Goal: Task Accomplishment & Management: Manage account settings

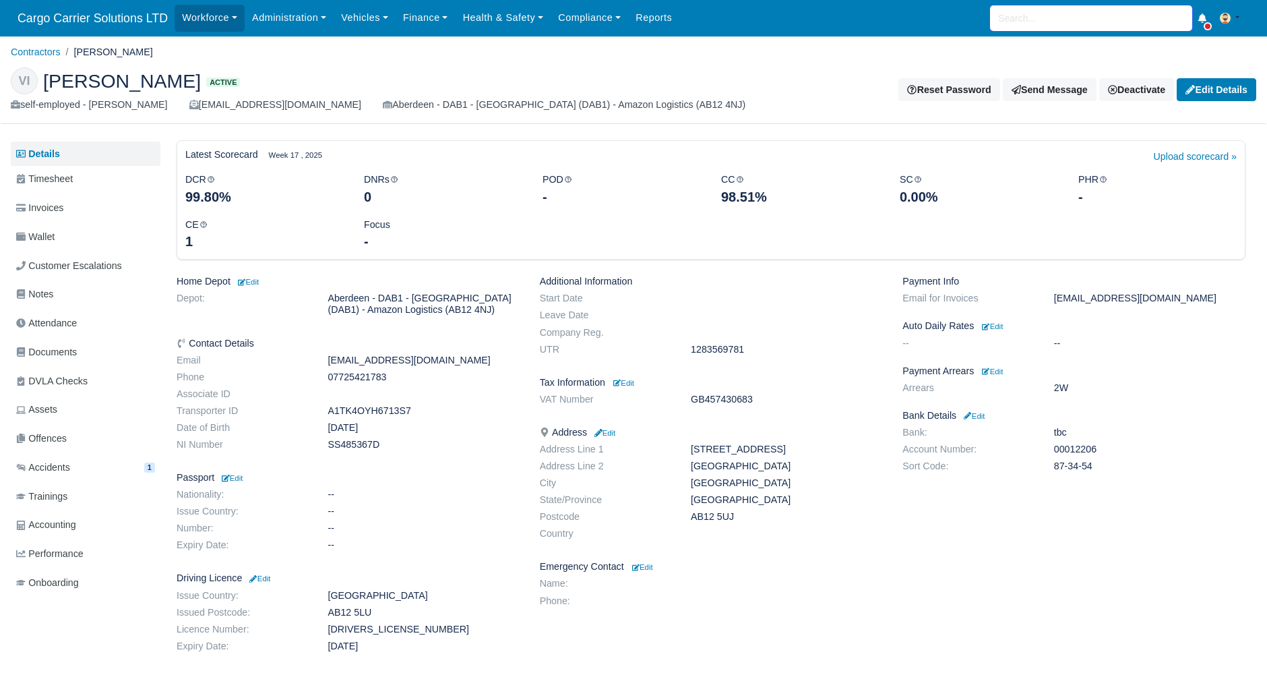
click at [1053, 26] on input "search" at bounding box center [1091, 18] width 202 height 26
type input "haze"
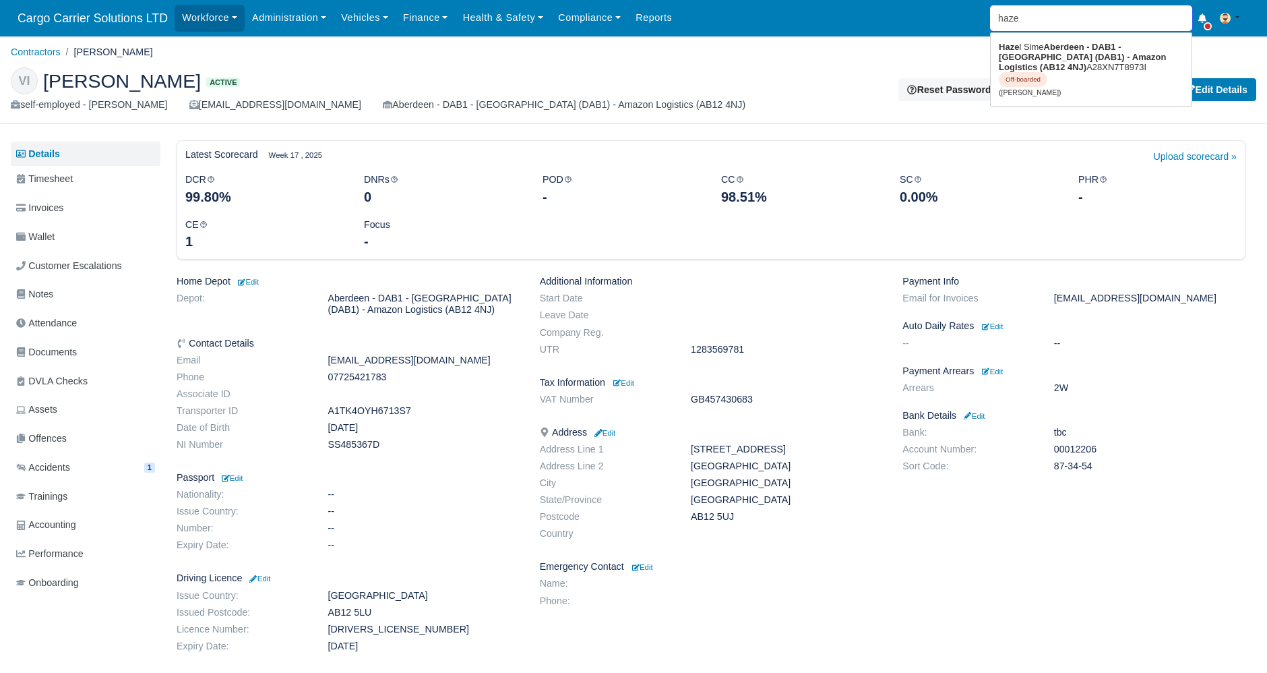
type input "hazel Sime"
click at [1049, 53] on strong "Aberdeen - DAB1 - [GEOGRAPHIC_DATA] (DAB1) - Amazon Logistics (AB12 4NJ)" at bounding box center [1082, 57] width 167 height 30
type input "[PERSON_NAME]"
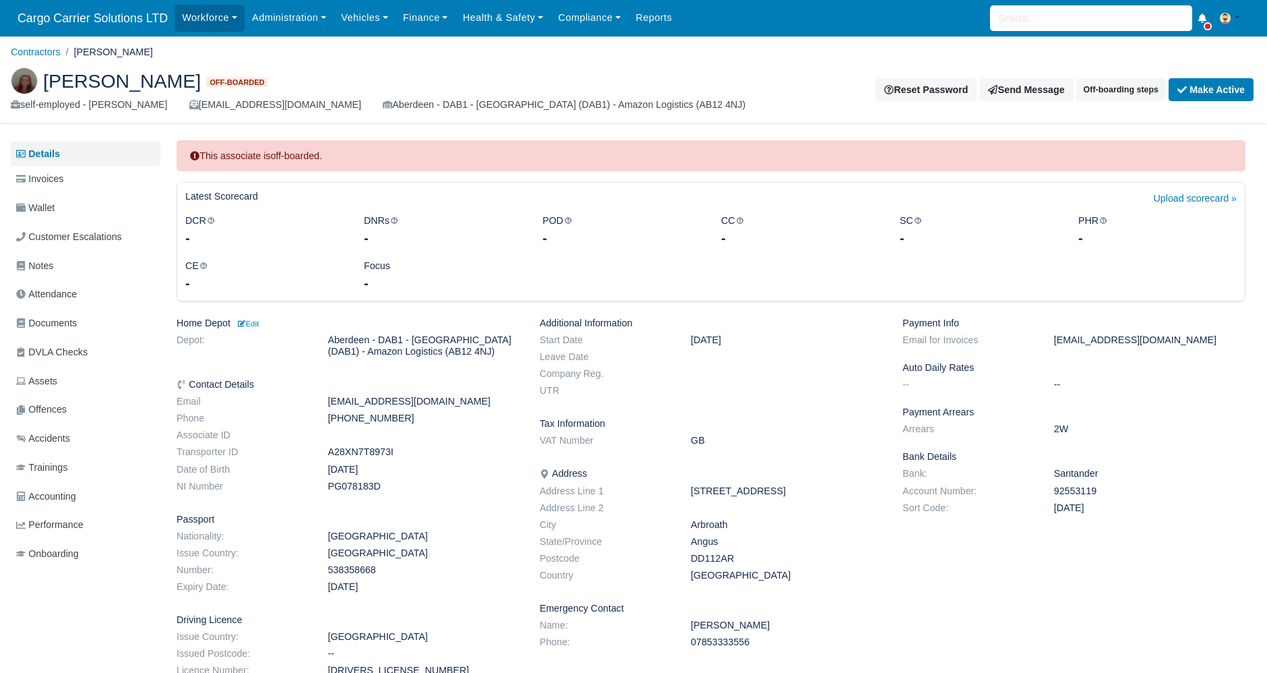
drag, startPoint x: 1098, startPoint y: 510, endPoint x: 897, endPoint y: 460, distance: 206.8
click at [897, 460] on div "Payment Info Email for Invoices Hazelsime@yahoo.com Auto Daily Rates -- -- Paym…" at bounding box center [1073, 507] width 363 height 381
copy div "Bank Details Bank: Santander Account Number: 92553119 Sort Code: 09-01-28"
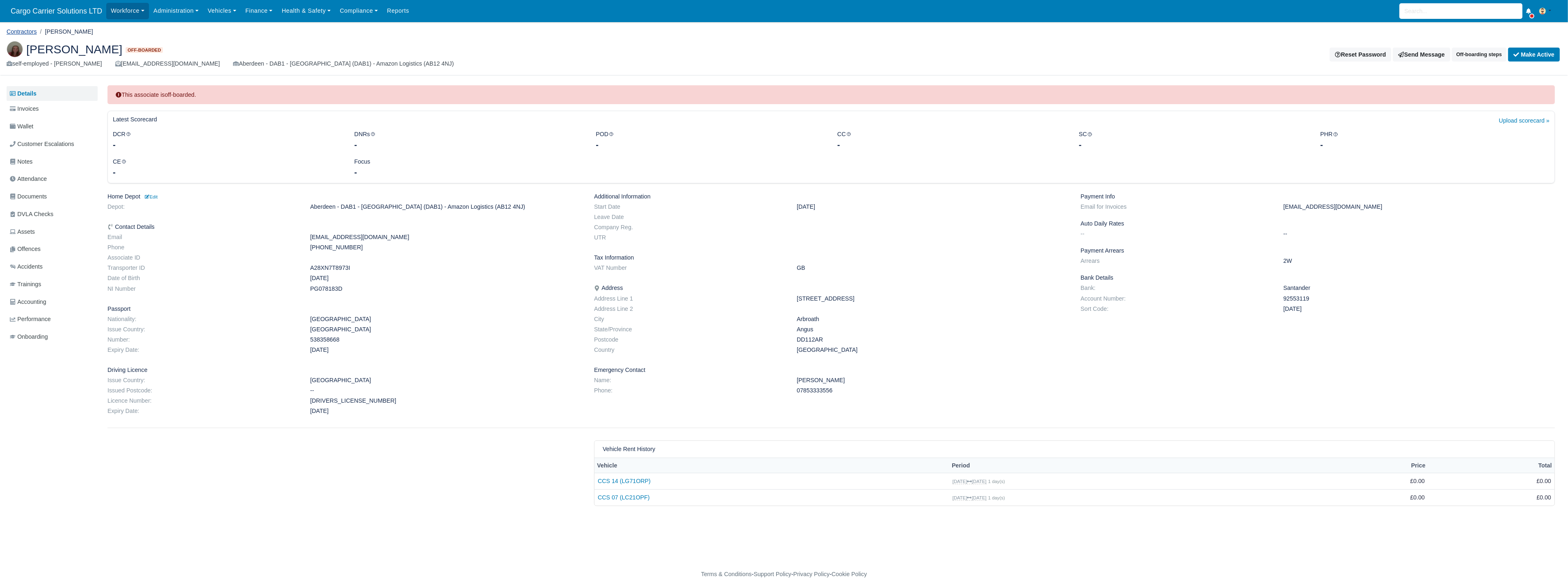
click at [15, 29] on link "Contractors" at bounding box center [22, 32] width 30 height 7
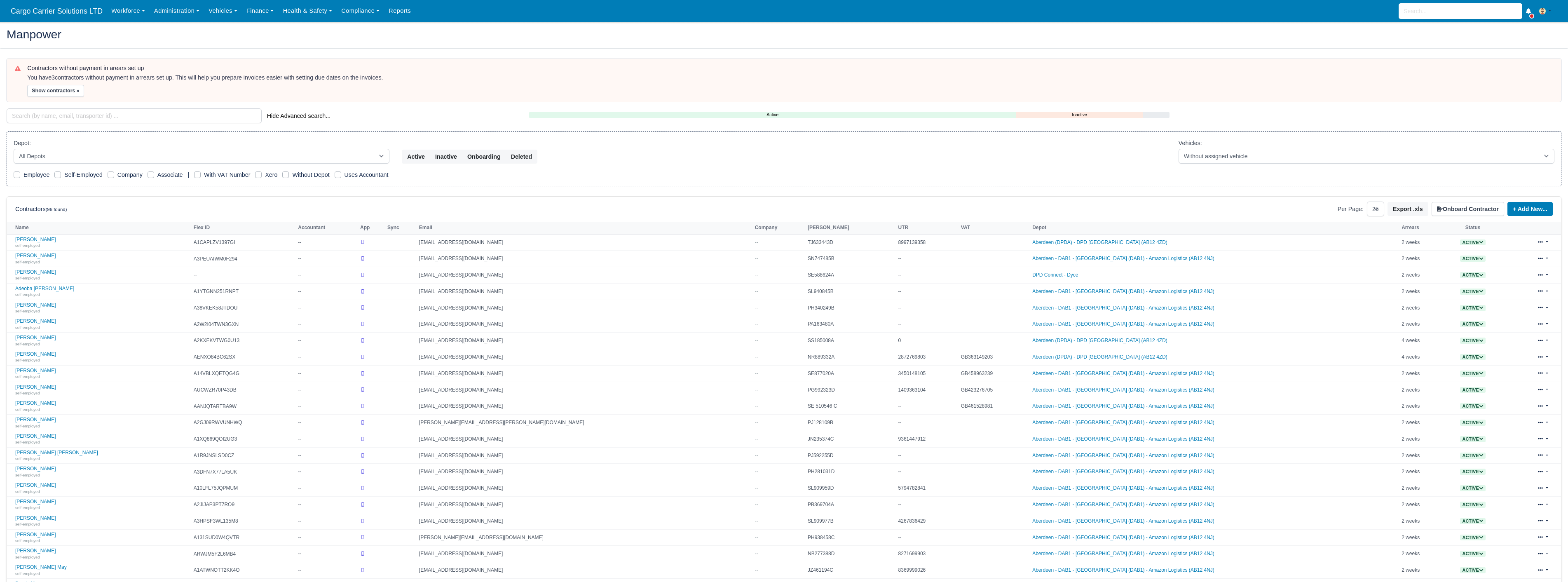
select select "25"
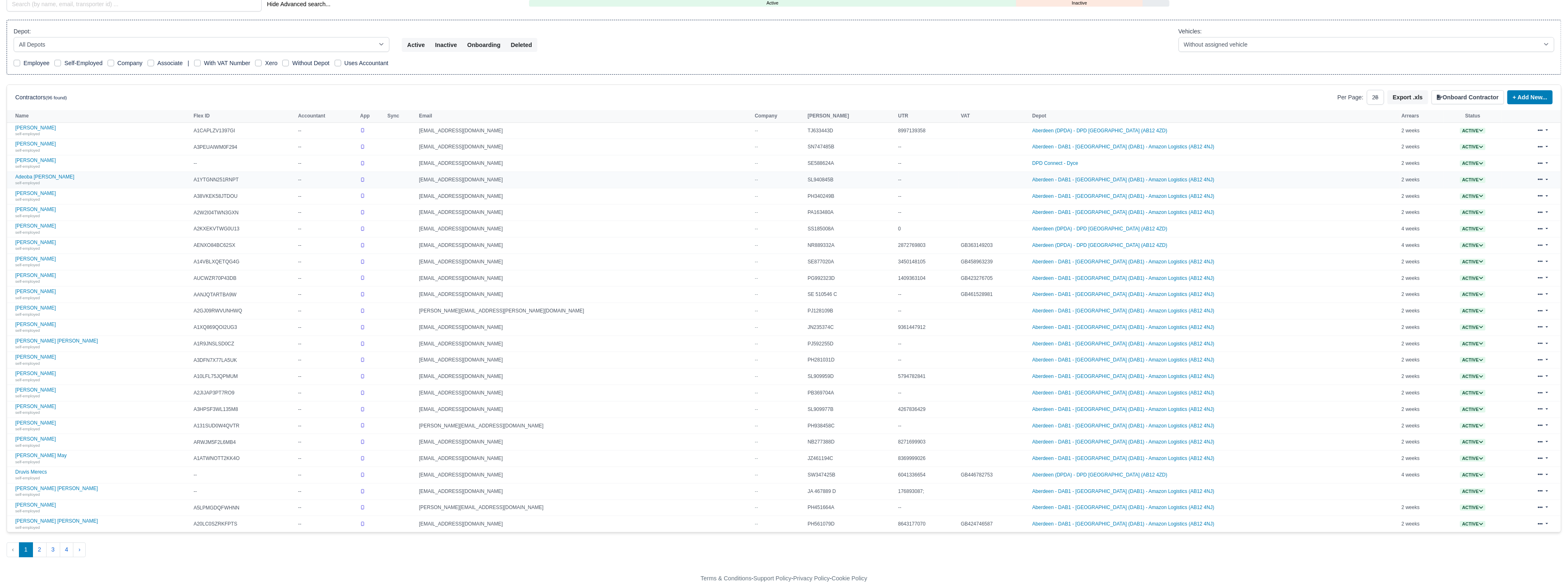
scroll to position [116, 0]
click at [63, 553] on button "4" at bounding box center [67, 548] width 14 height 15
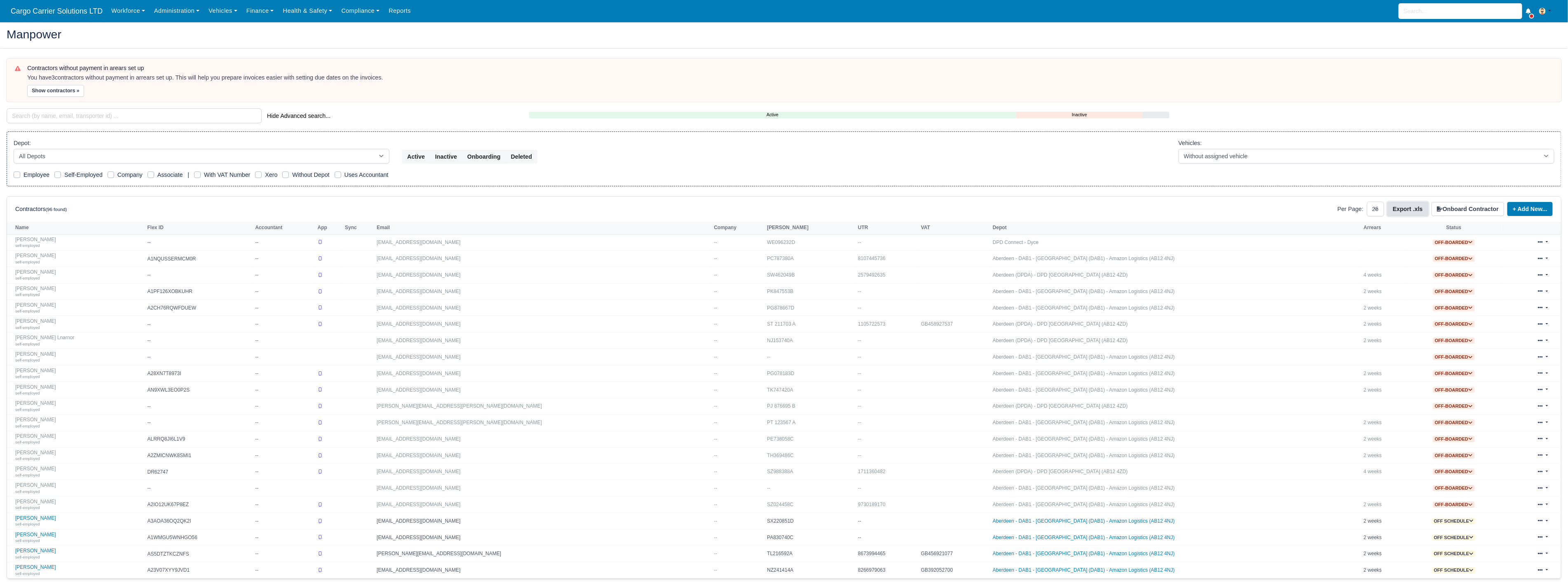
click at [1409, 208] on button "Export .xls" at bounding box center [1407, 208] width 41 height 14
click at [1025, 173] on div "Employee Self-Employed Company Associate | With VAT Number Xero Without Depot U…" at bounding box center [784, 175] width 1540 height 10
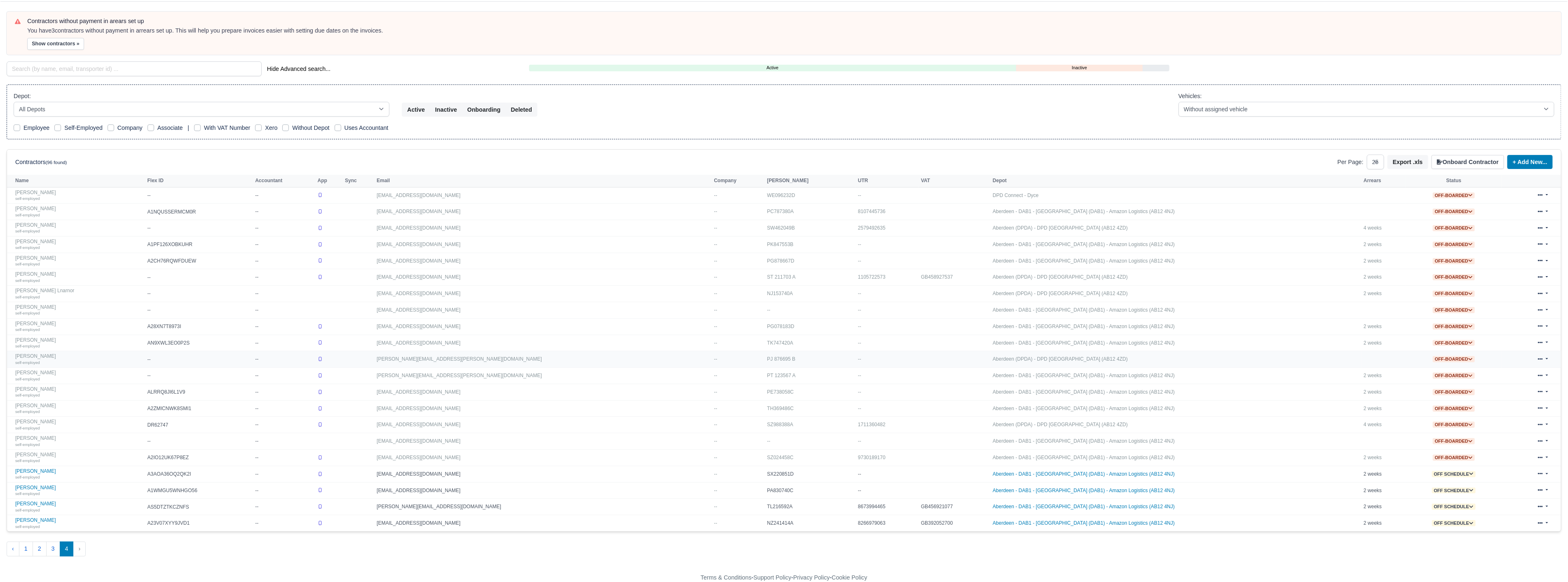
scroll to position [50, 0]
click at [1029, 97] on div "Depot: All Depots Aberdeen - DAB1 - Aberdeen (DAB1) - Amazon Logistics (AB12 4N…" at bounding box center [784, 104] width 1553 height 25
click at [1546, 191] on link at bounding box center [1543, 196] width 20 height 12
click at [1504, 249] on link "Delete" at bounding box center [1533, 251] width 73 height 12
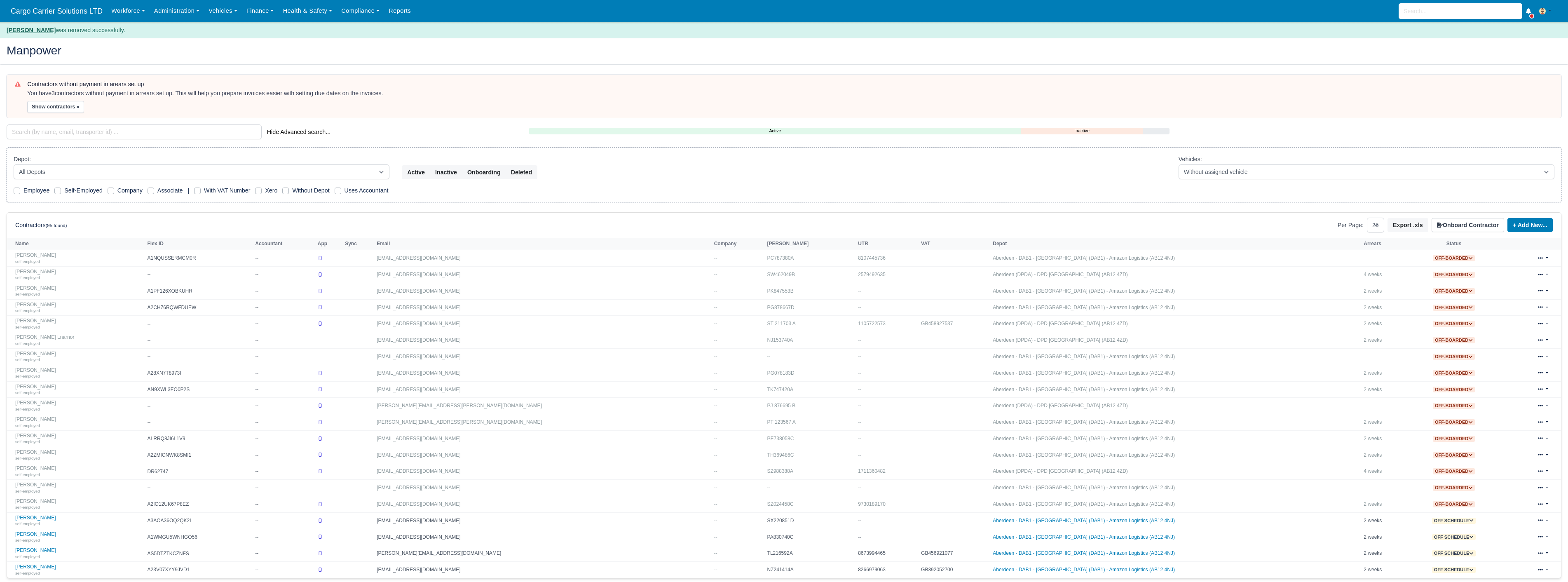
select select "25"
click at [1548, 274] on link at bounding box center [1543, 274] width 20 height 12
click at [1508, 330] on link "Delete" at bounding box center [1533, 330] width 73 height 12
select select "25"
click at [1547, 289] on link at bounding box center [1543, 291] width 20 height 12
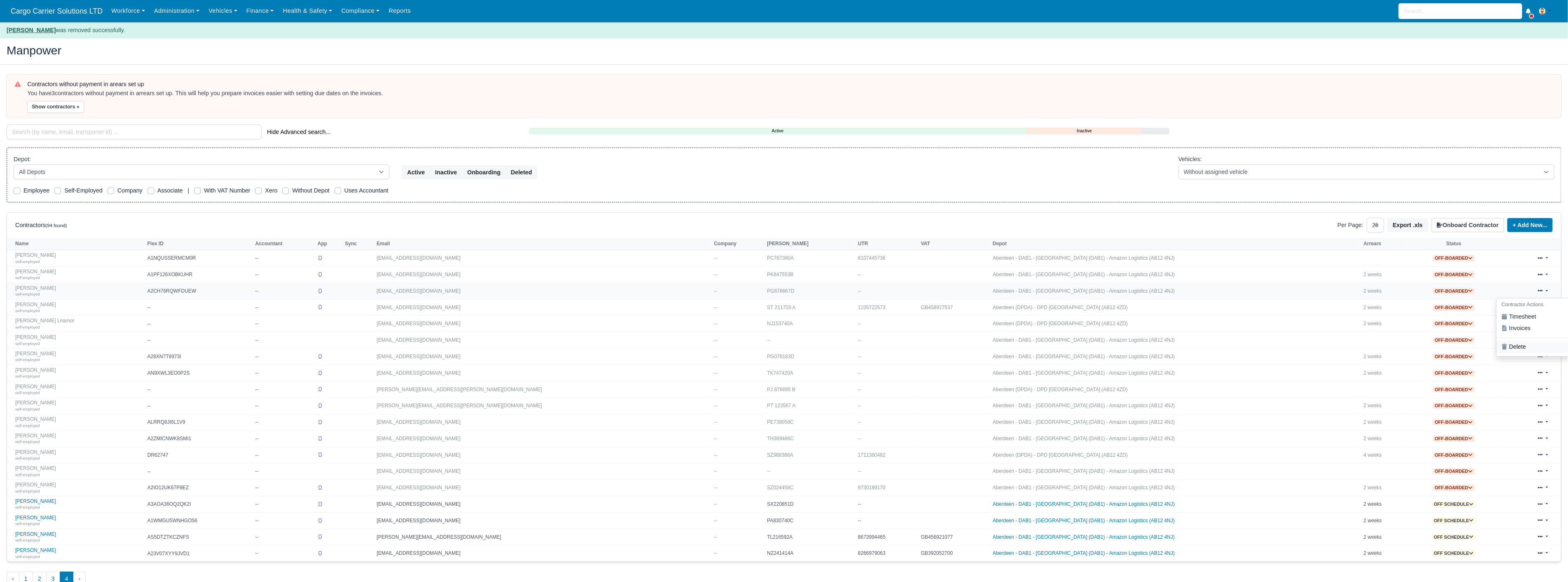
click at [1504, 347] on link "Delete" at bounding box center [1533, 347] width 73 height 12
select select "25"
click at [1549, 274] on link at bounding box center [1543, 274] width 20 height 12
click at [1508, 331] on link "Delete" at bounding box center [1533, 330] width 73 height 12
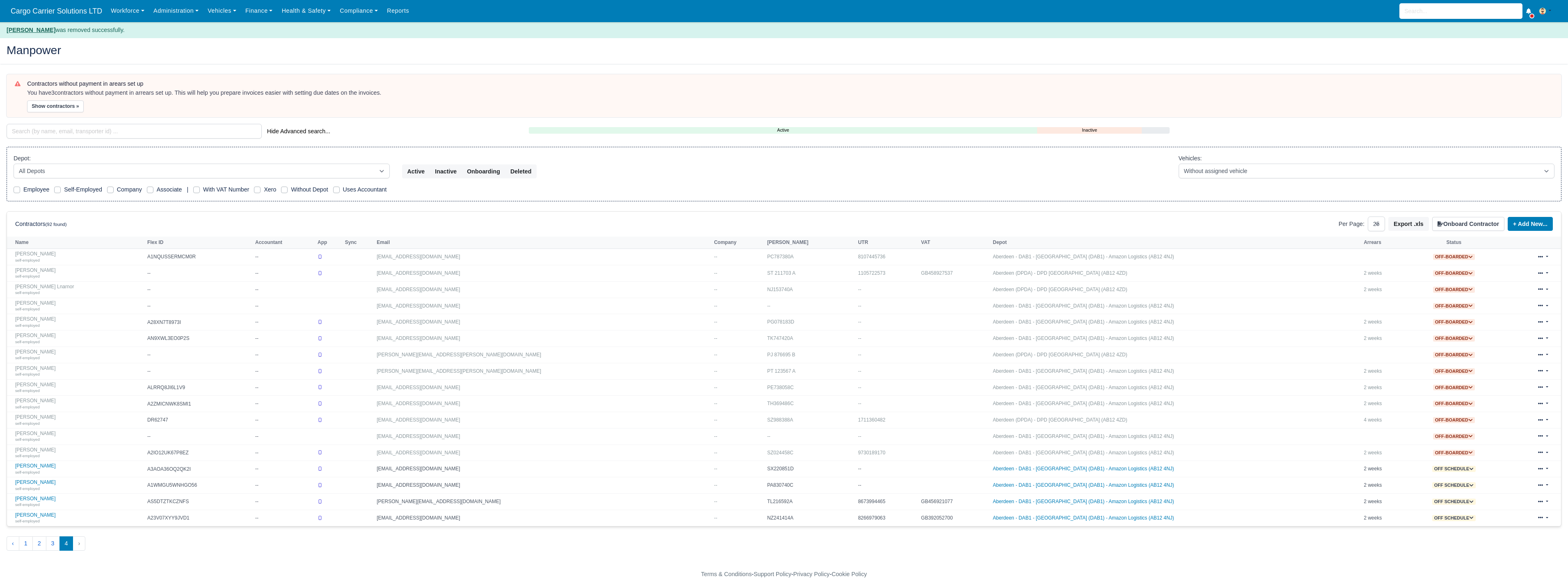
select select "25"
click at [1542, 306] on icon at bounding box center [1541, 305] width 5 height 2
click at [1505, 362] on link "Delete" at bounding box center [1533, 361] width 73 height 12
select select "25"
click at [1547, 403] on link at bounding box center [1543, 404] width 19 height 12
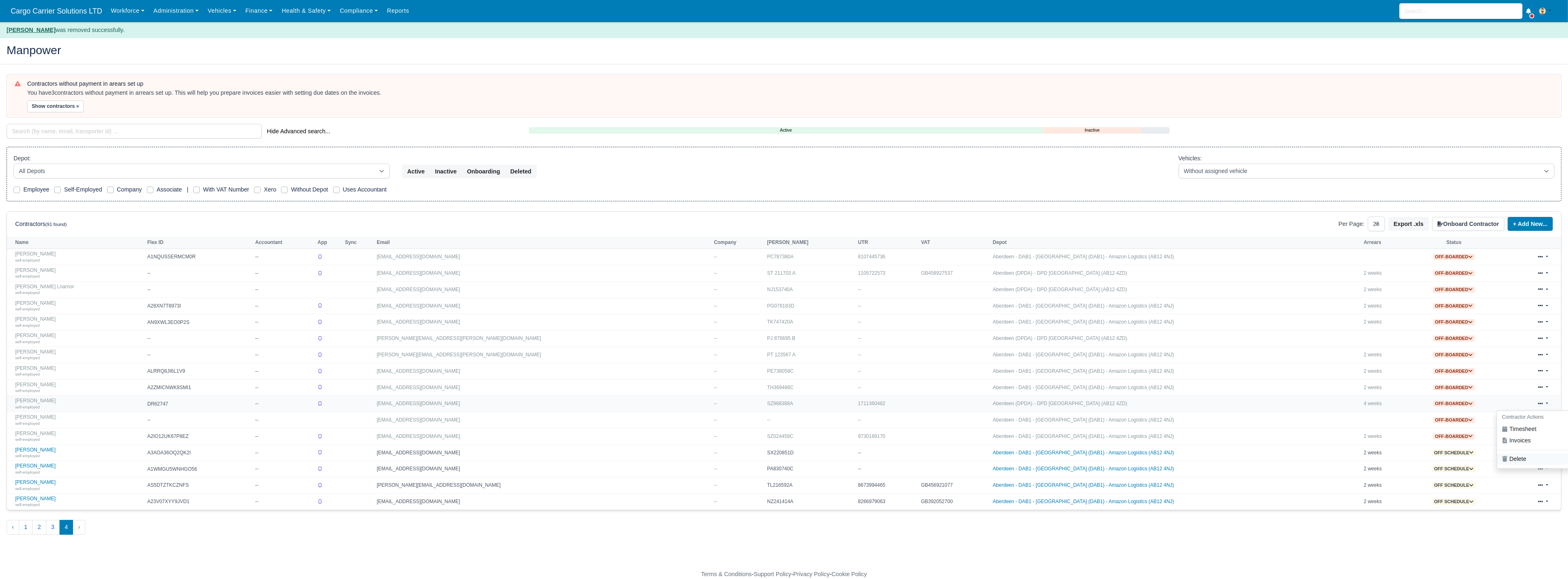
click at [1508, 461] on link "Delete" at bounding box center [1533, 459] width 73 height 12
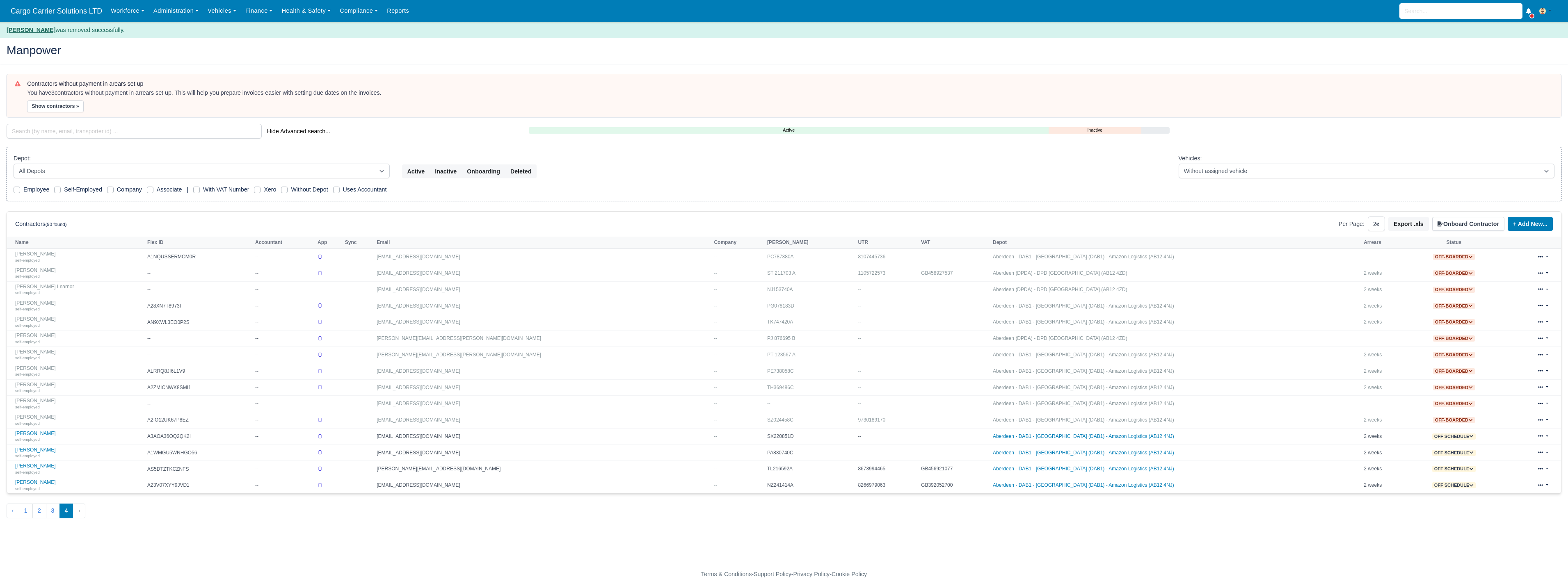
select select "25"
click at [1550, 419] on link at bounding box center [1543, 420] width 19 height 12
click at [1516, 476] on link "Delete" at bounding box center [1533, 475] width 73 height 12
select select "25"
click at [1443, 468] on span "Off schedule" at bounding box center [1454, 469] width 44 height 6
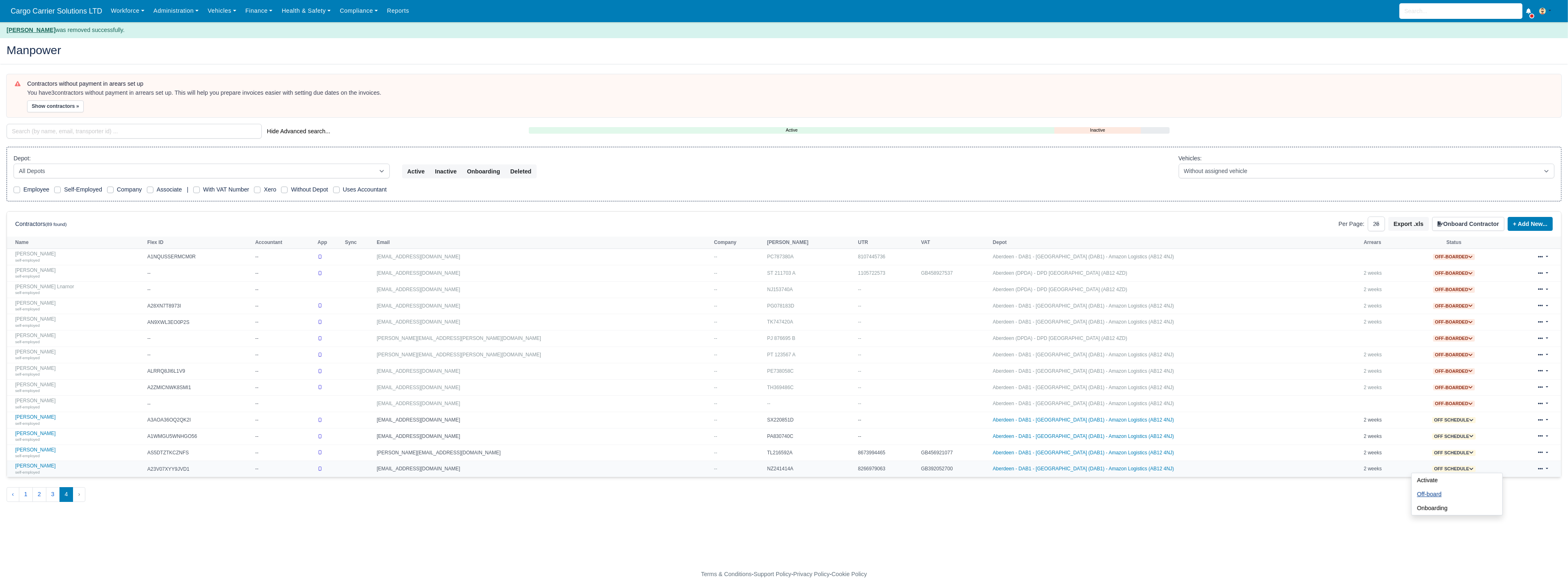
click at [1412, 499] on button "Off-board" at bounding box center [1429, 494] width 35 height 14
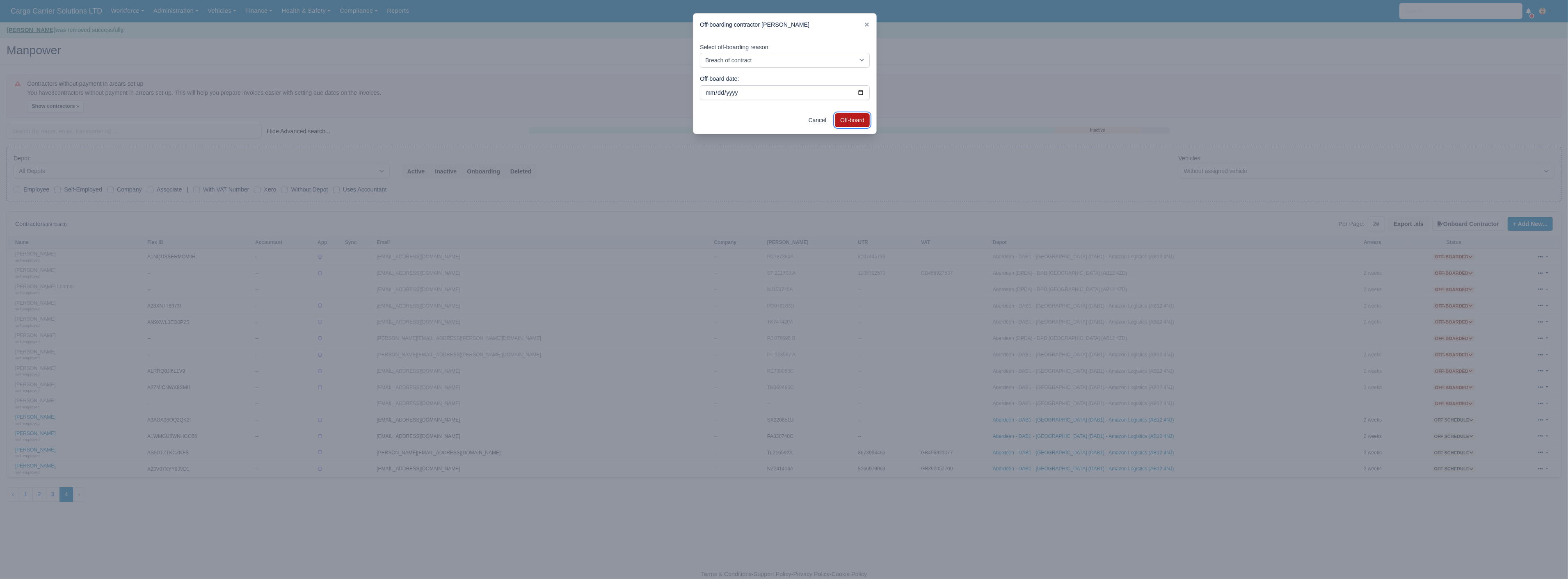
click at [850, 120] on button "Off-board" at bounding box center [852, 120] width 35 height 14
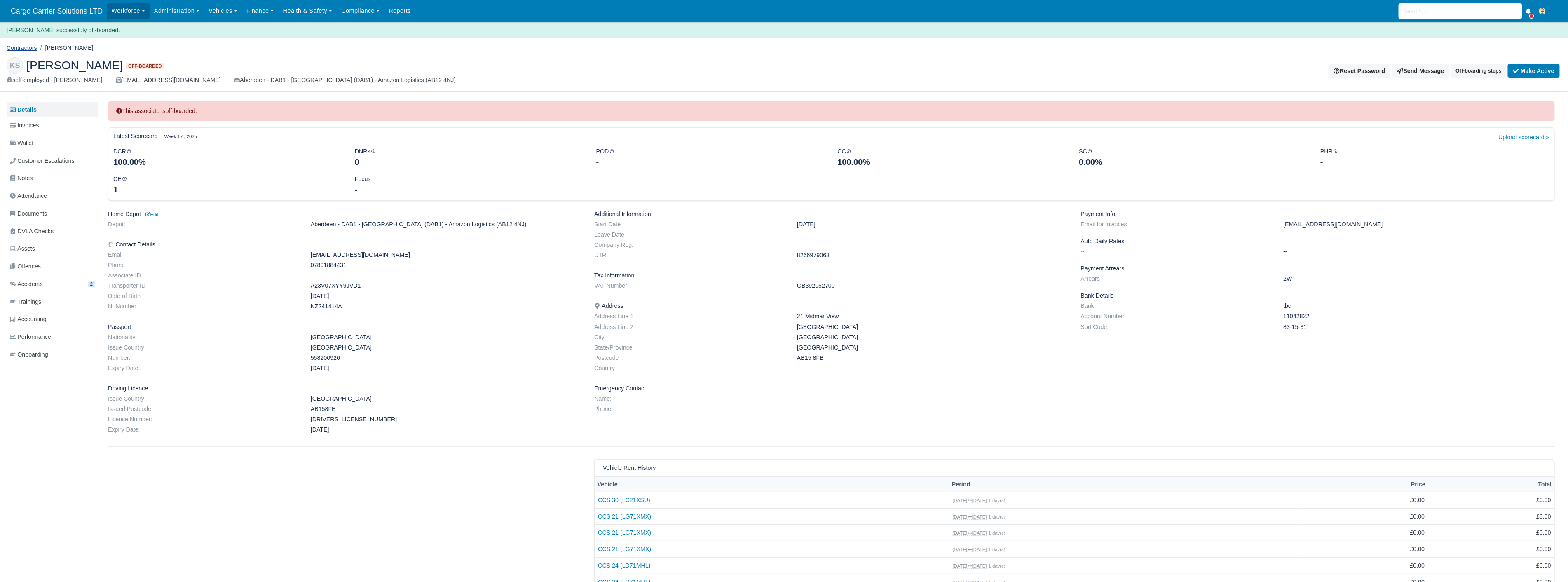
click at [21, 46] on link "Contractors" at bounding box center [22, 48] width 31 height 7
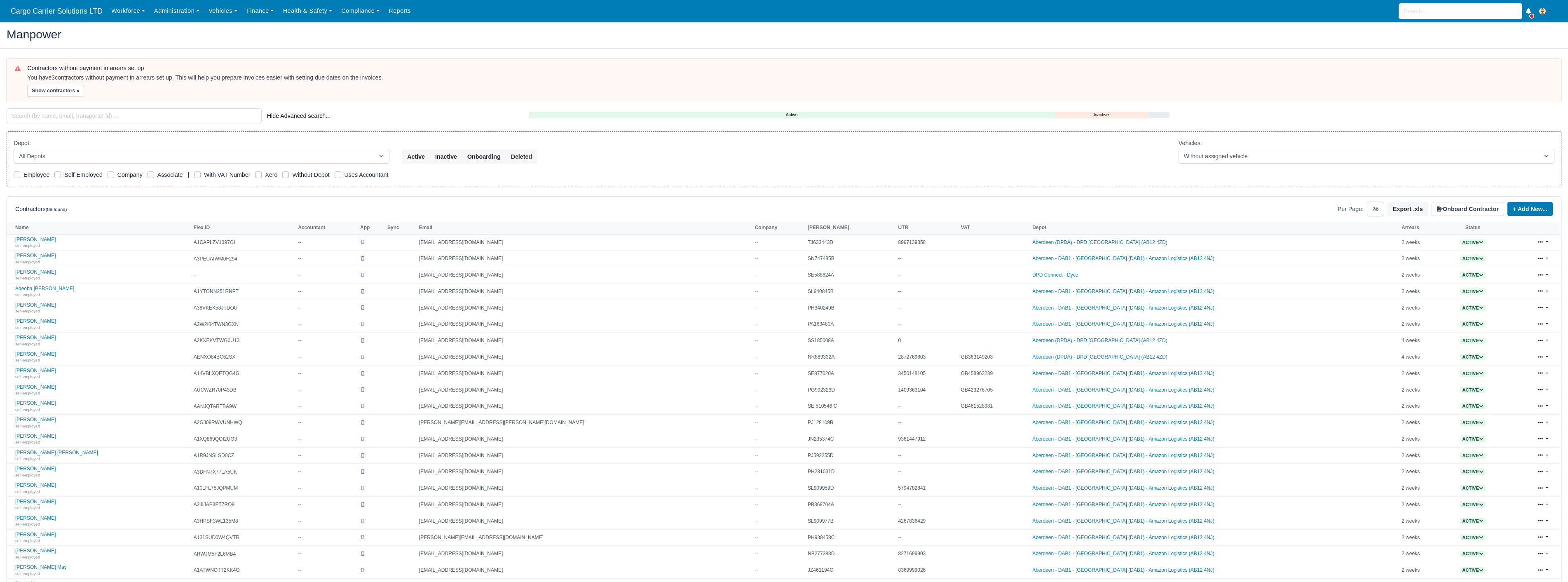
select select "25"
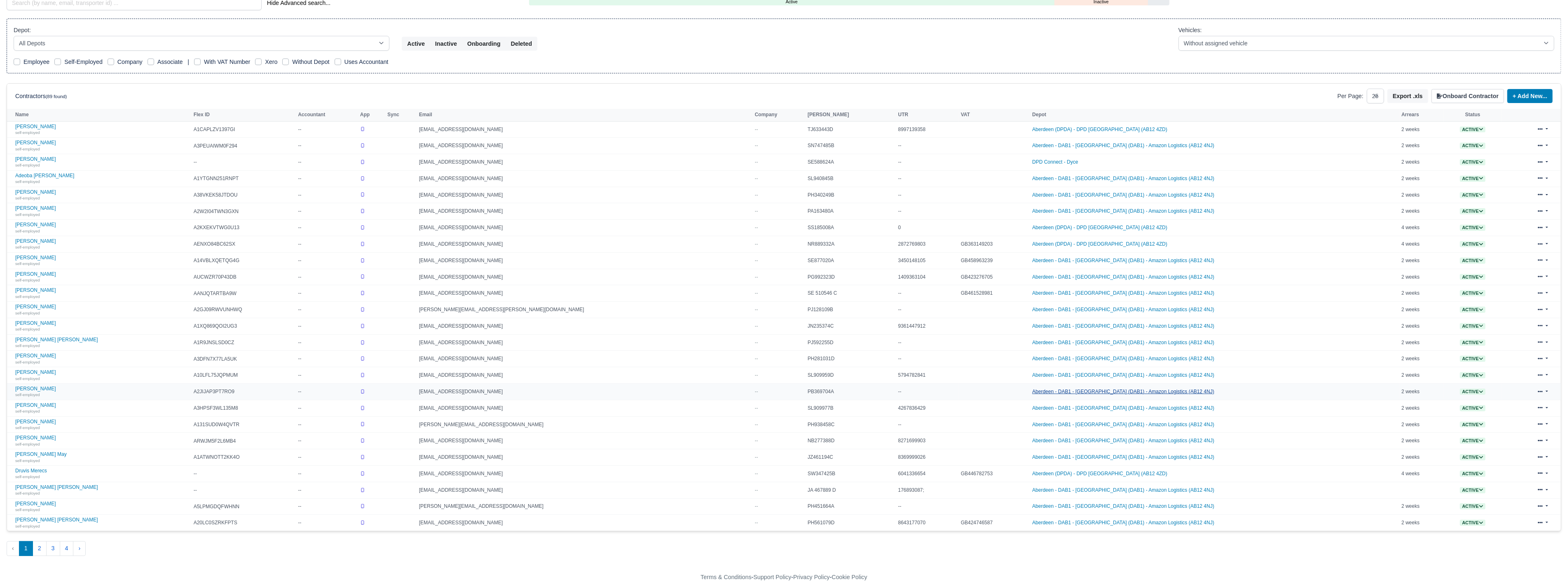
scroll to position [116, 0]
click at [65, 548] on button "4" at bounding box center [67, 548] width 14 height 15
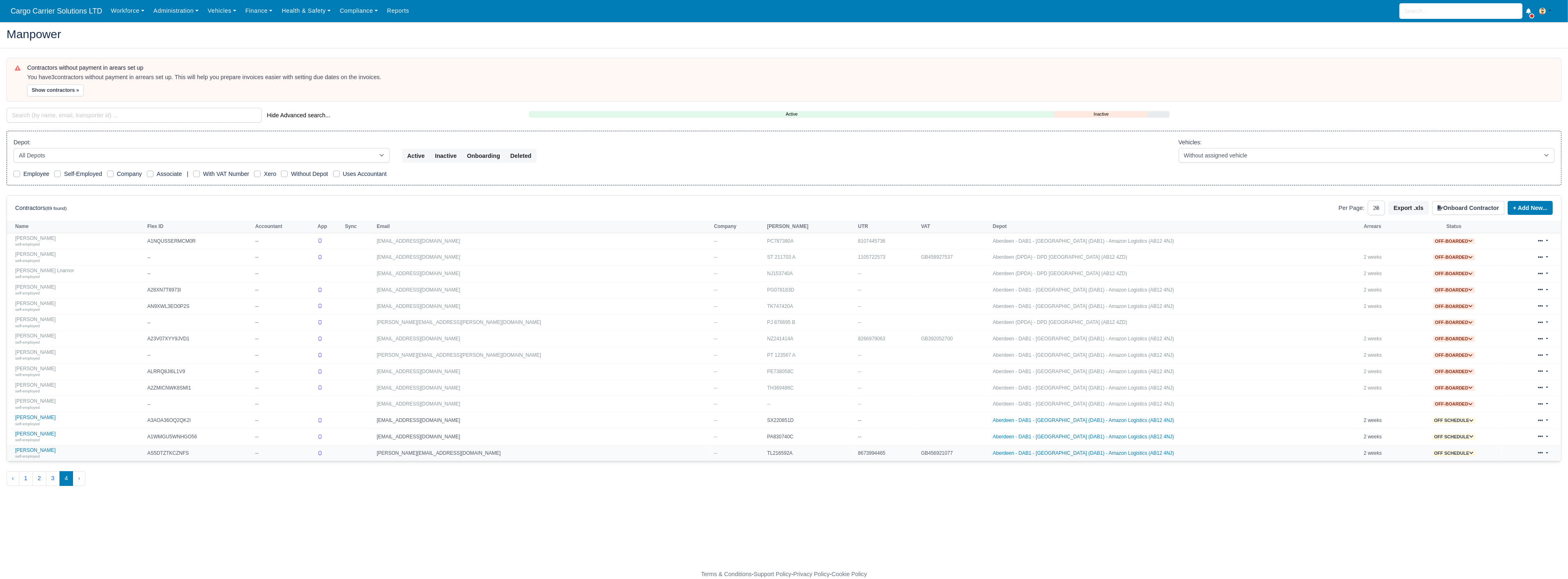
click at [1469, 453] on icon at bounding box center [1471, 452] width 4 height 4
click at [1412, 481] on button "Off-board" at bounding box center [1429, 478] width 35 height 14
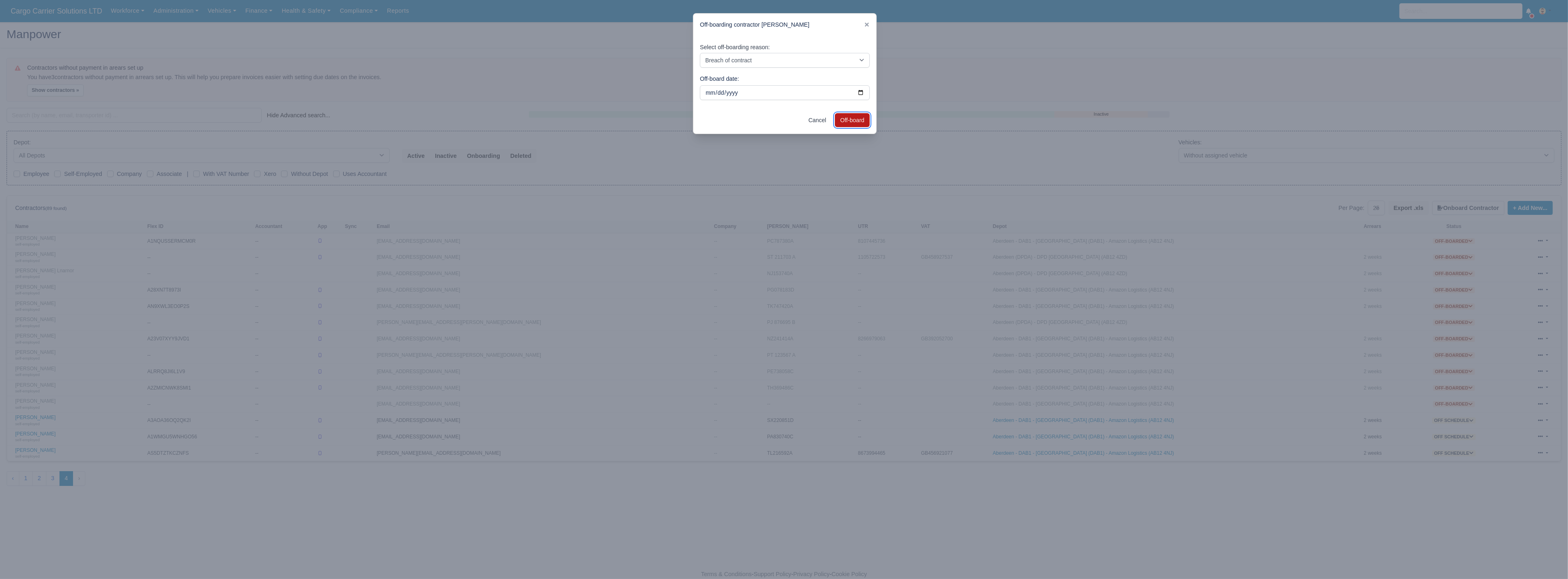
click at [853, 125] on button "Off-board" at bounding box center [852, 120] width 35 height 14
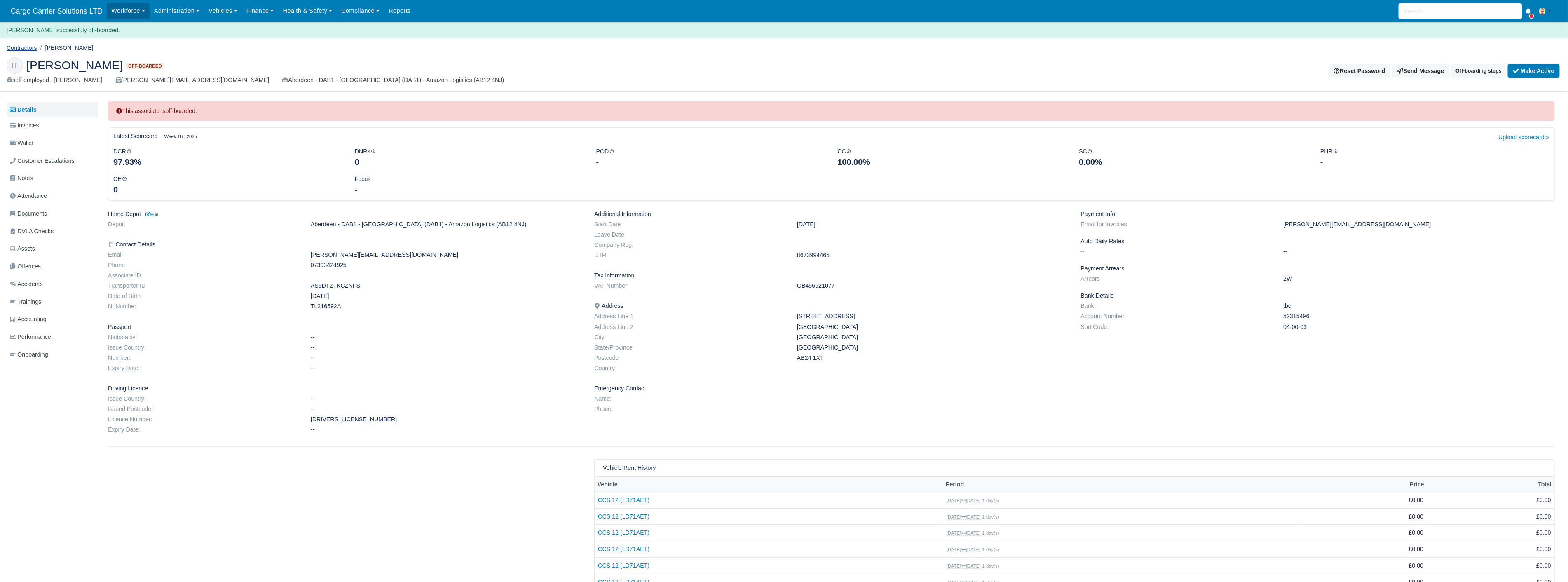
click at [7, 50] on link "Contractors" at bounding box center [22, 48] width 31 height 7
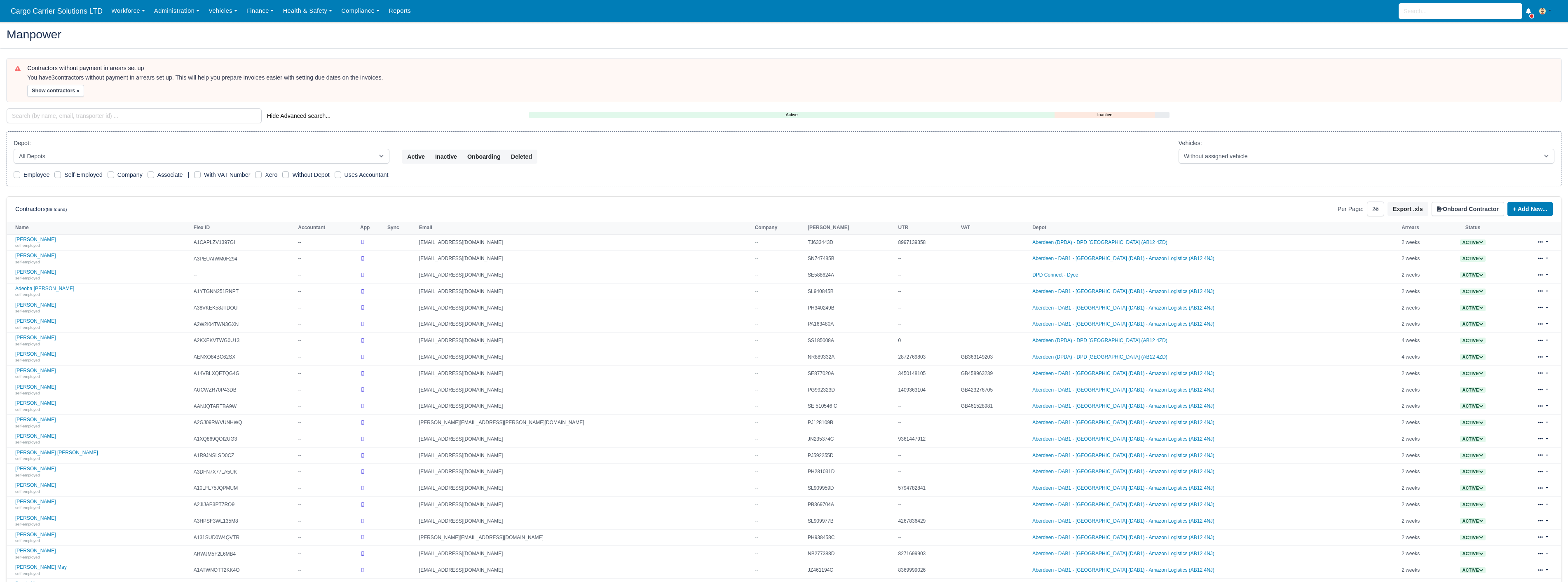
select select "25"
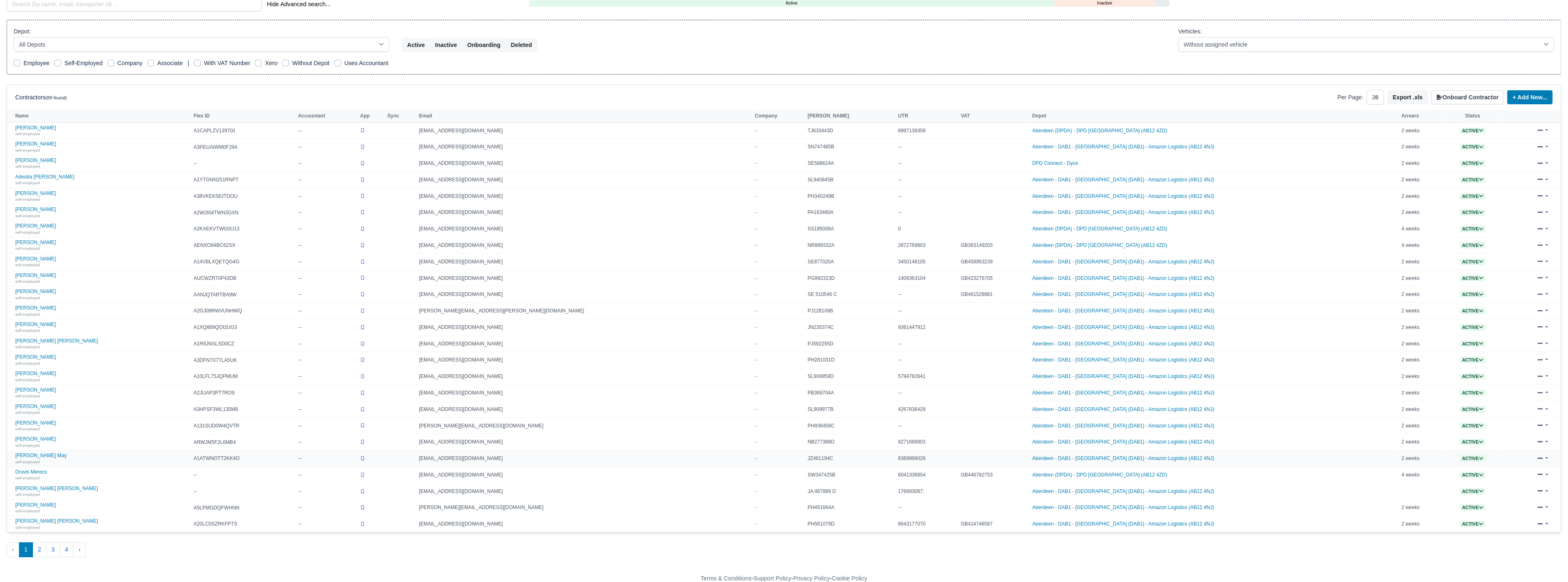
scroll to position [116, 0]
click at [70, 554] on button "4" at bounding box center [67, 548] width 14 height 15
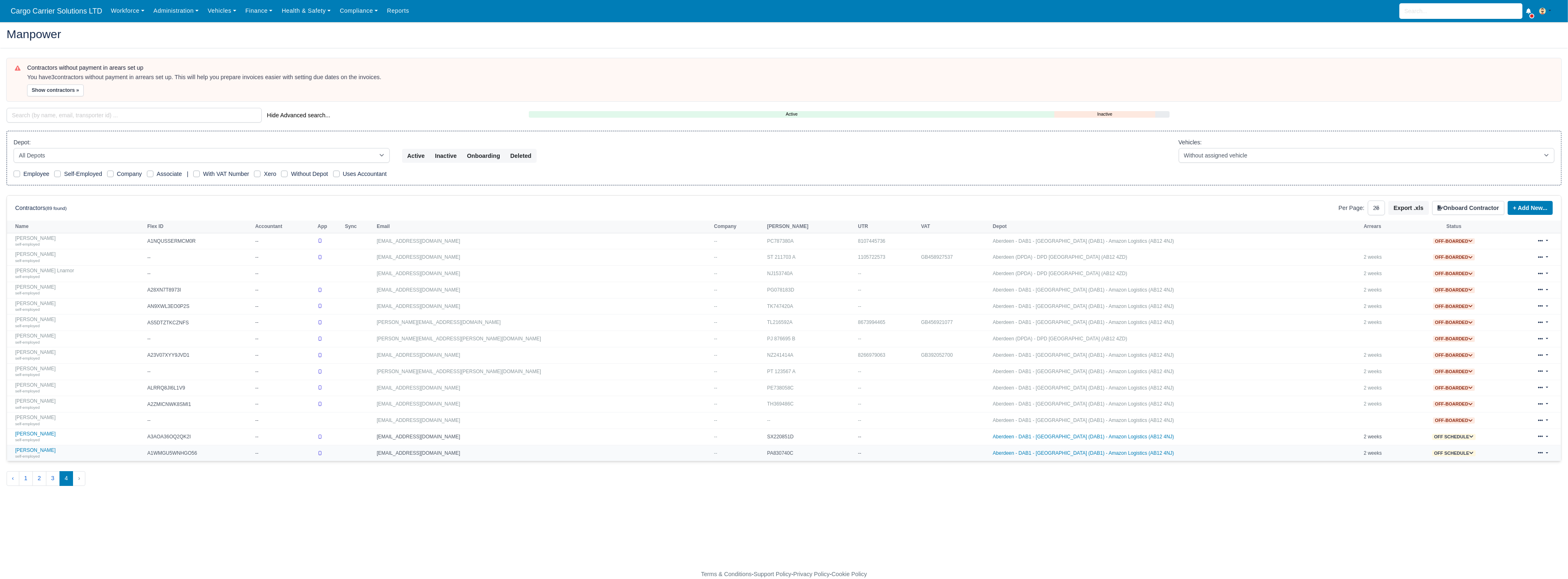
click at [1438, 454] on span "Off schedule" at bounding box center [1454, 453] width 44 height 6
click at [1412, 482] on button "Off-board" at bounding box center [1429, 478] width 35 height 14
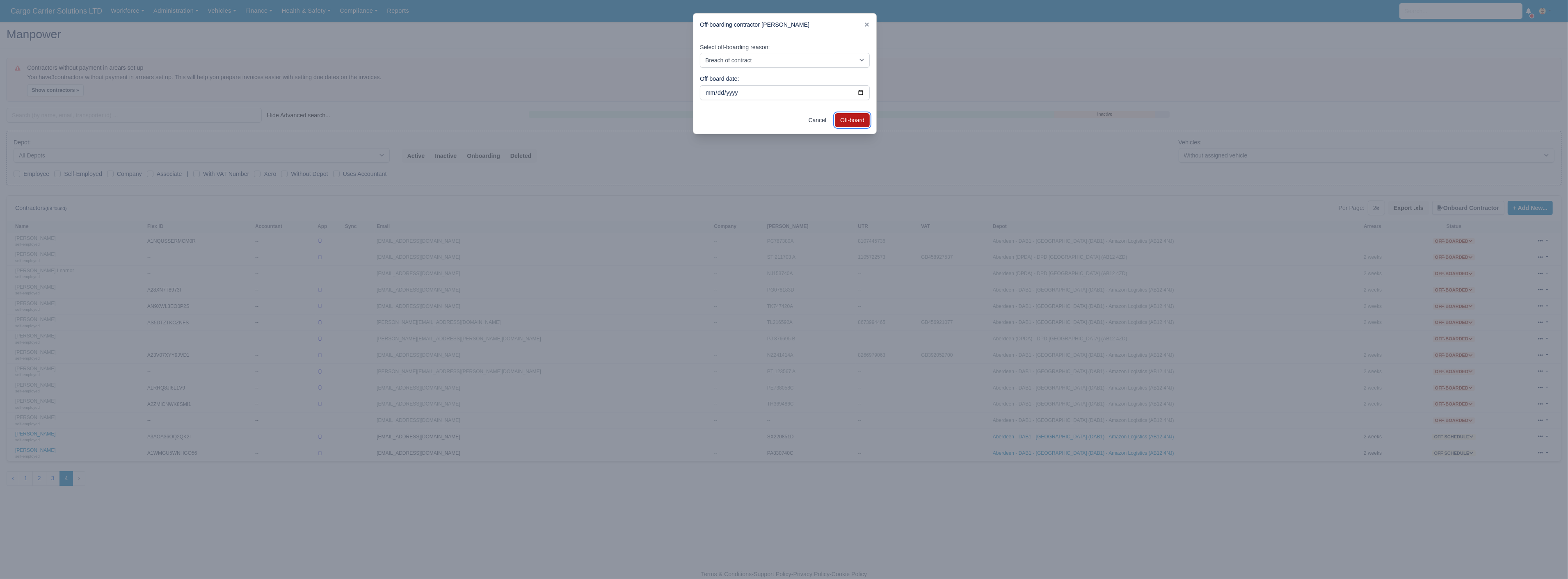
click at [855, 120] on button "Off-board" at bounding box center [852, 120] width 35 height 14
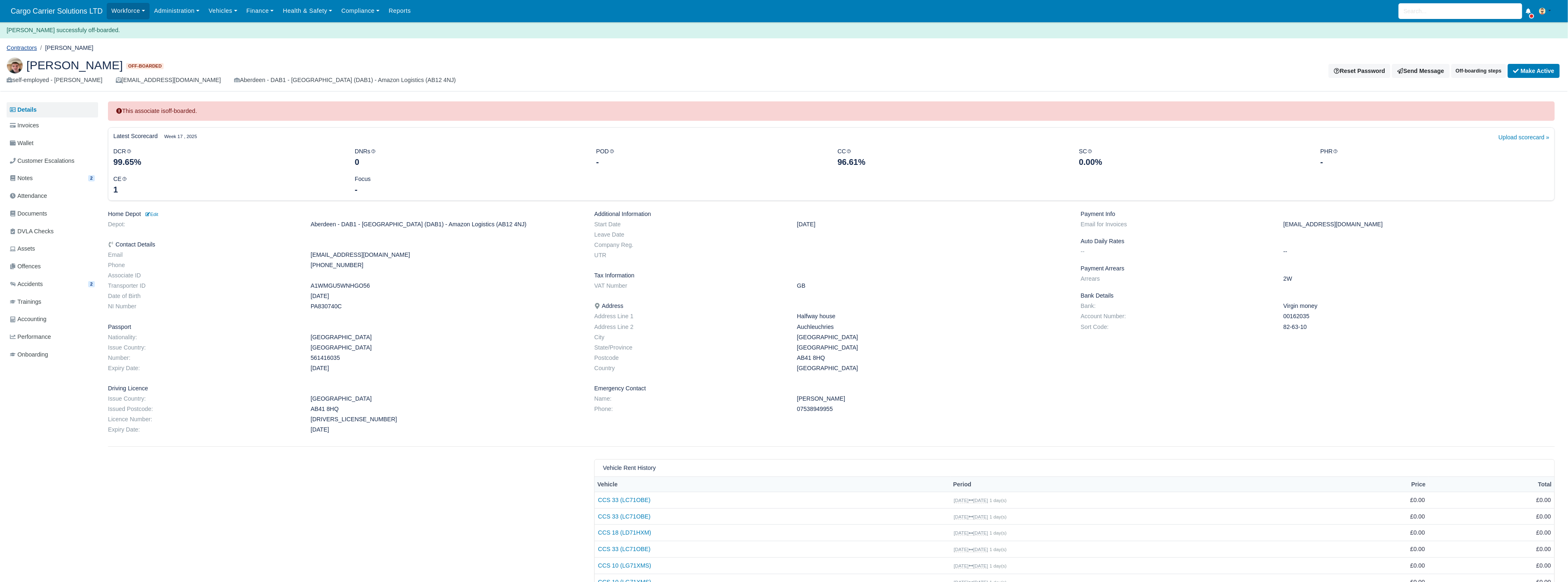
click at [22, 45] on link "Contractors" at bounding box center [22, 48] width 31 height 7
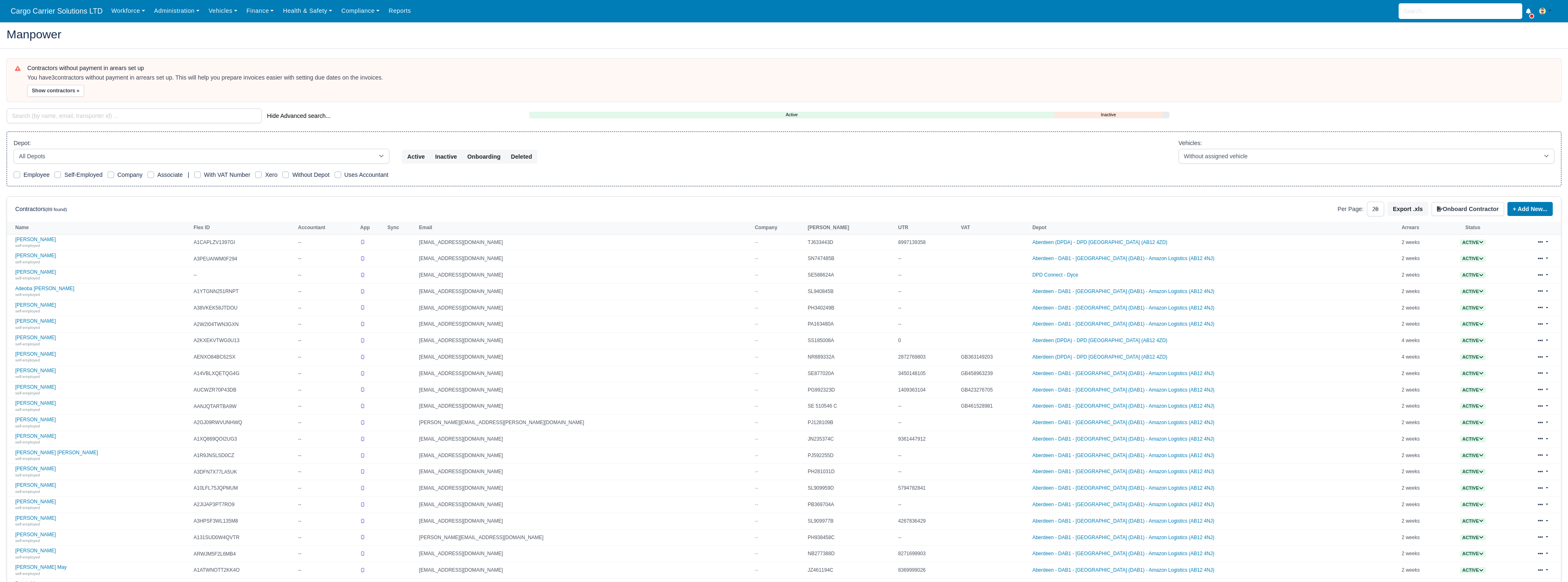
select select "25"
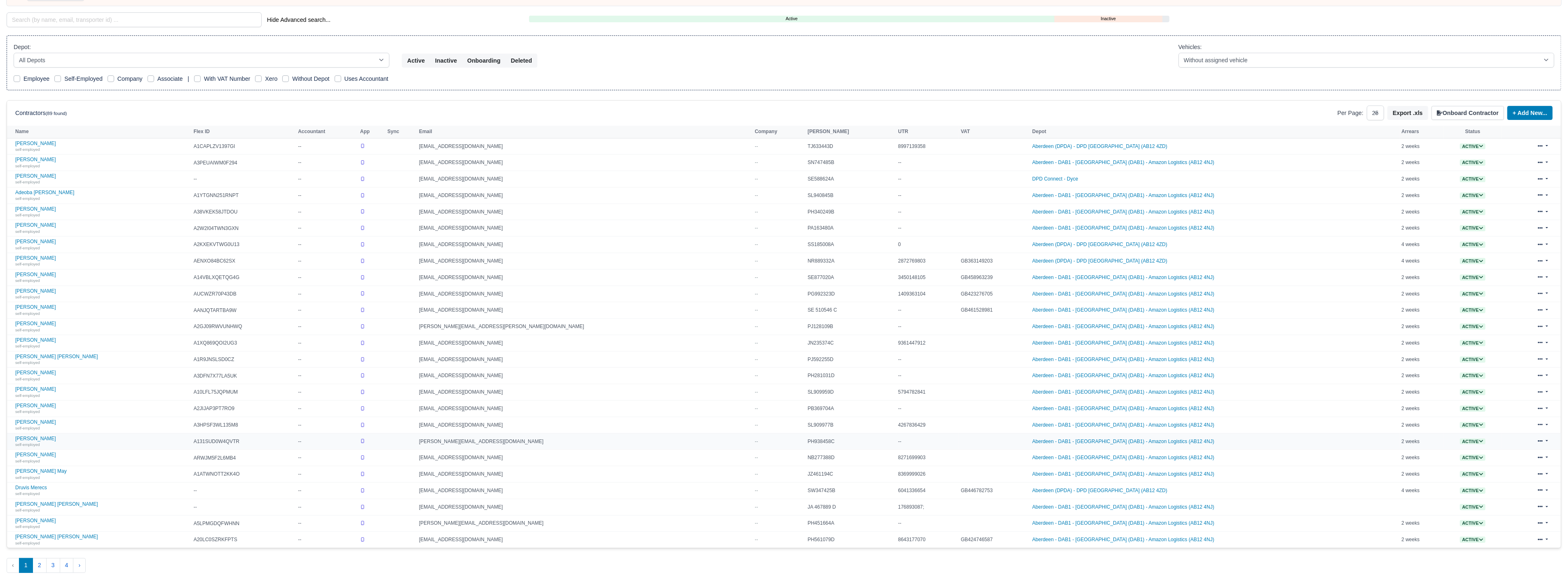
scroll to position [116, 0]
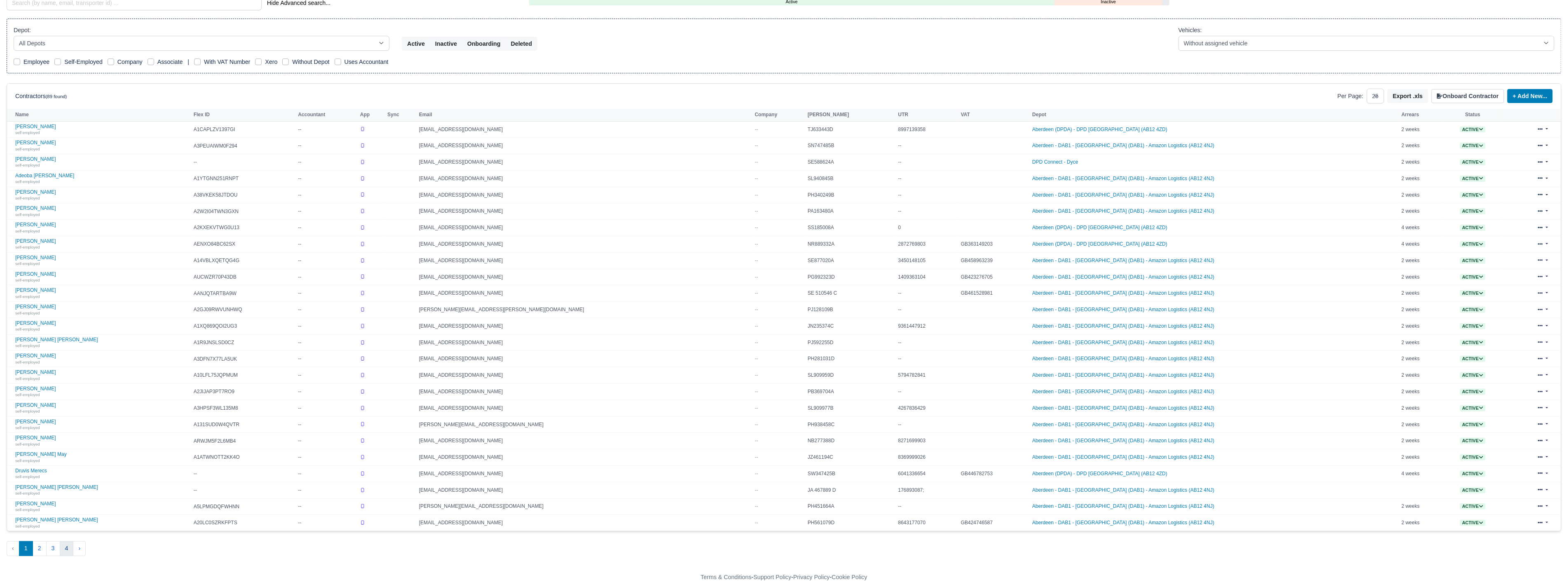
click at [62, 547] on button "4" at bounding box center [67, 548] width 14 height 15
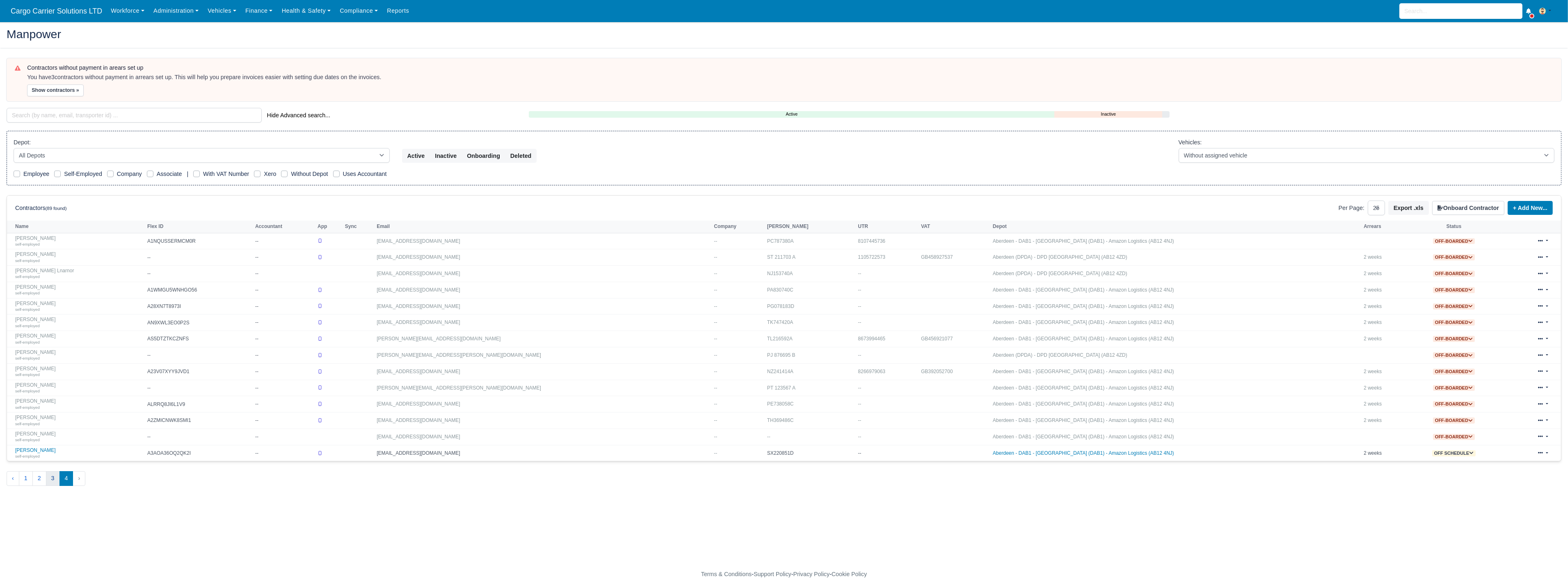
click at [51, 480] on button "3" at bounding box center [52, 478] width 14 height 15
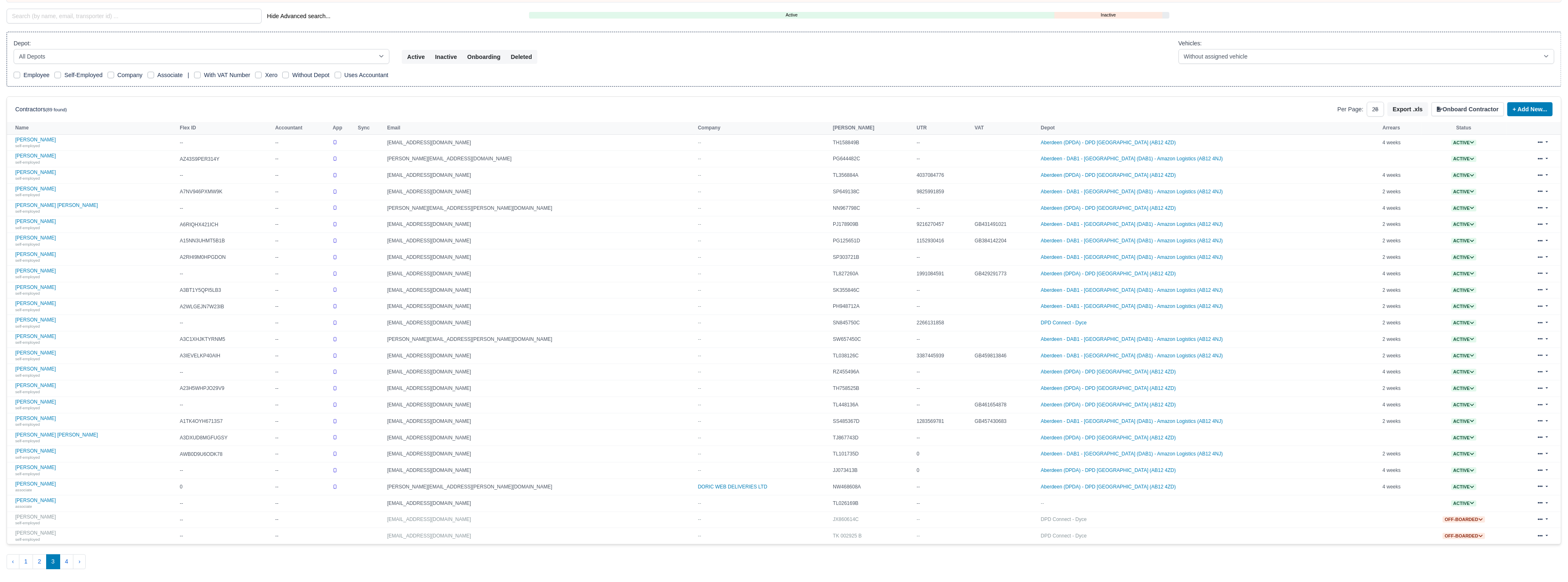
scroll to position [116, 0]
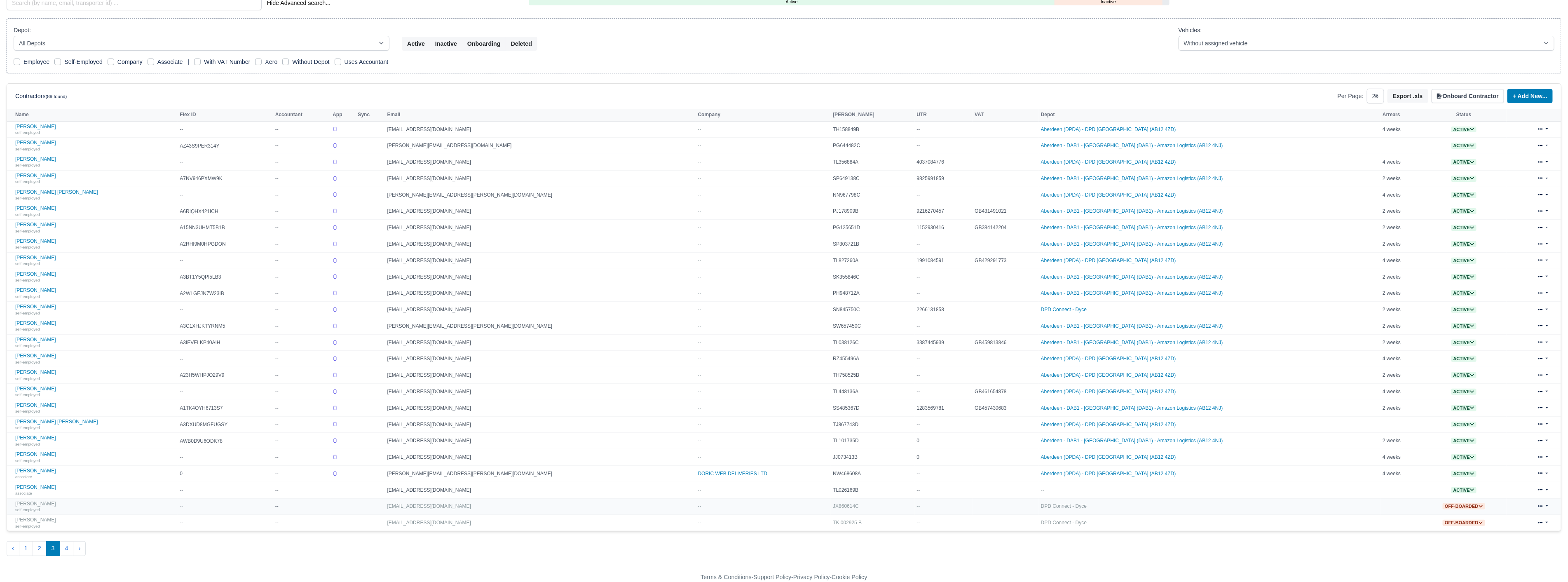
click at [1546, 507] on link at bounding box center [1543, 507] width 20 height 12
click at [1501, 561] on link "Delete" at bounding box center [1531, 562] width 73 height 12
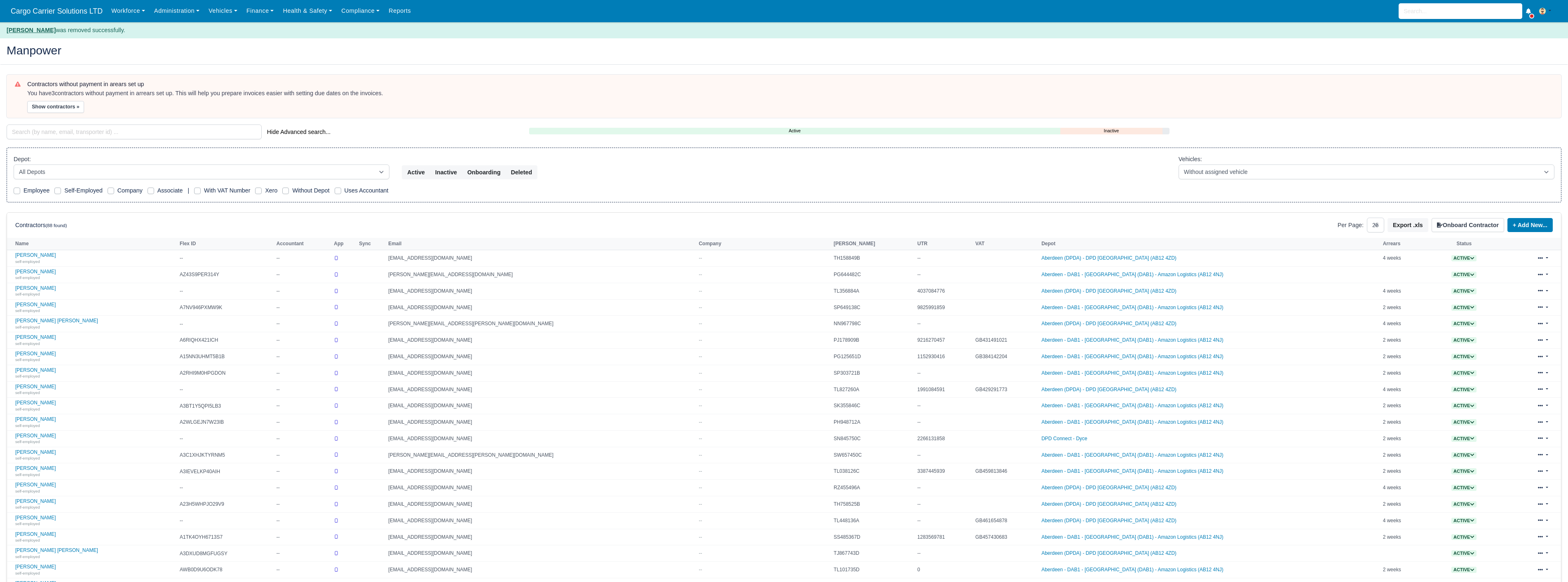
select select "25"
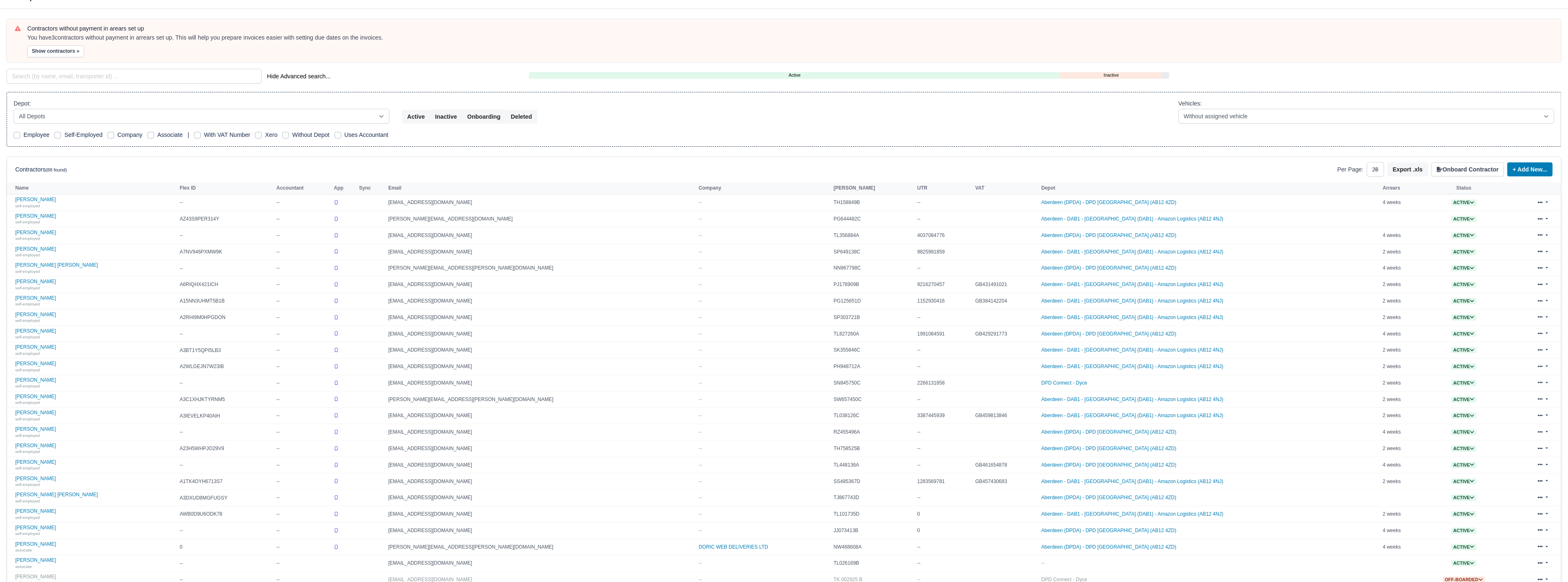
scroll to position [131, 0]
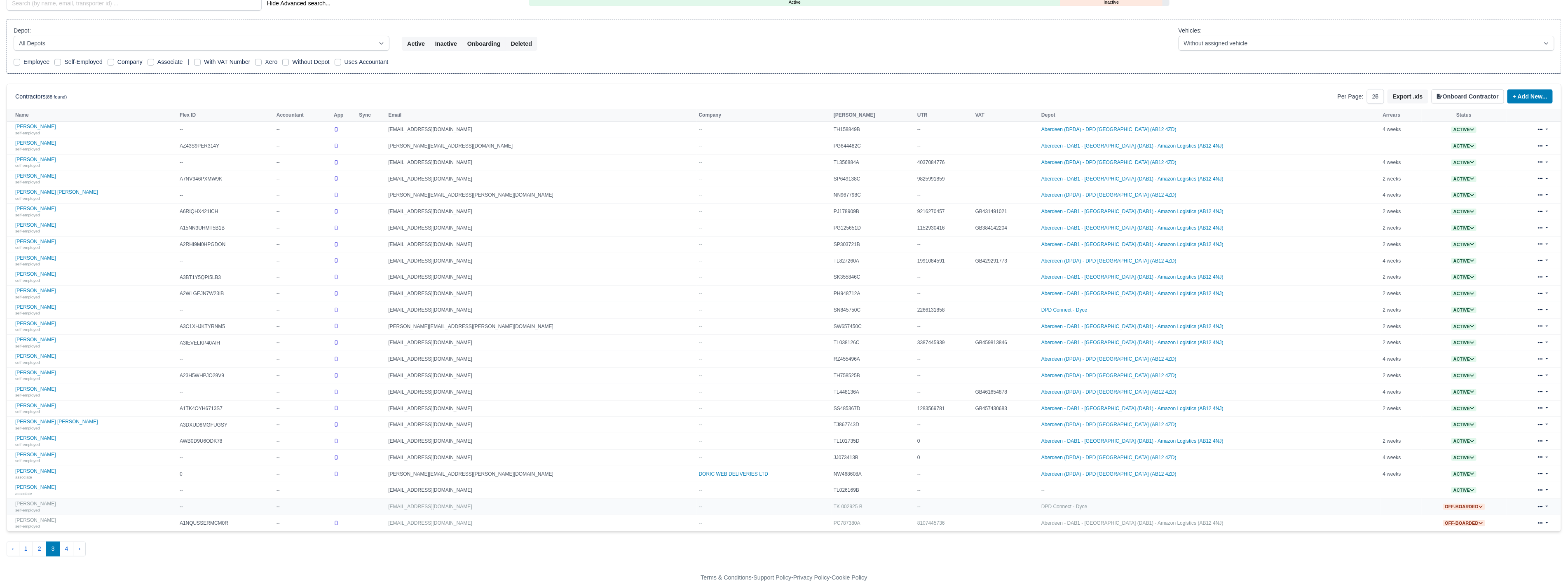
click at [1542, 507] on icon at bounding box center [1540, 506] width 5 height 2
click at [1496, 565] on link "Delete" at bounding box center [1531, 562] width 73 height 12
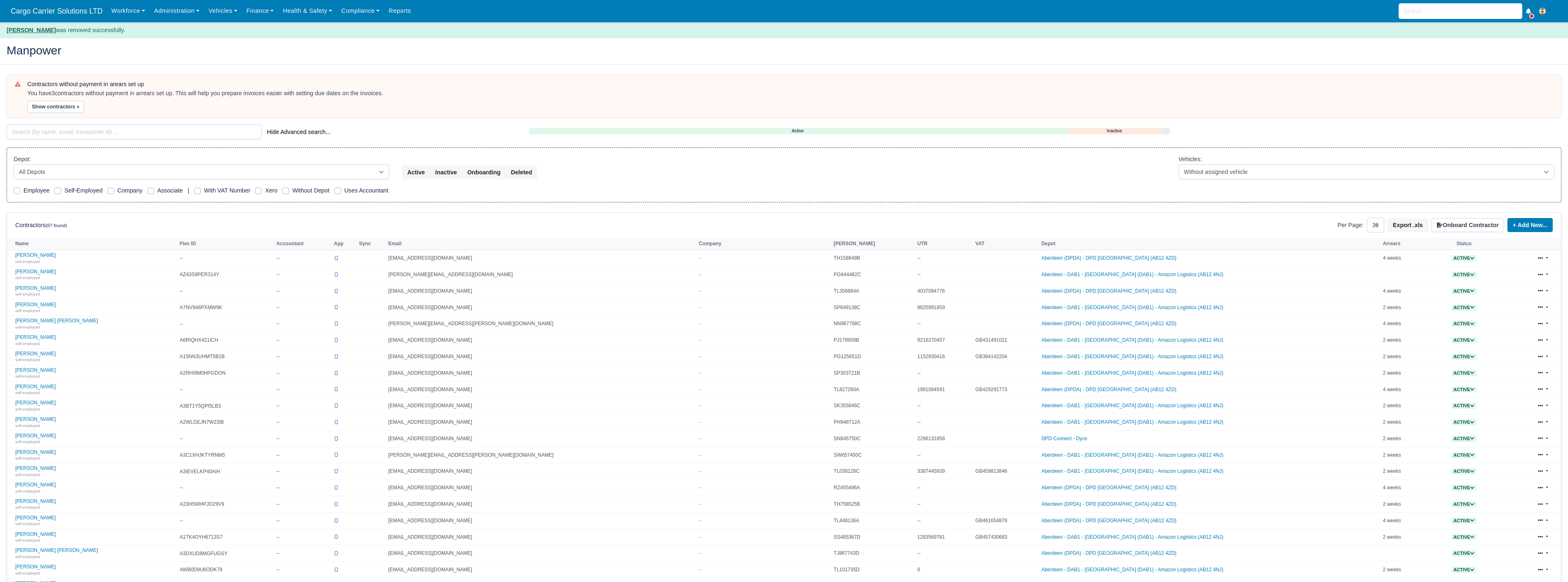
select select "25"
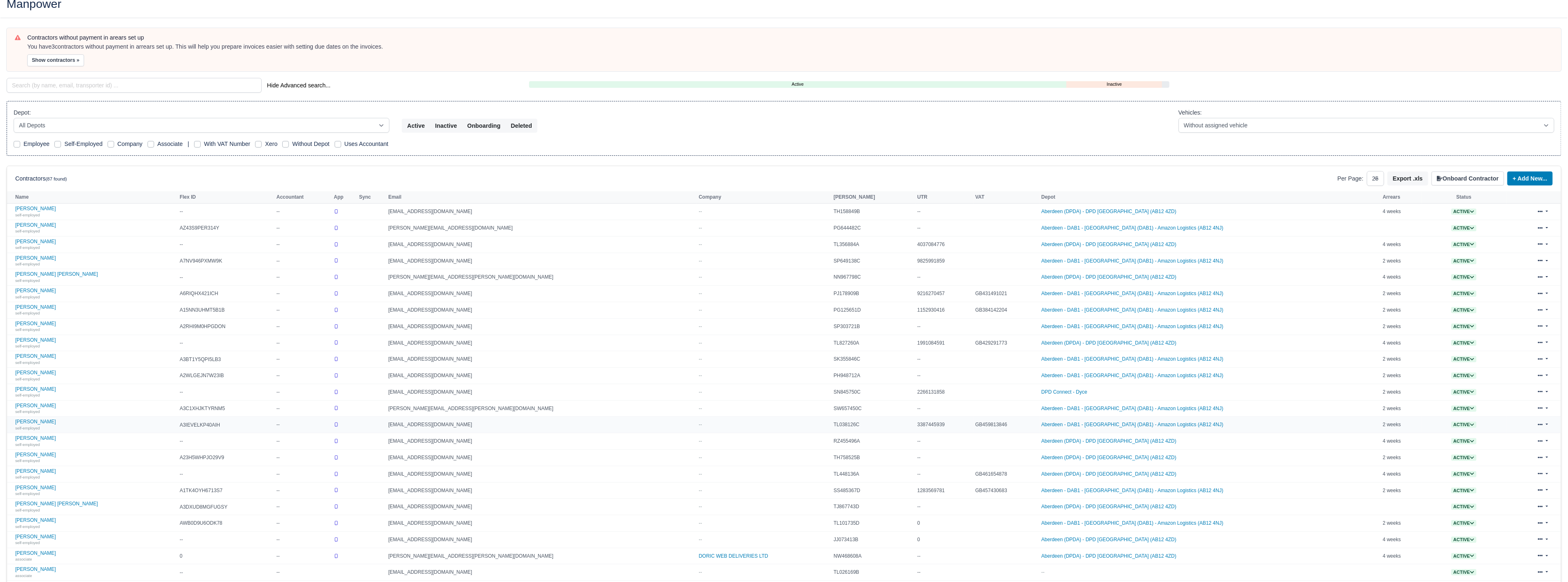
scroll to position [131, 0]
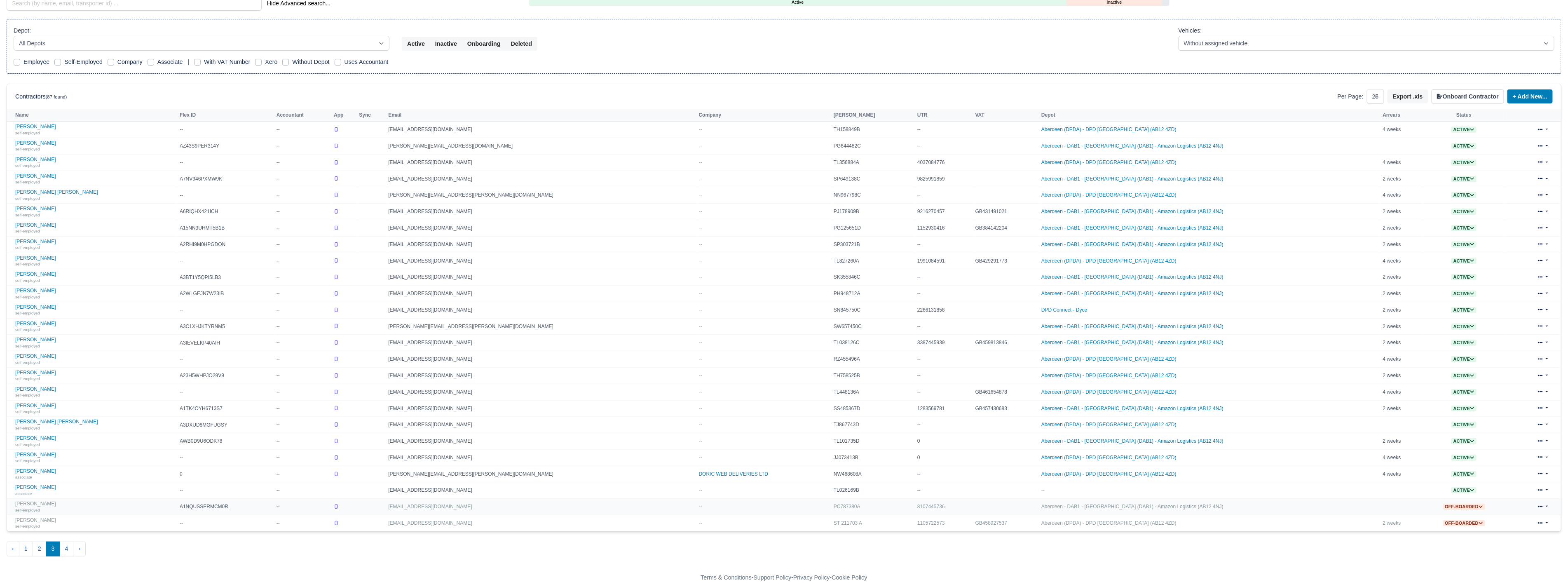
click at [1547, 501] on link at bounding box center [1543, 507] width 20 height 12
click at [1497, 561] on link "Delete" at bounding box center [1533, 562] width 73 height 12
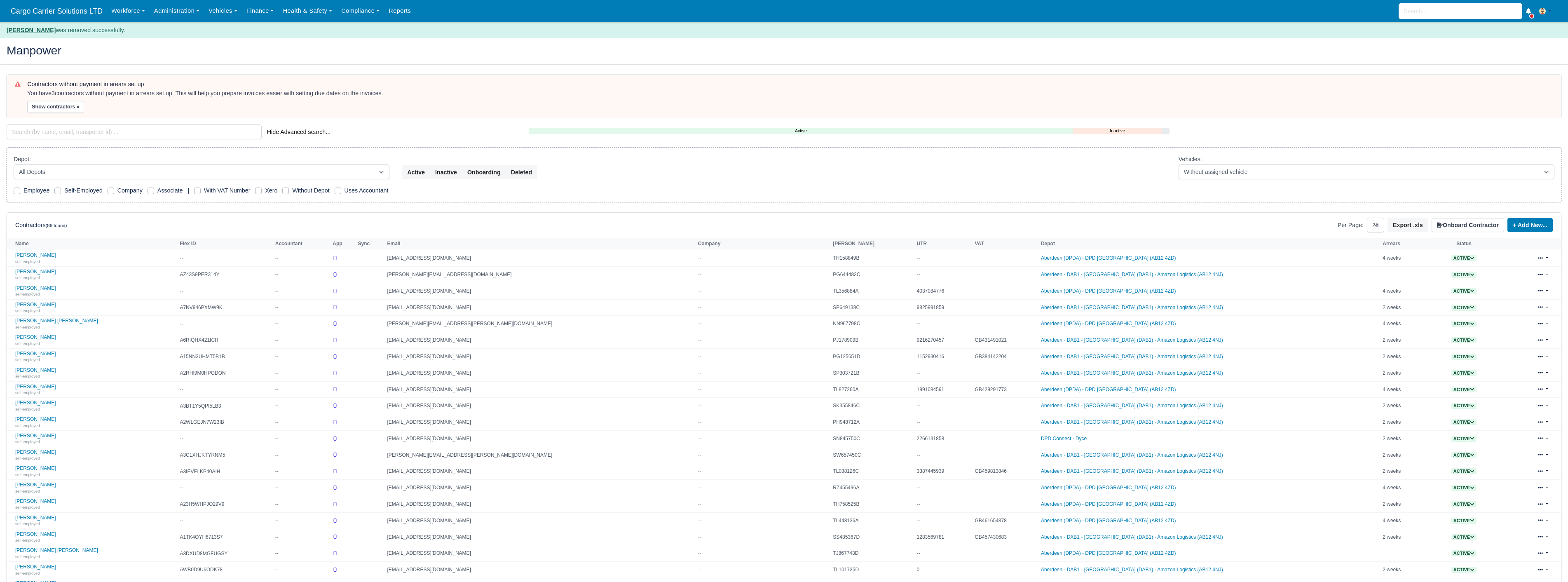
select select "25"
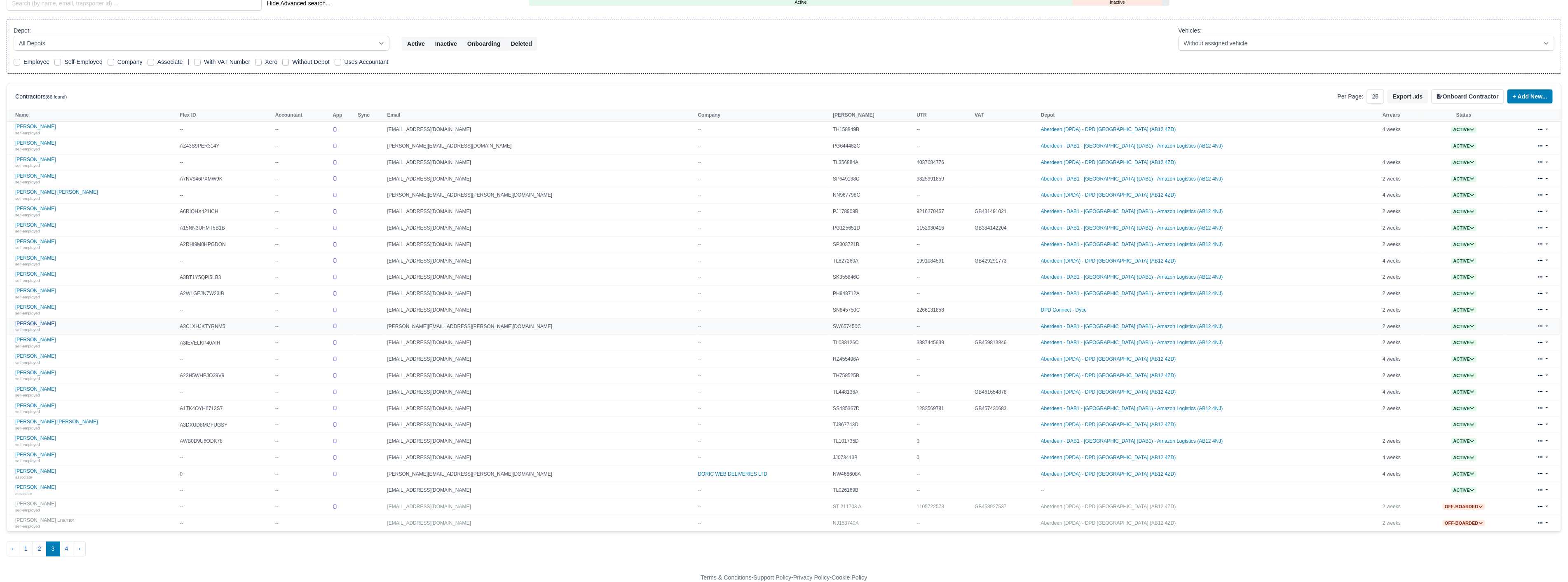
scroll to position [131, 0]
click at [1548, 520] on link at bounding box center [1543, 523] width 20 height 12
click at [1502, 503] on link "Delete" at bounding box center [1533, 507] width 73 height 12
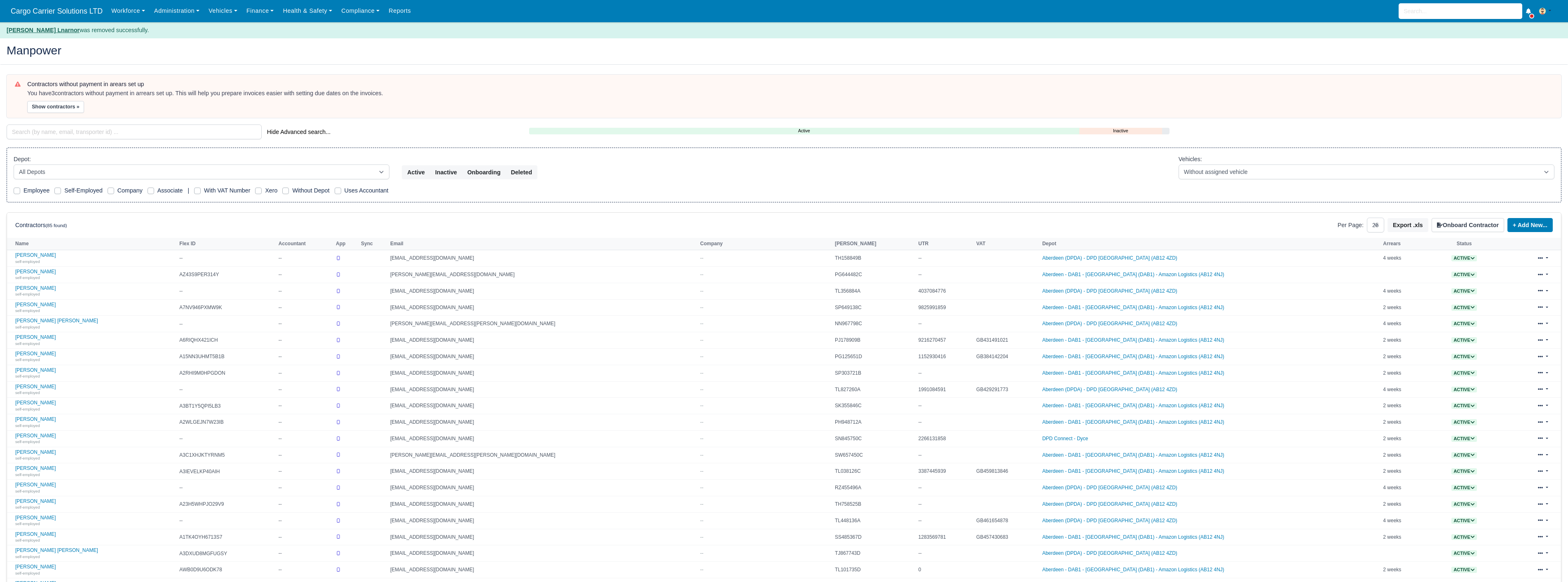
select select "25"
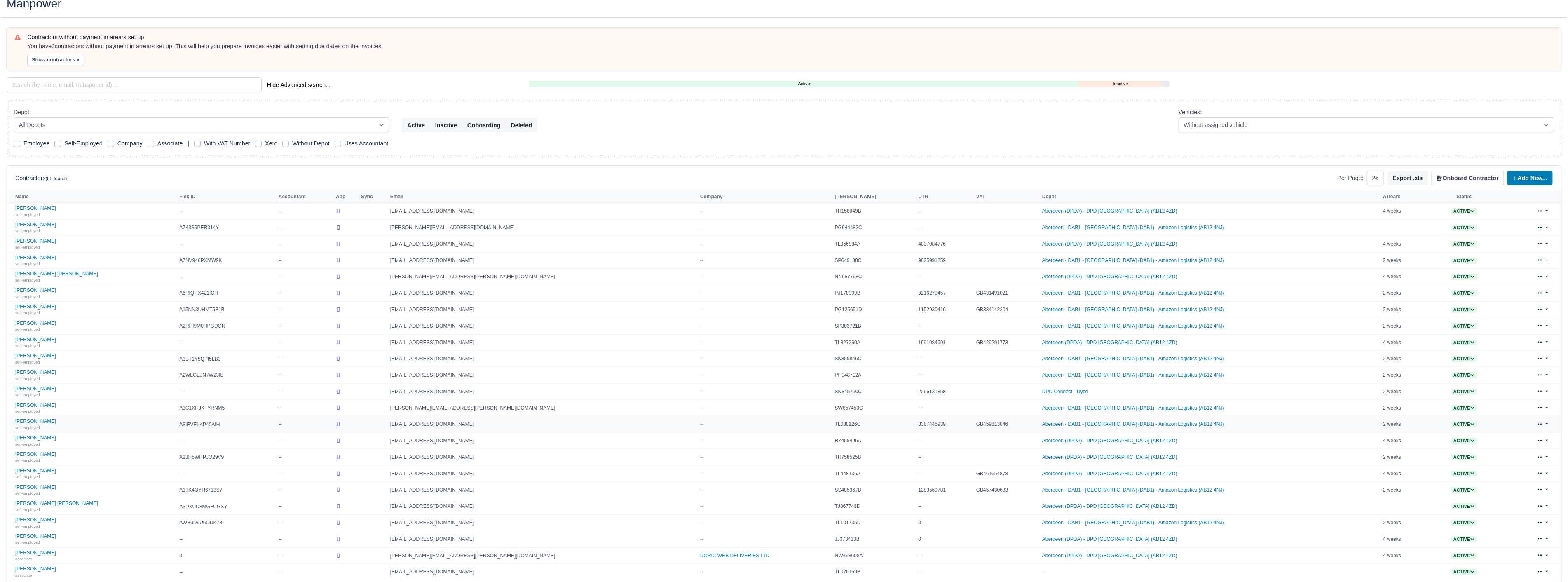
scroll to position [131, 0]
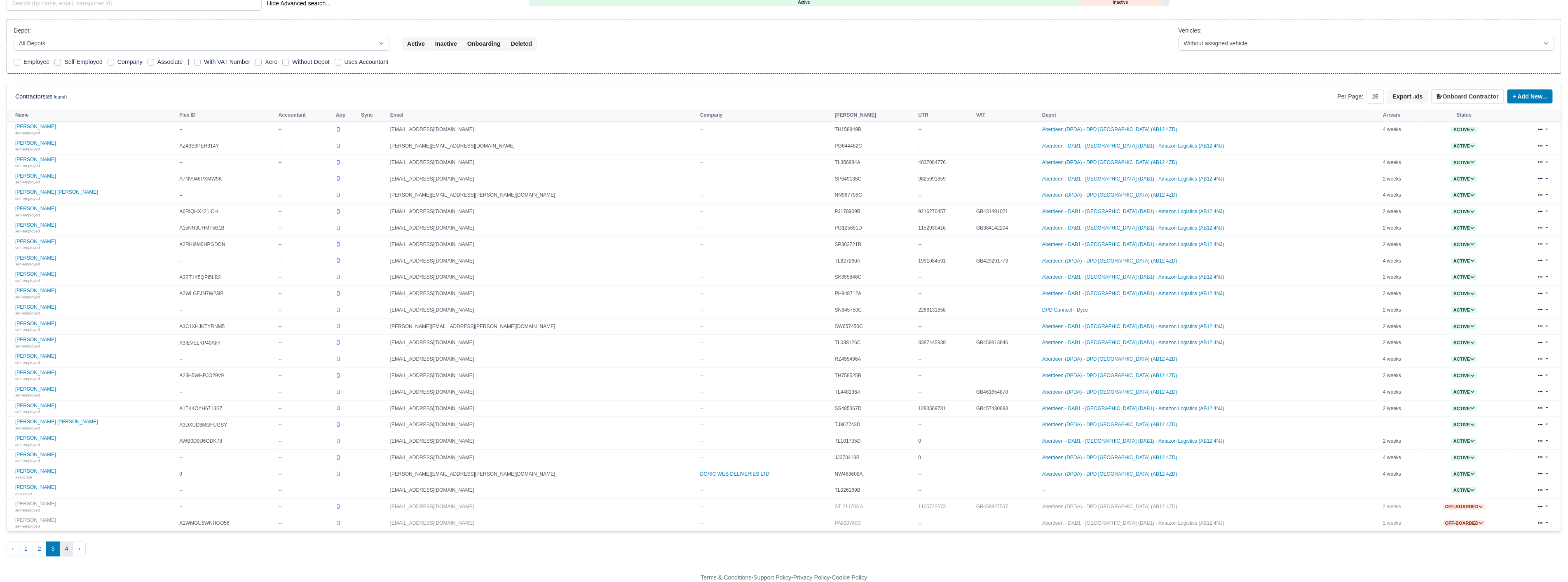
click at [67, 554] on button "4" at bounding box center [67, 549] width 14 height 15
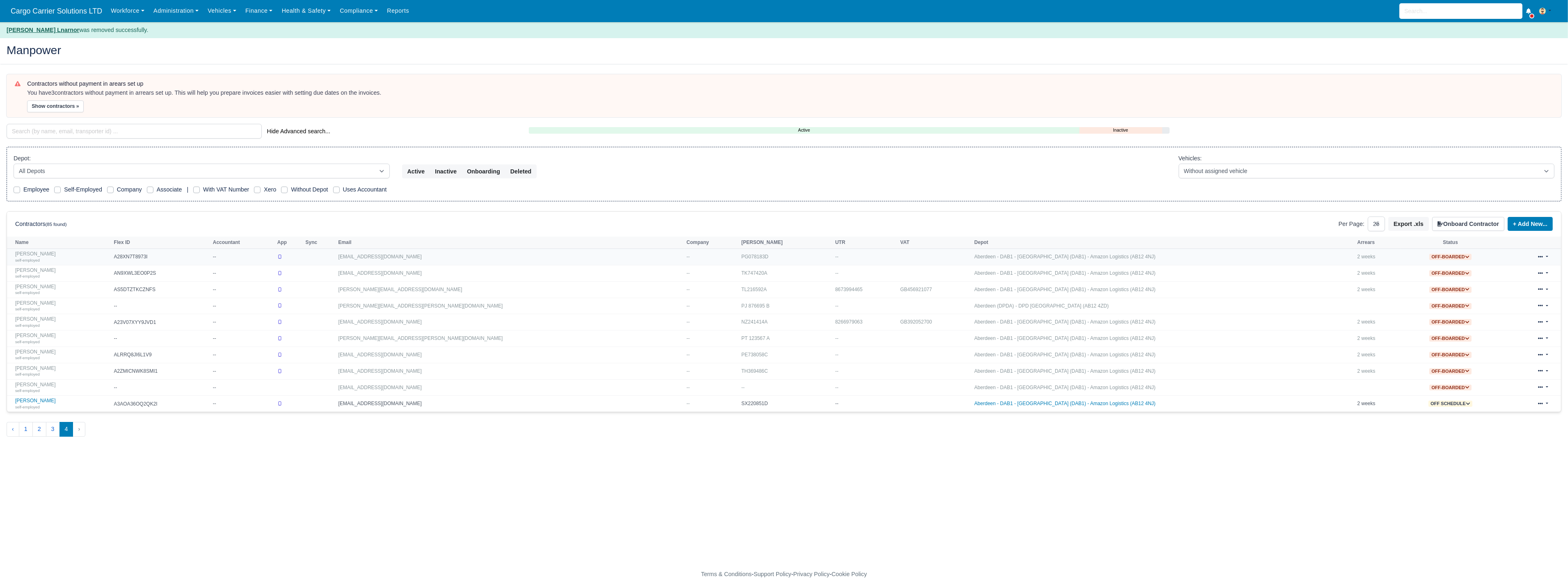
click at [1547, 256] on link at bounding box center [1543, 257] width 19 height 12
click at [1511, 313] on link "Delete" at bounding box center [1532, 312] width 73 height 12
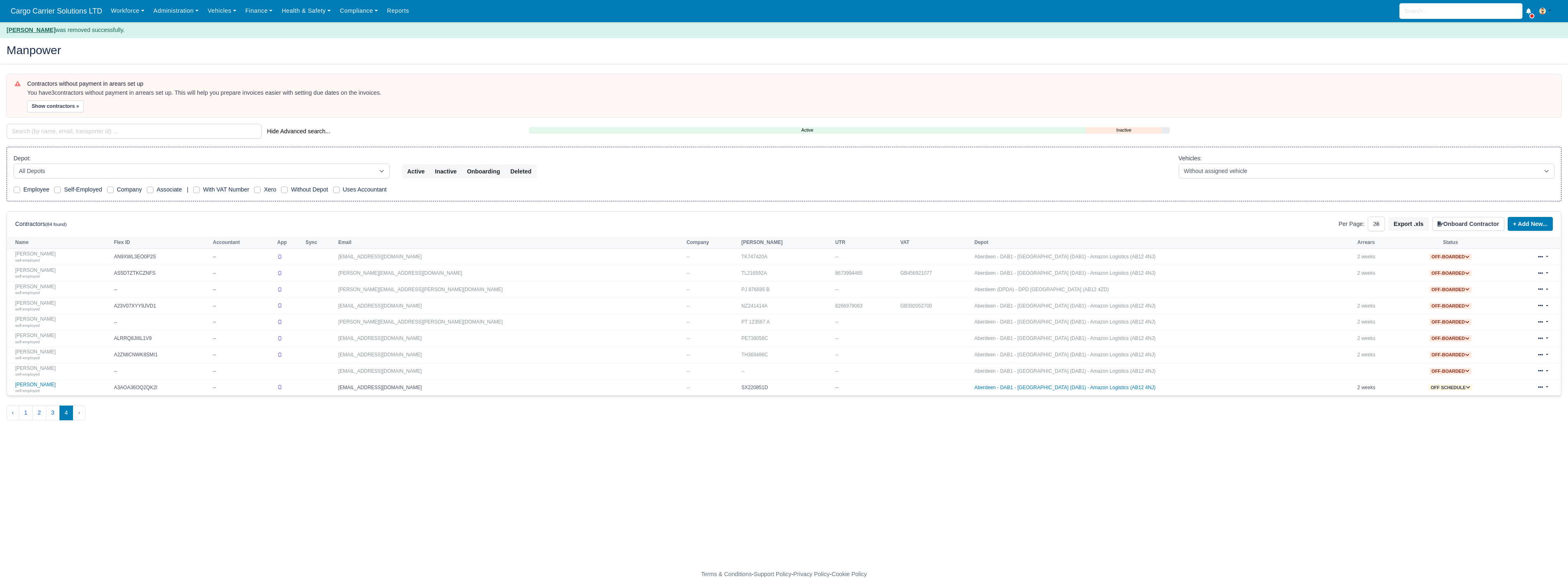
select select "25"
click at [1547, 255] on link at bounding box center [1543, 257] width 19 height 12
click at [1511, 309] on link "Delete" at bounding box center [1532, 312] width 73 height 12
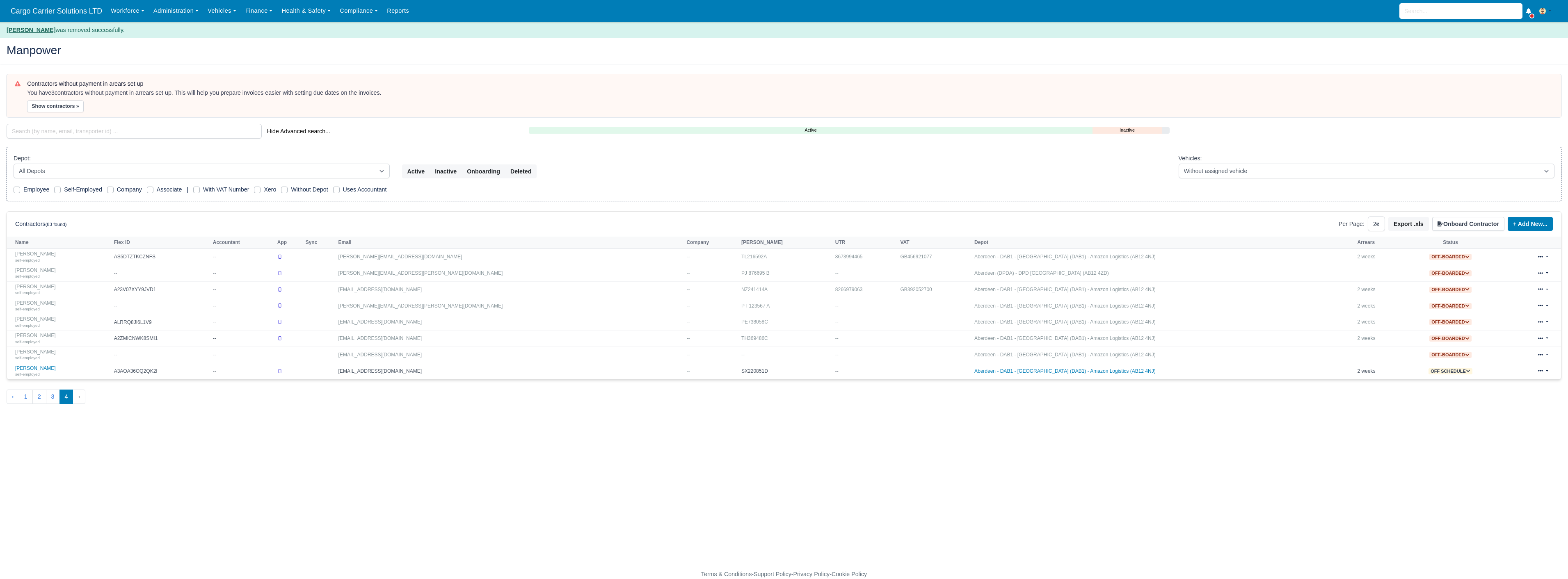
select select "25"
click at [1545, 256] on link at bounding box center [1543, 257] width 19 height 12
click at [1511, 309] on link "Delete" at bounding box center [1532, 312] width 73 height 12
select select "25"
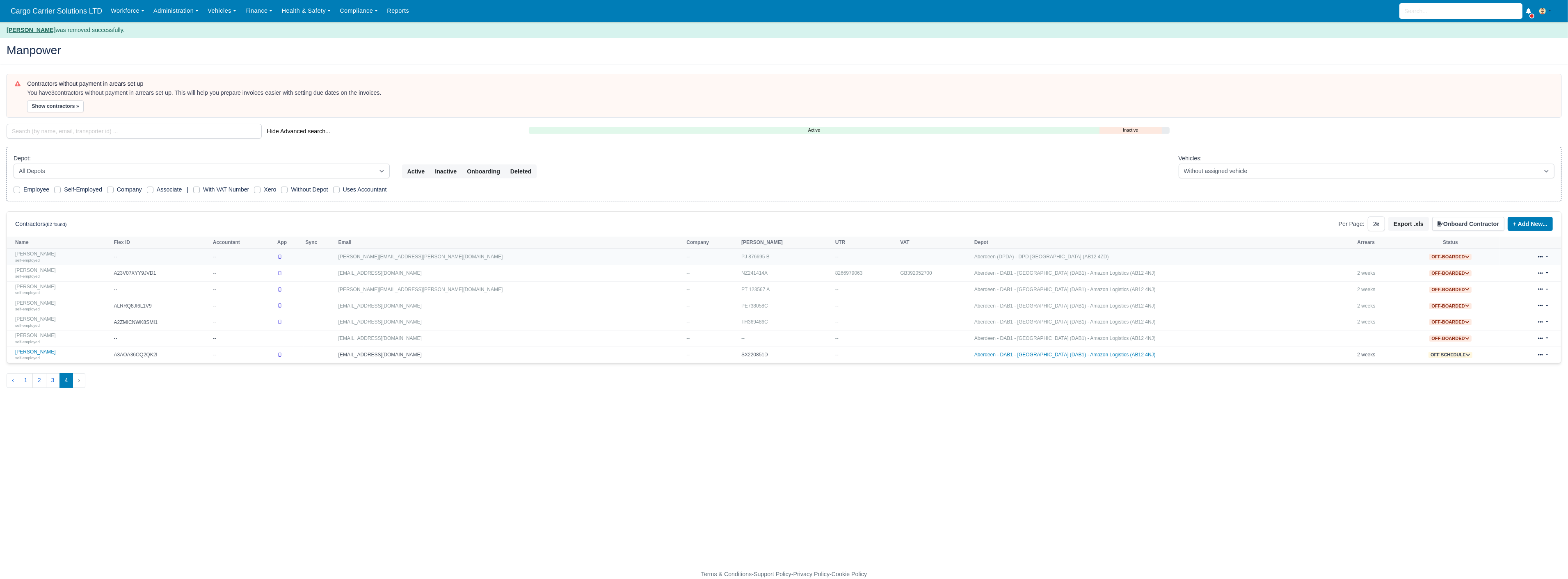
click at [1550, 255] on link at bounding box center [1543, 257] width 19 height 12
click at [1508, 313] on link "Delete" at bounding box center [1532, 312] width 73 height 12
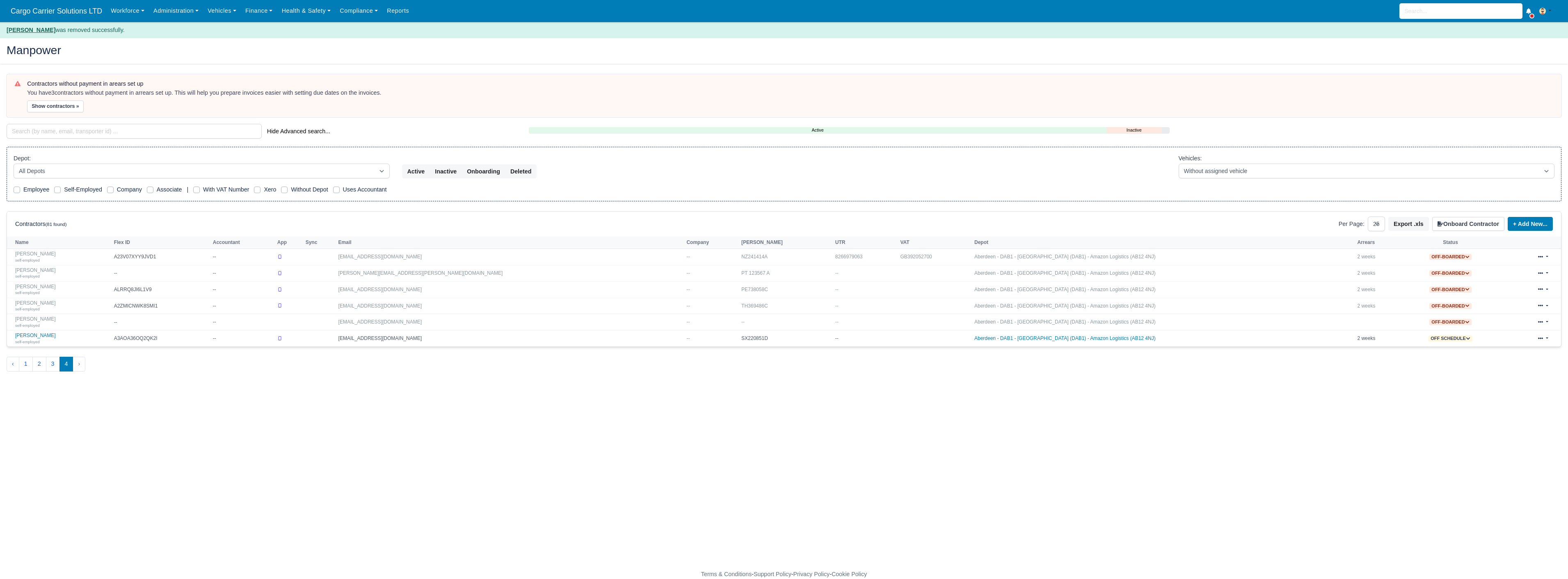
select select "25"
click at [1546, 289] on link at bounding box center [1543, 290] width 19 height 12
click at [1497, 347] on link "Delete" at bounding box center [1533, 345] width 73 height 12
select select "25"
click at [1545, 288] on link at bounding box center [1543, 290] width 19 height 12
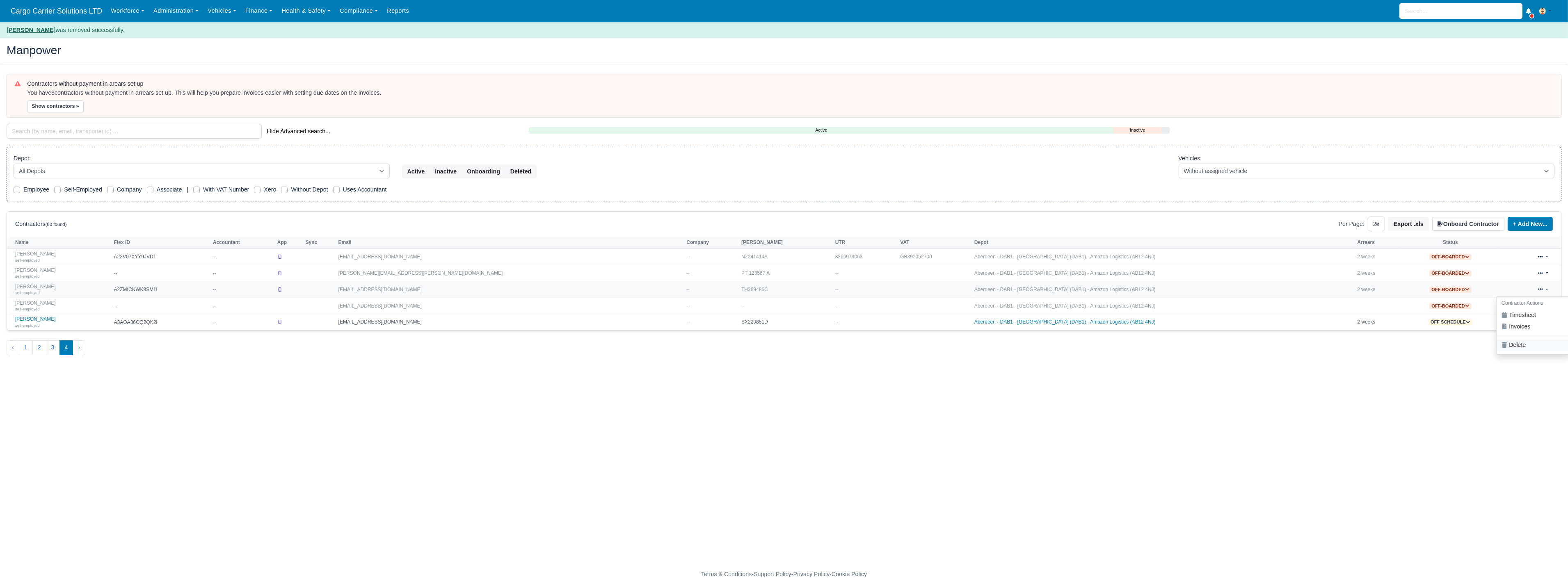
click at [1502, 344] on link "Delete" at bounding box center [1533, 345] width 73 height 12
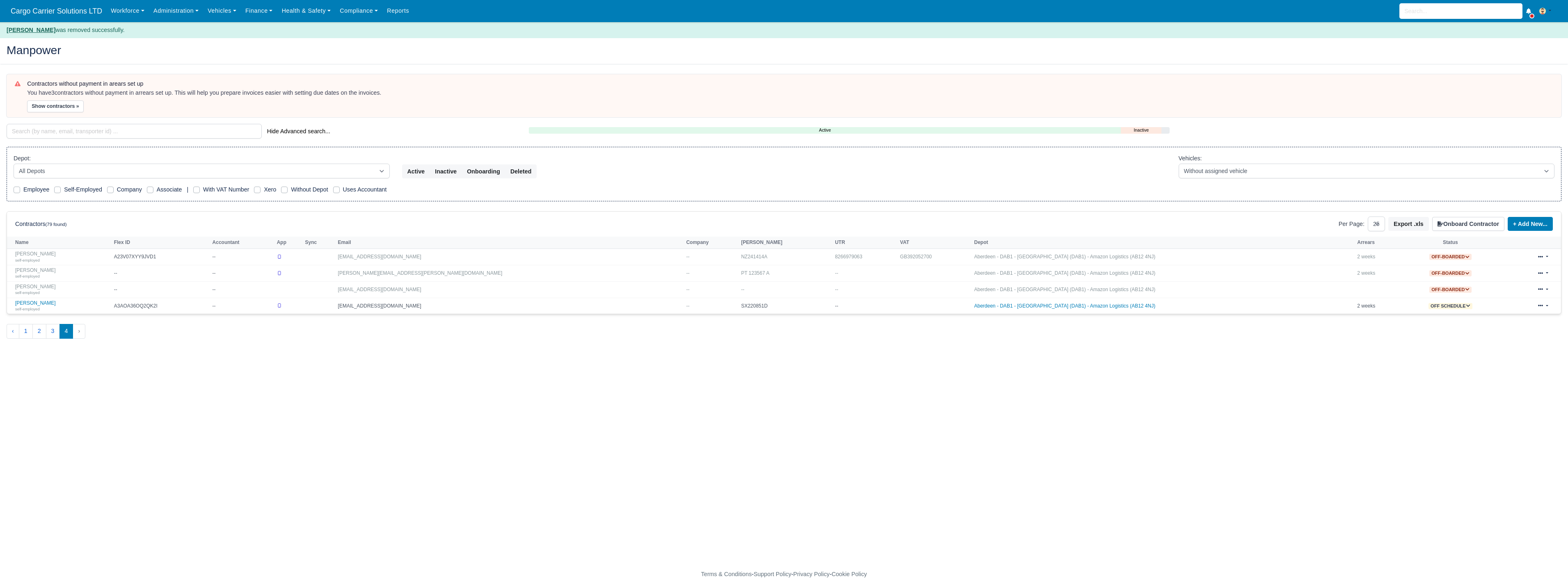
select select "25"
click at [1549, 287] on link at bounding box center [1543, 290] width 19 height 12
click at [1511, 347] on link "Delete" at bounding box center [1535, 345] width 73 height 12
click at [50, 333] on button "3" at bounding box center [52, 331] width 14 height 15
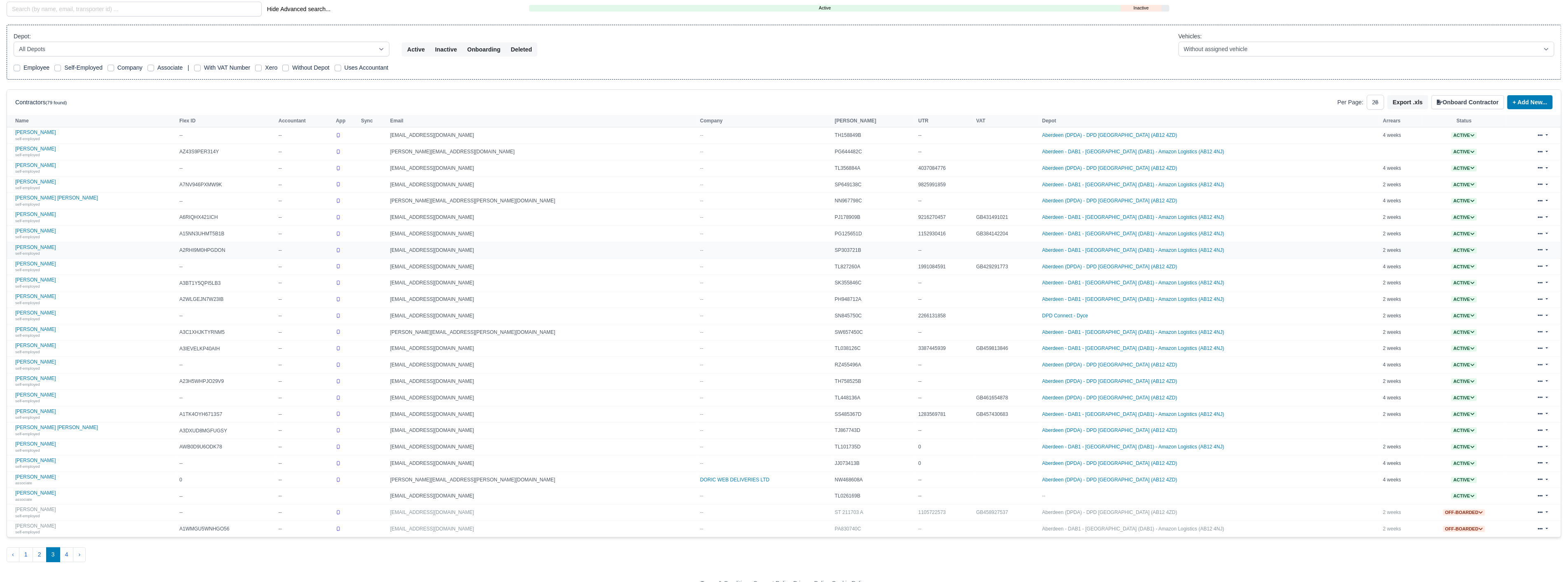
scroll to position [131, 0]
click at [48, 487] on link "[PERSON_NAME] associate" at bounding box center [95, 490] width 160 height 12
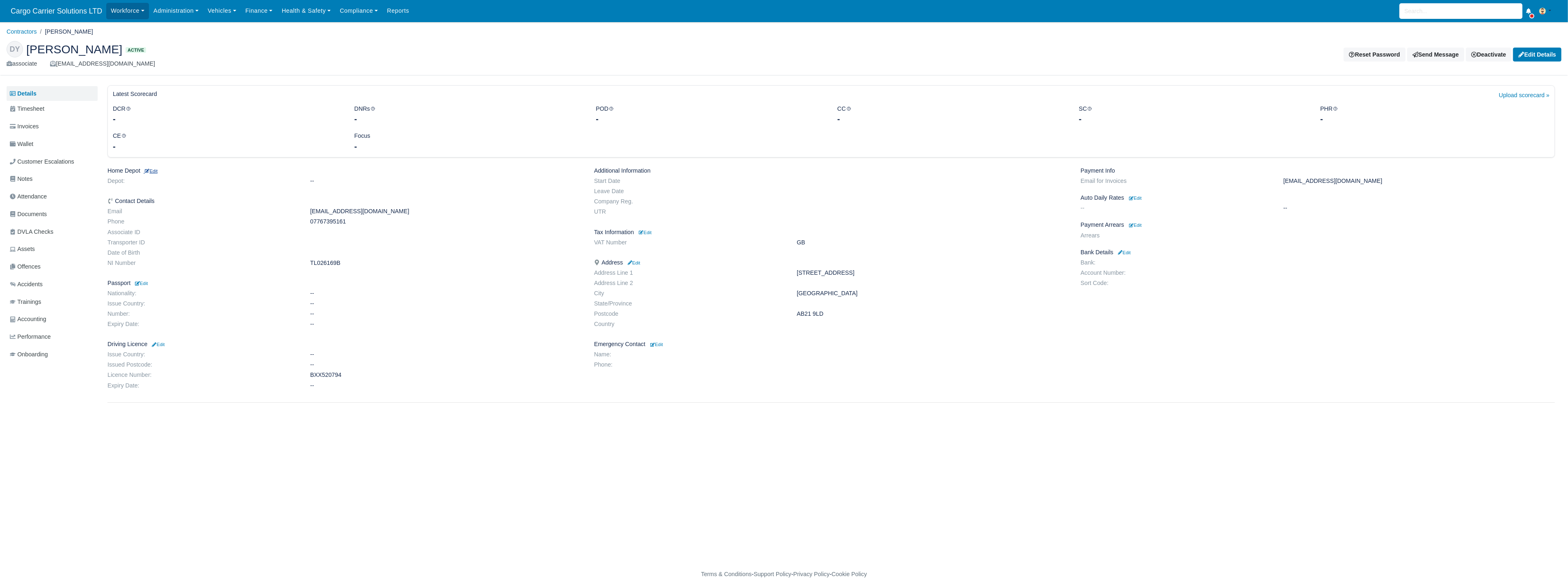
click at [153, 173] on small "Edit" at bounding box center [150, 171] width 14 height 5
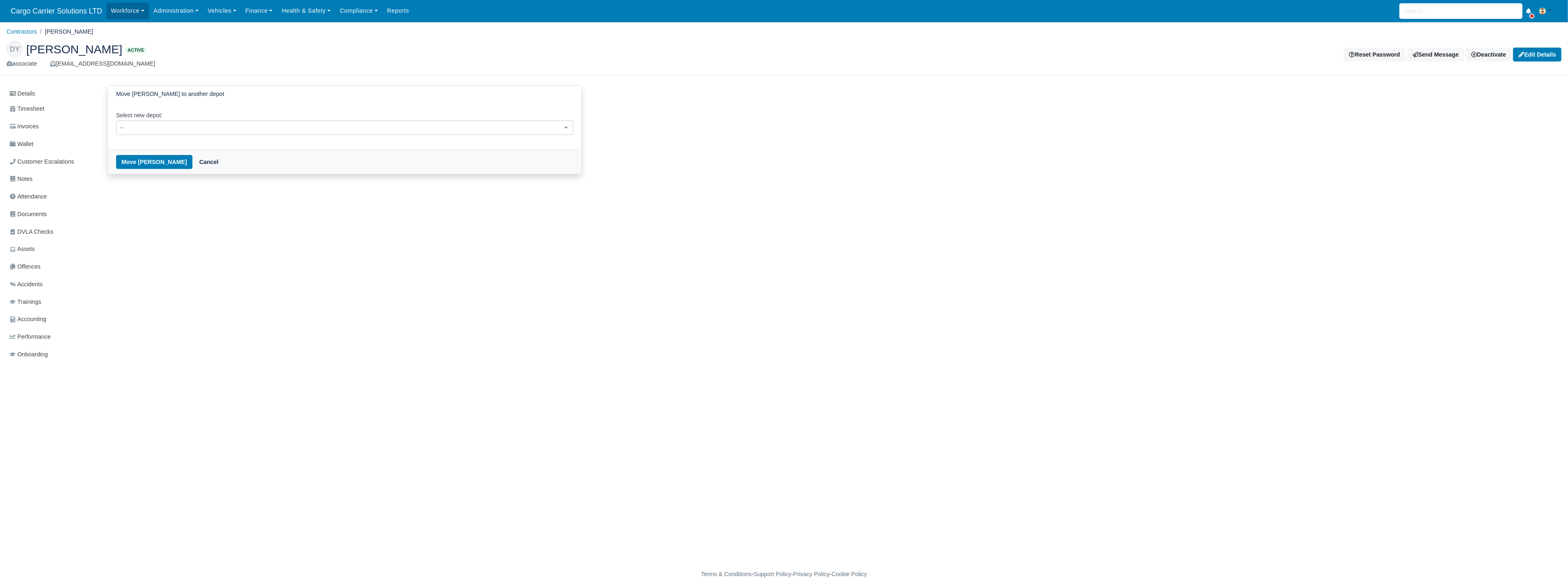
click at [177, 126] on span "--" at bounding box center [344, 128] width 456 height 10
select select "3"
click at [151, 161] on button "Move Dmytro Yukhnenko" at bounding box center [154, 162] width 76 height 14
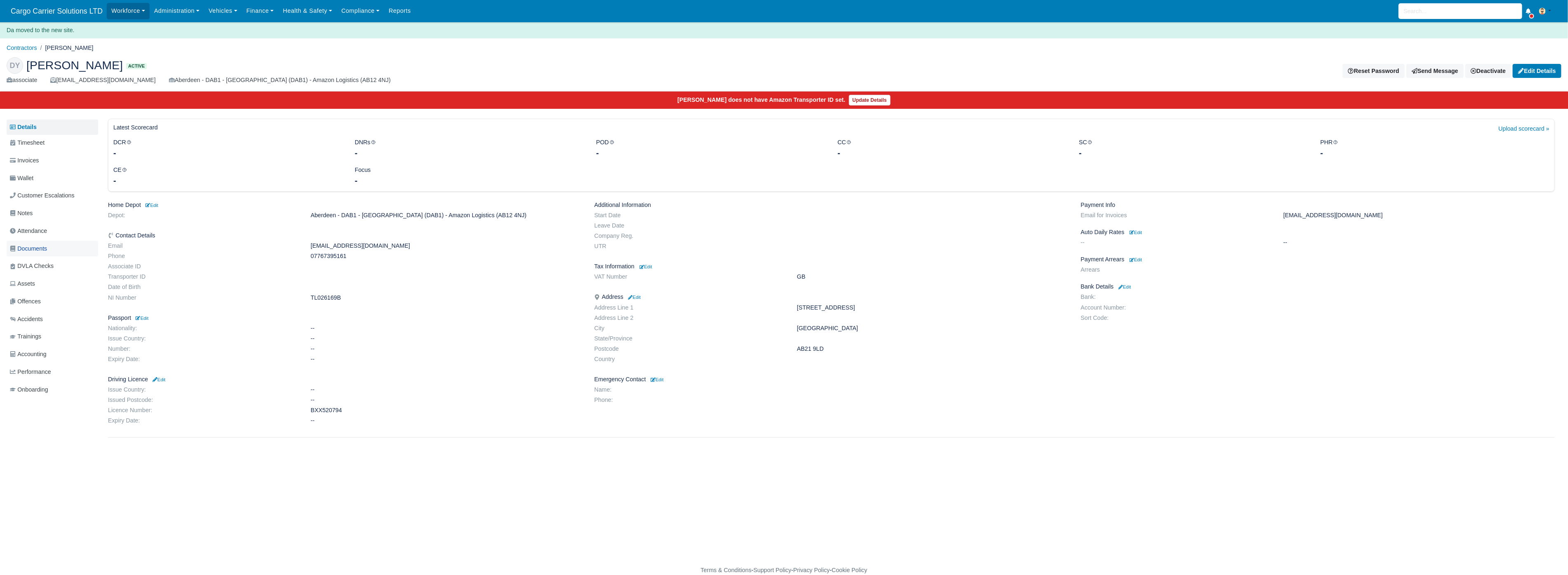
click at [40, 248] on span "Documents" at bounding box center [28, 249] width 37 height 10
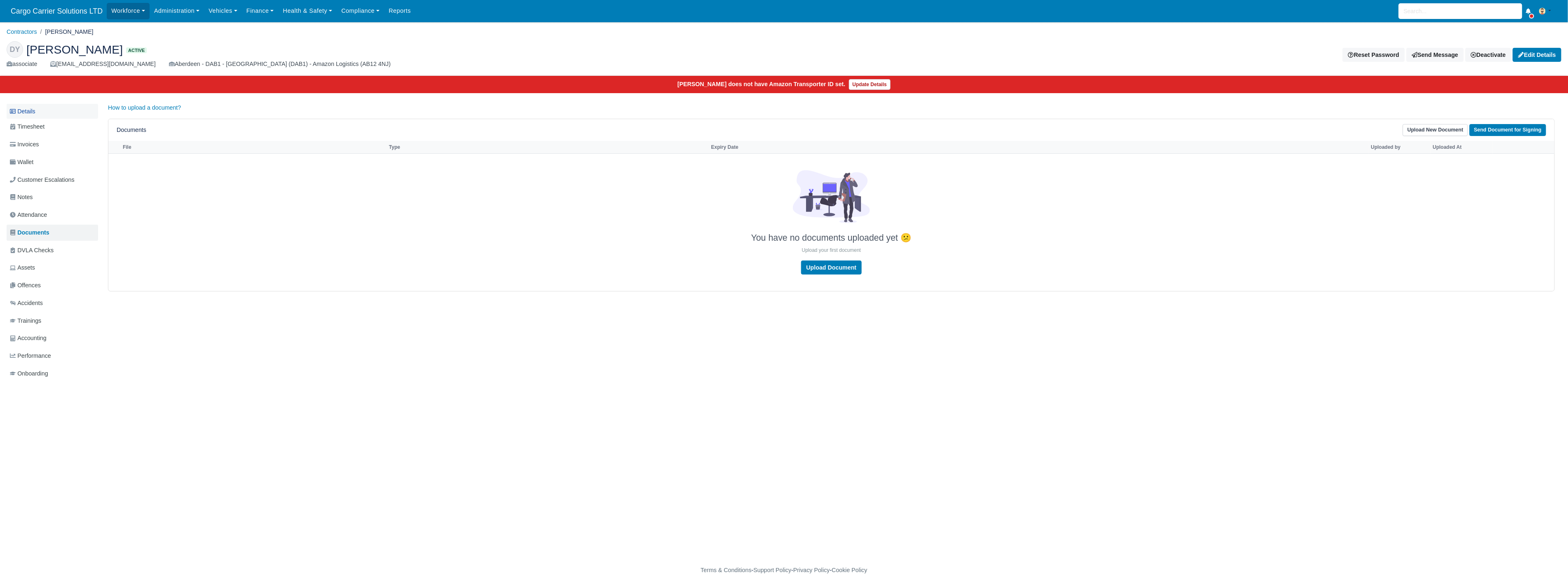
click at [29, 112] on link "Details" at bounding box center [53, 111] width 92 height 15
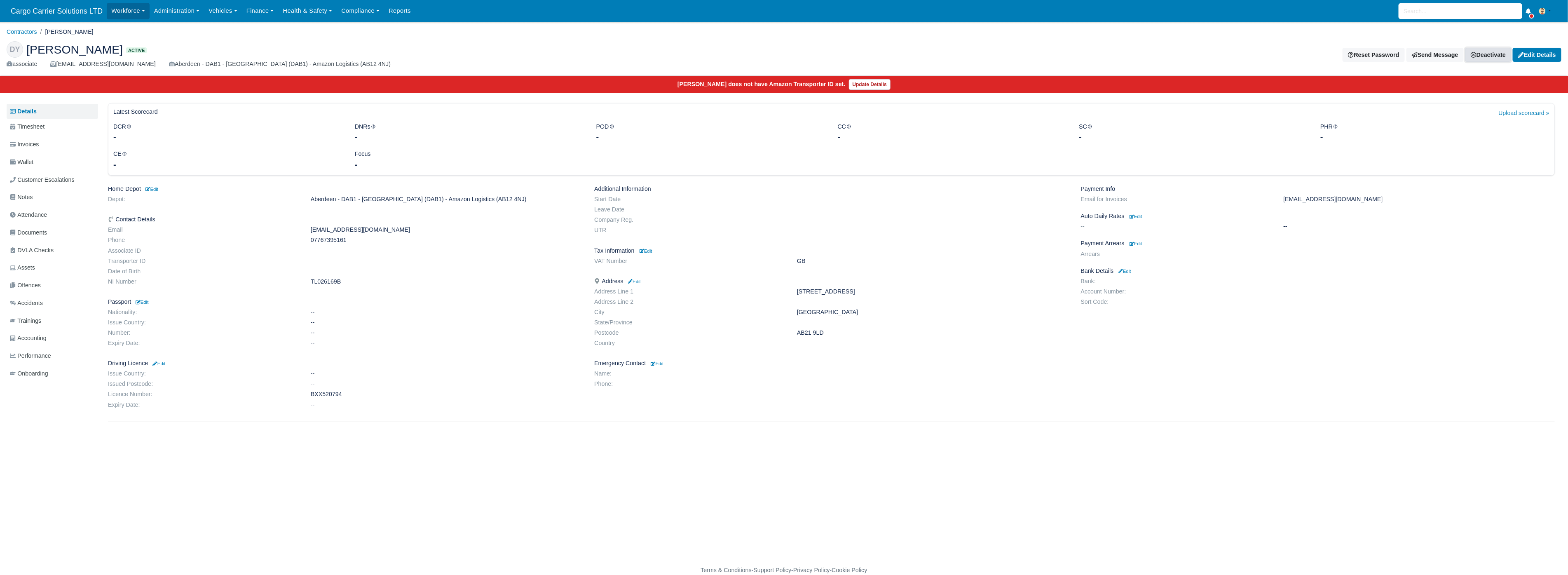
click at [1486, 53] on link "Deactivate" at bounding box center [1488, 54] width 46 height 14
click at [1460, 96] on link "Off-board" at bounding box center [1474, 96] width 73 height 13
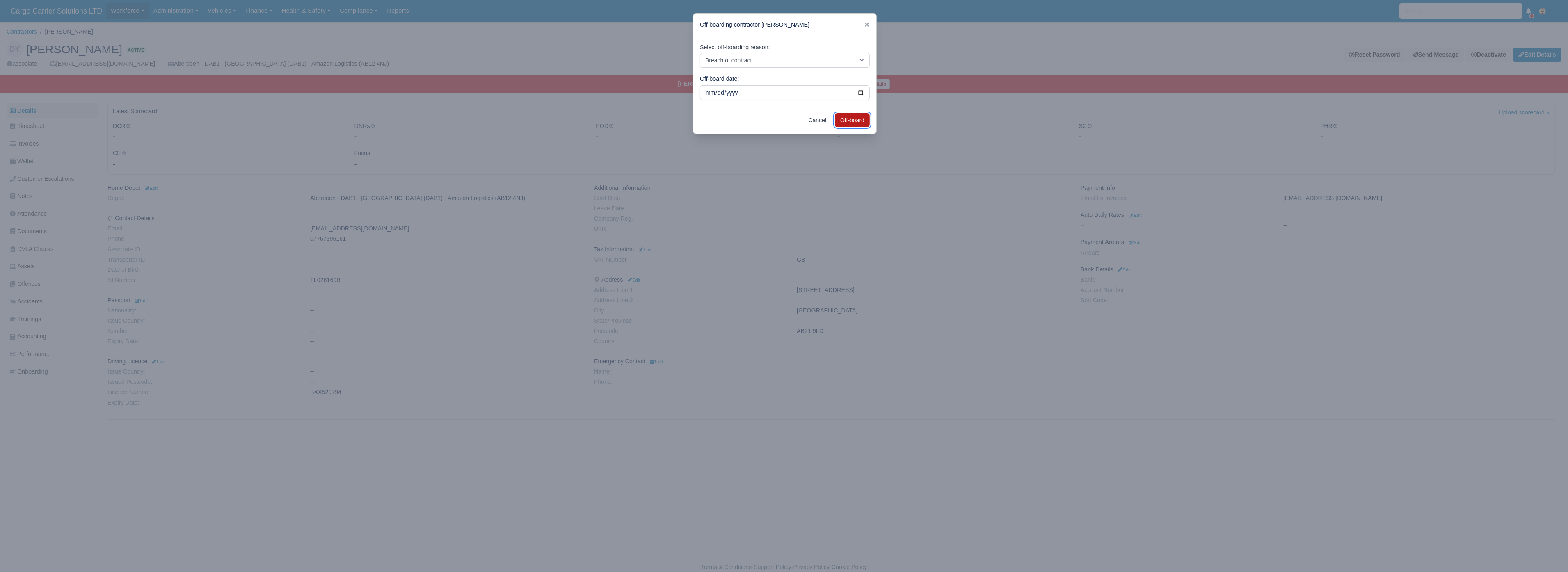
click at [847, 119] on button "Off-board" at bounding box center [852, 120] width 35 height 14
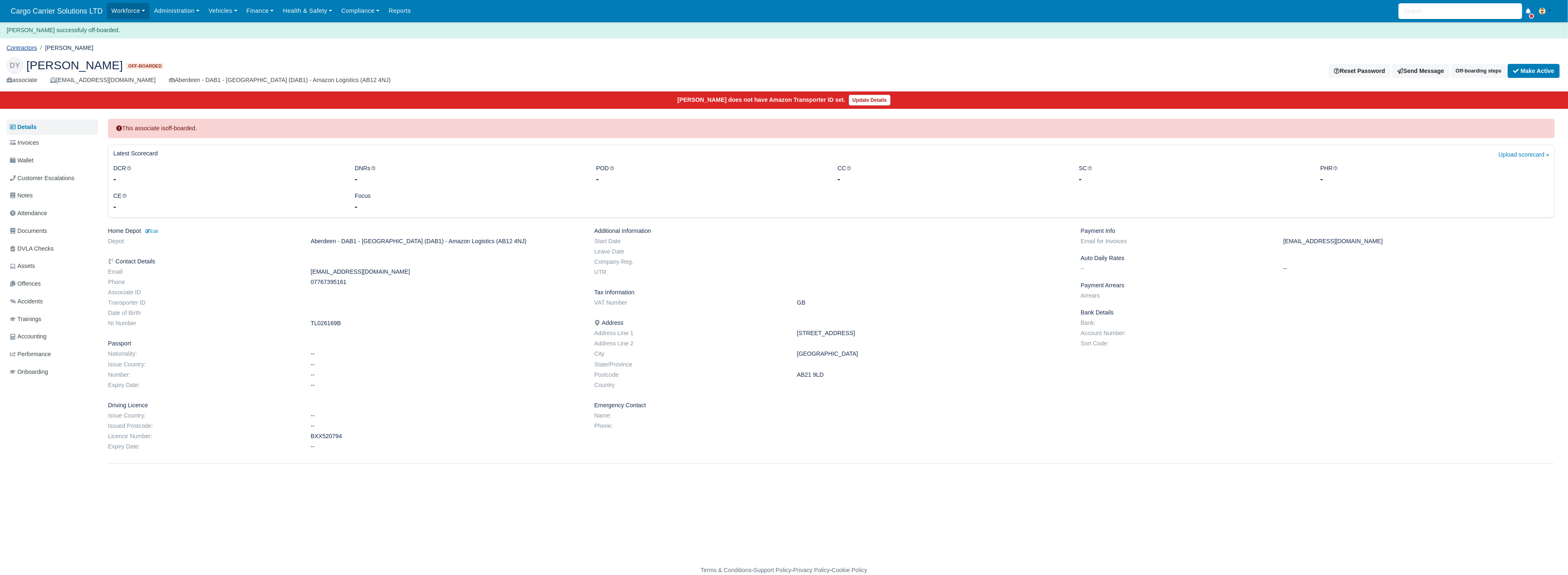
click at [22, 46] on link "Contractors" at bounding box center [22, 48] width 31 height 7
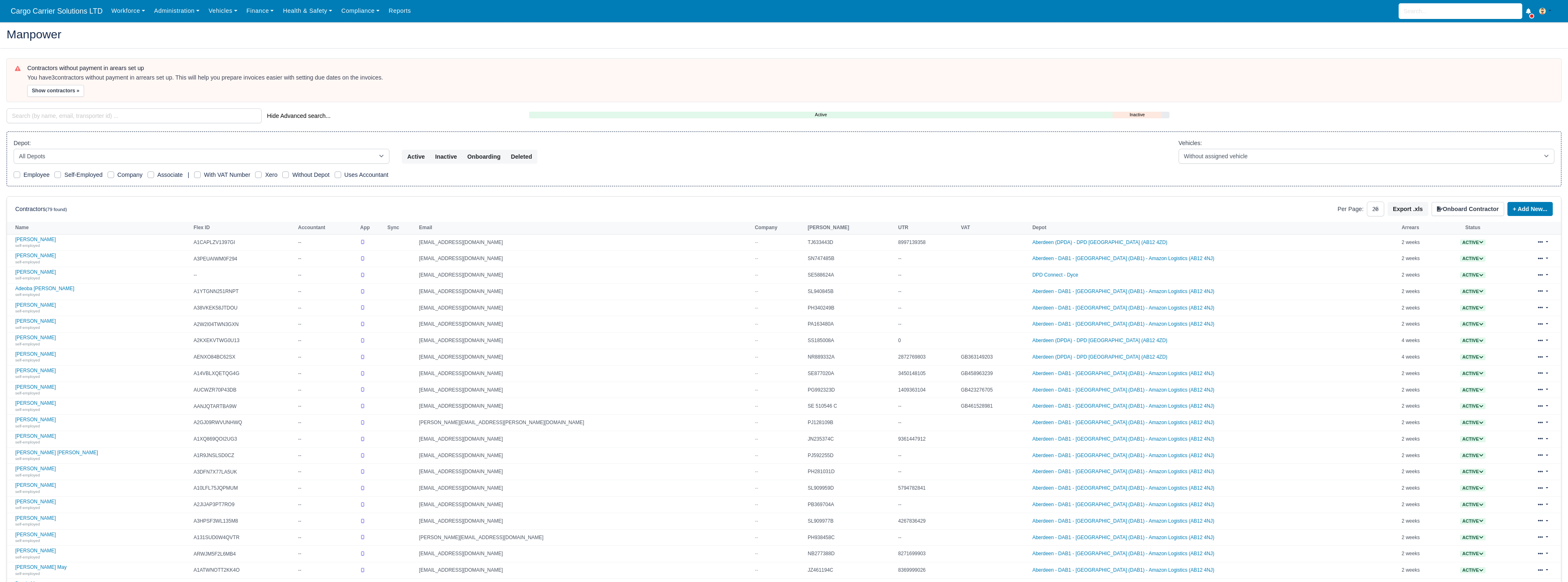
select select "25"
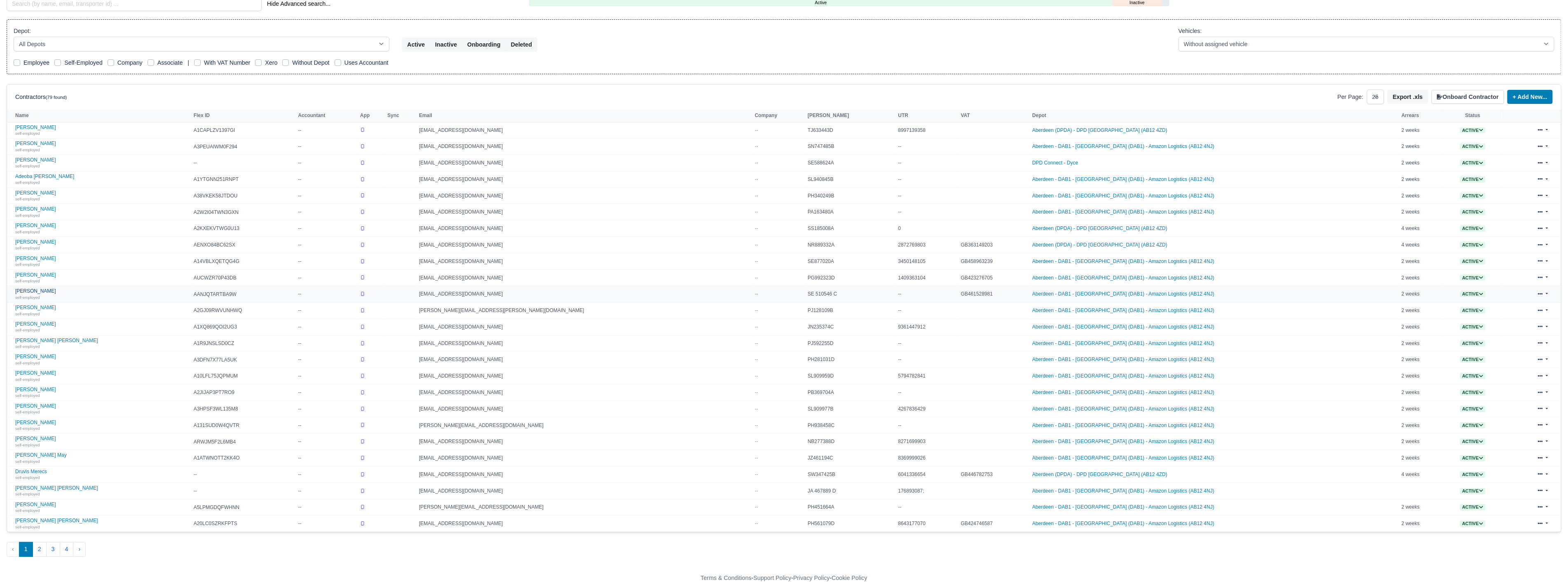
scroll to position [116, 0]
click at [65, 549] on button "4" at bounding box center [67, 548] width 14 height 15
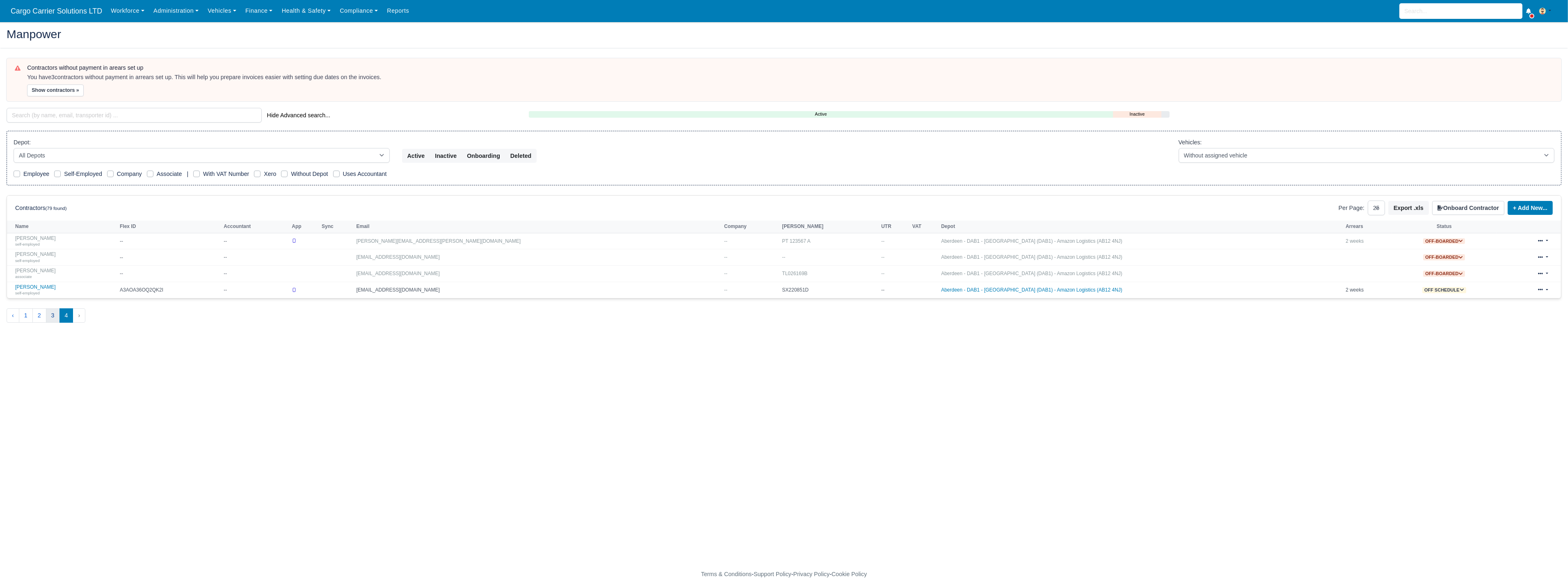
click at [51, 318] on button "3" at bounding box center [52, 316] width 14 height 15
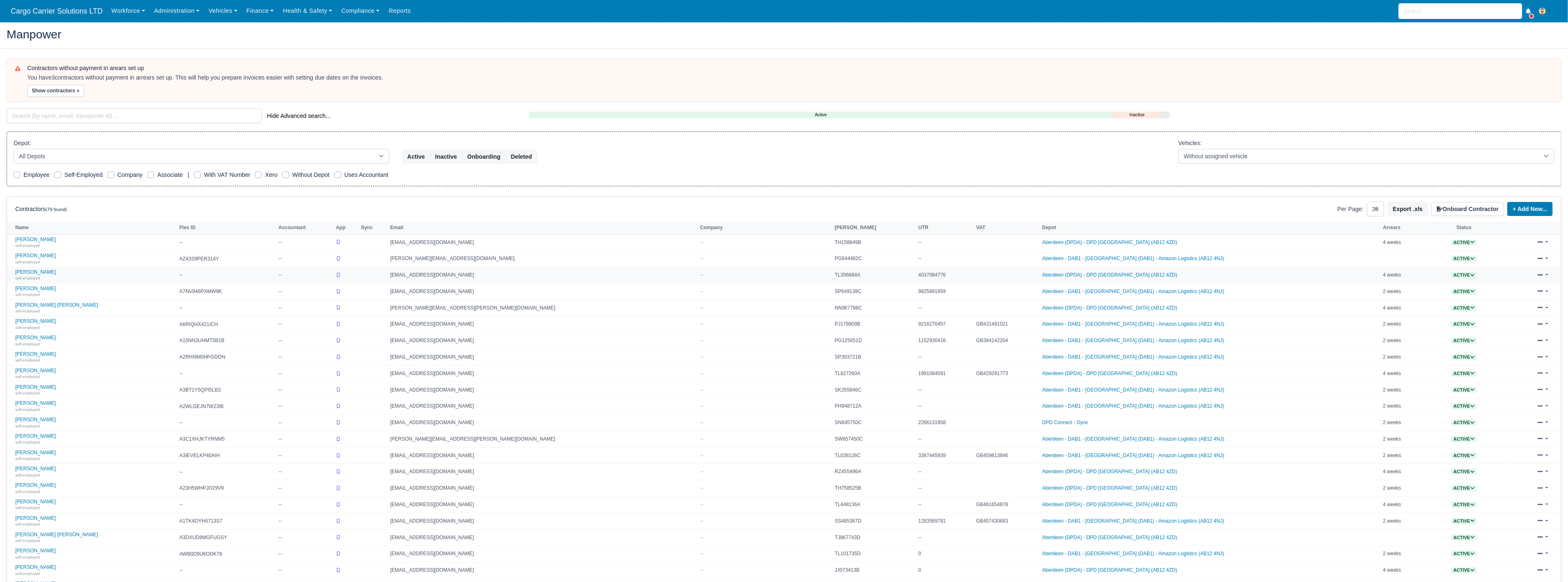
click at [28, 268] on td "Roman Kurylyk self-employed" at bounding box center [92, 275] width 170 height 17
click at [24, 271] on link "Roman Kurylyk self-employed" at bounding box center [95, 275] width 160 height 12
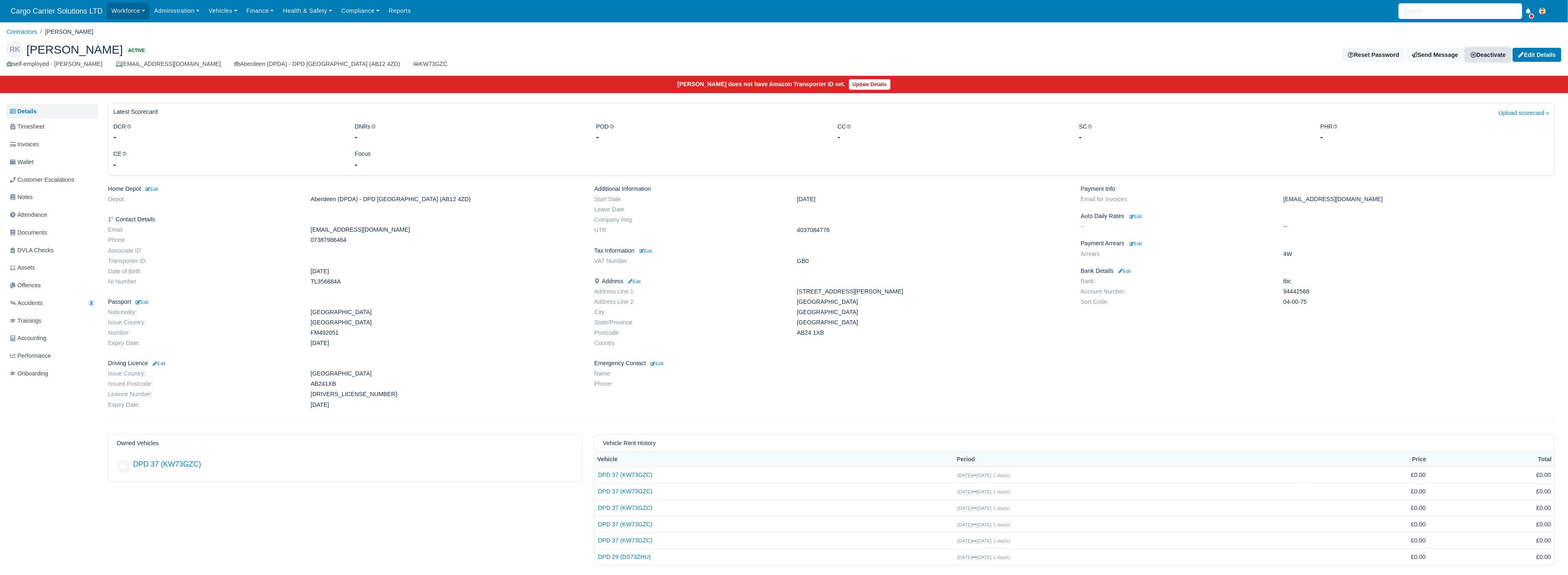
click at [1484, 55] on link "Deactivate" at bounding box center [1488, 54] width 46 height 14
click at [1450, 93] on link "Off-board" at bounding box center [1474, 96] width 73 height 13
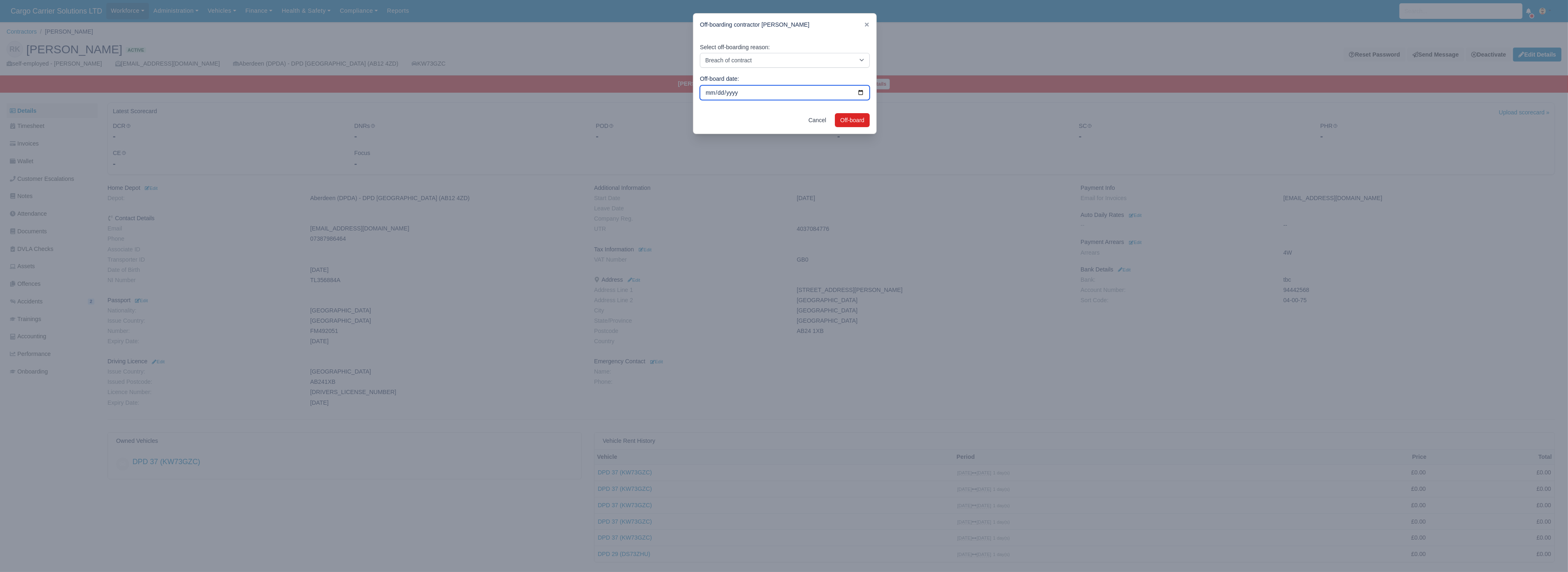
click at [860, 90] on input "2025-08-13" at bounding box center [785, 92] width 170 height 15
type input "2025-08-06"
click at [875, 114] on div at bounding box center [784, 286] width 1568 height 572
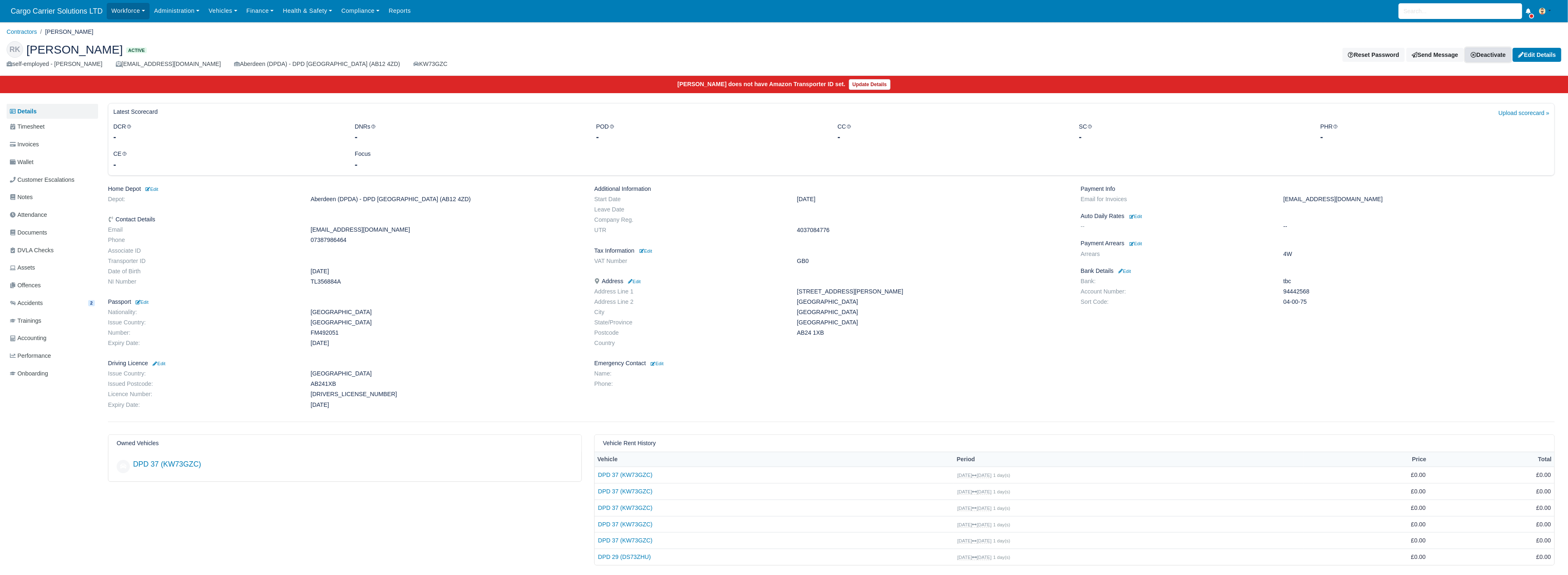
click at [1490, 57] on link "Deactivate" at bounding box center [1488, 54] width 46 height 14
click at [1454, 92] on link "Off-board" at bounding box center [1474, 96] width 73 height 13
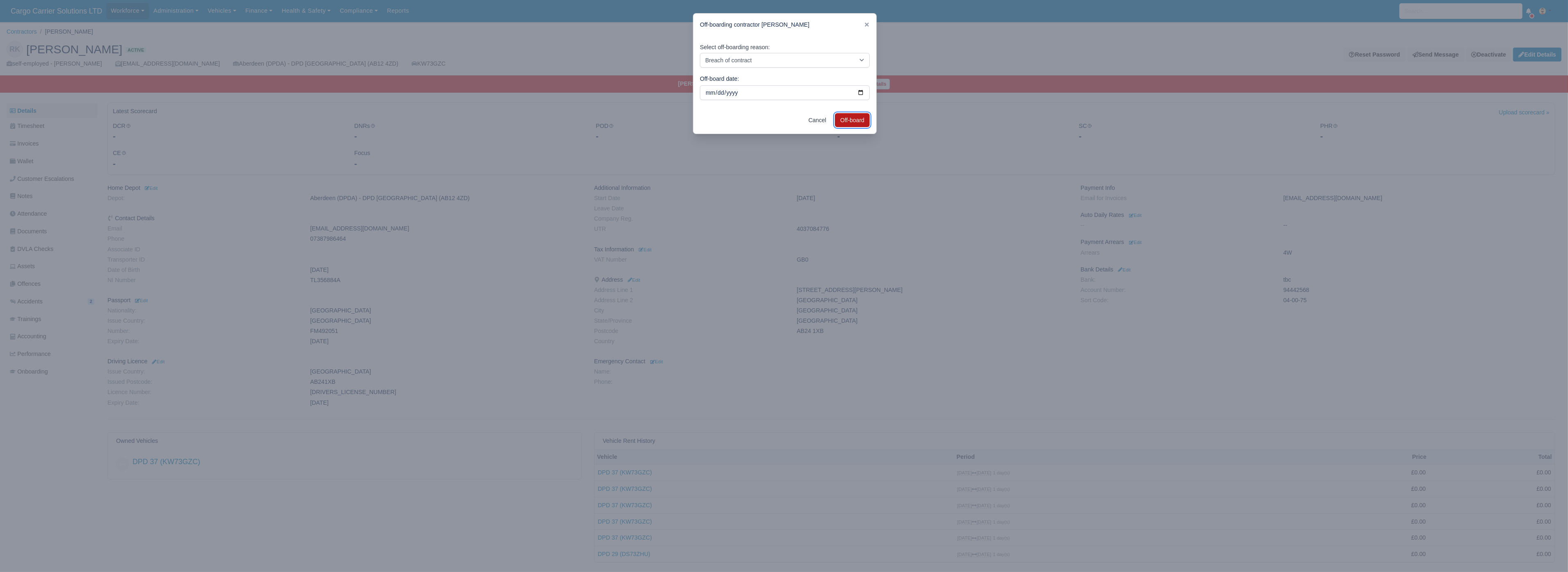
click at [841, 122] on button "Off-board" at bounding box center [852, 120] width 35 height 14
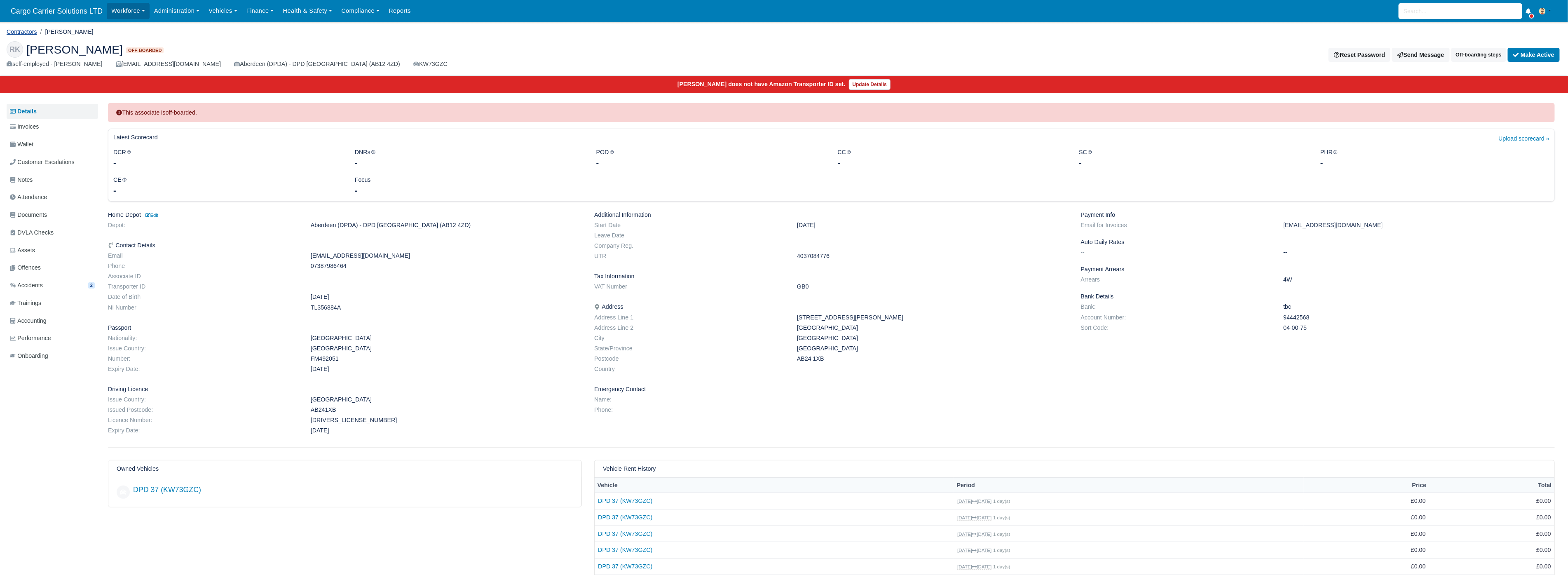
click at [18, 30] on link "Contractors" at bounding box center [22, 32] width 31 height 7
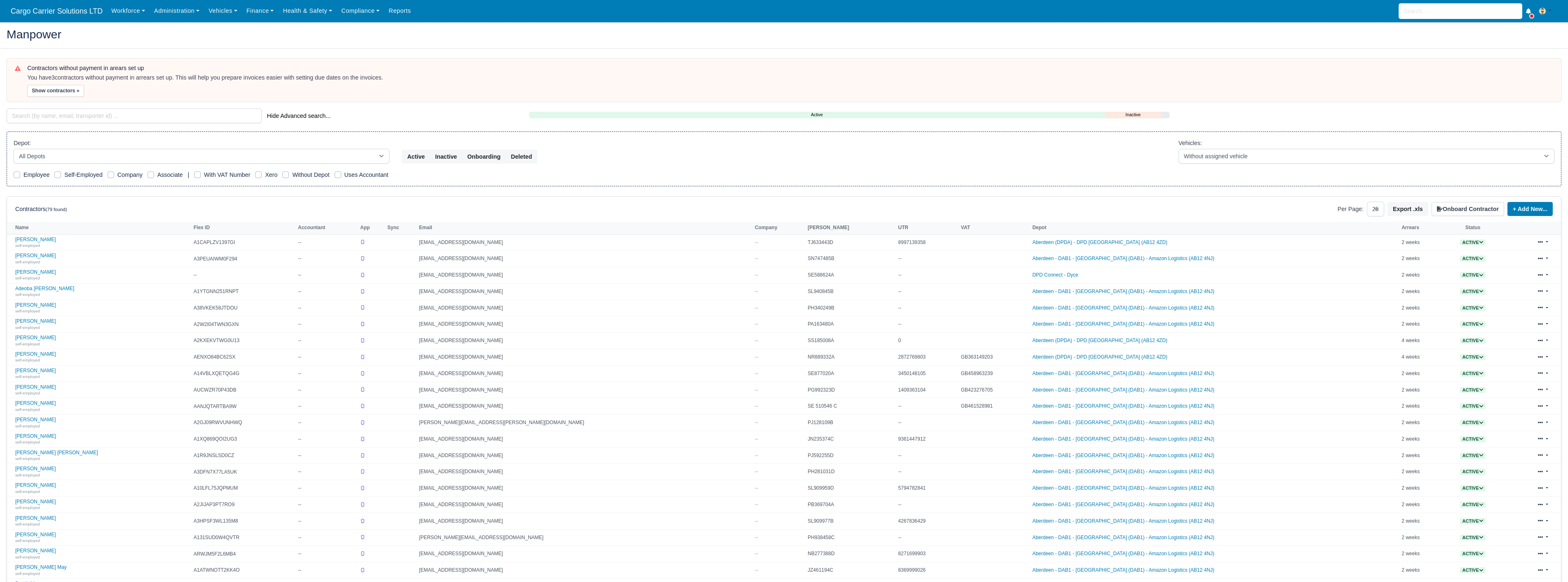
select select "25"
click at [89, 155] on select "All Depots Aberdeen - DAB1 - Aberdeen (DAB1) - Amazon Logistics (AB12 4NJ) Aber…" at bounding box center [201, 156] width 376 height 15
select select "5"
click at [13, 149] on select "All Depots [GEOGRAPHIC_DATA] - [GEOGRAPHIC_DATA] - [GEOGRAPHIC_DATA] (DAB1) - A…" at bounding box center [201, 156] width 376 height 15
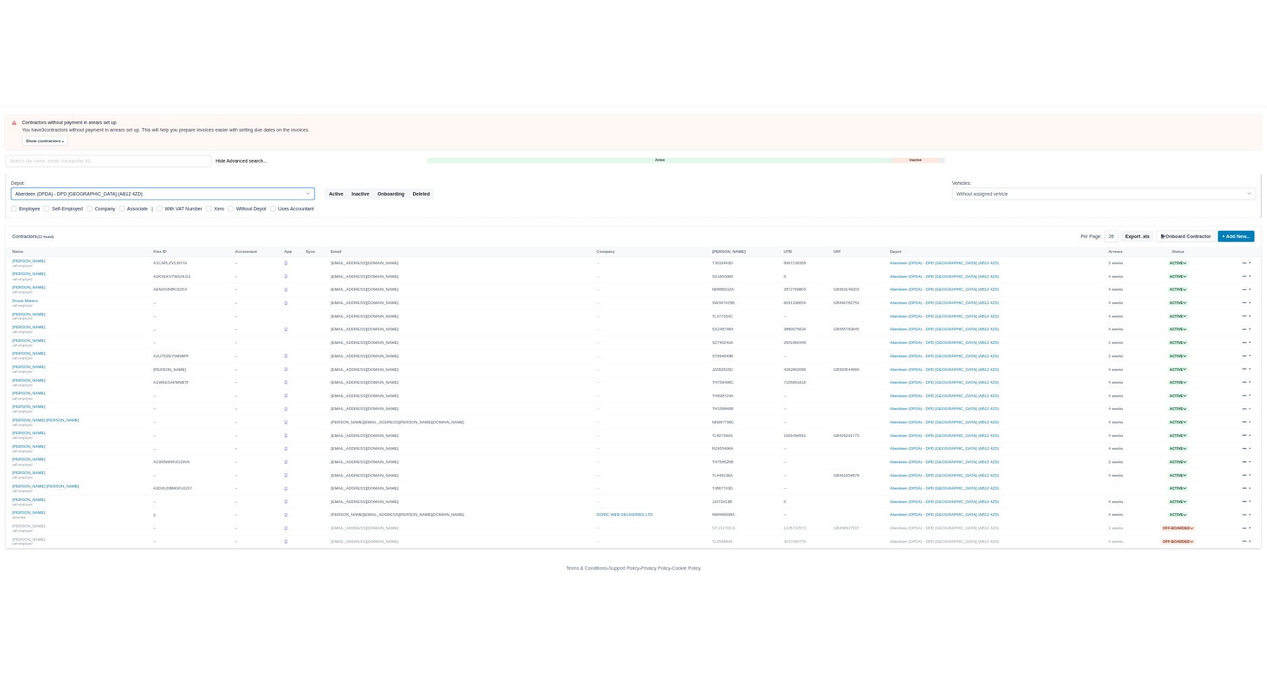
scroll to position [73, 0]
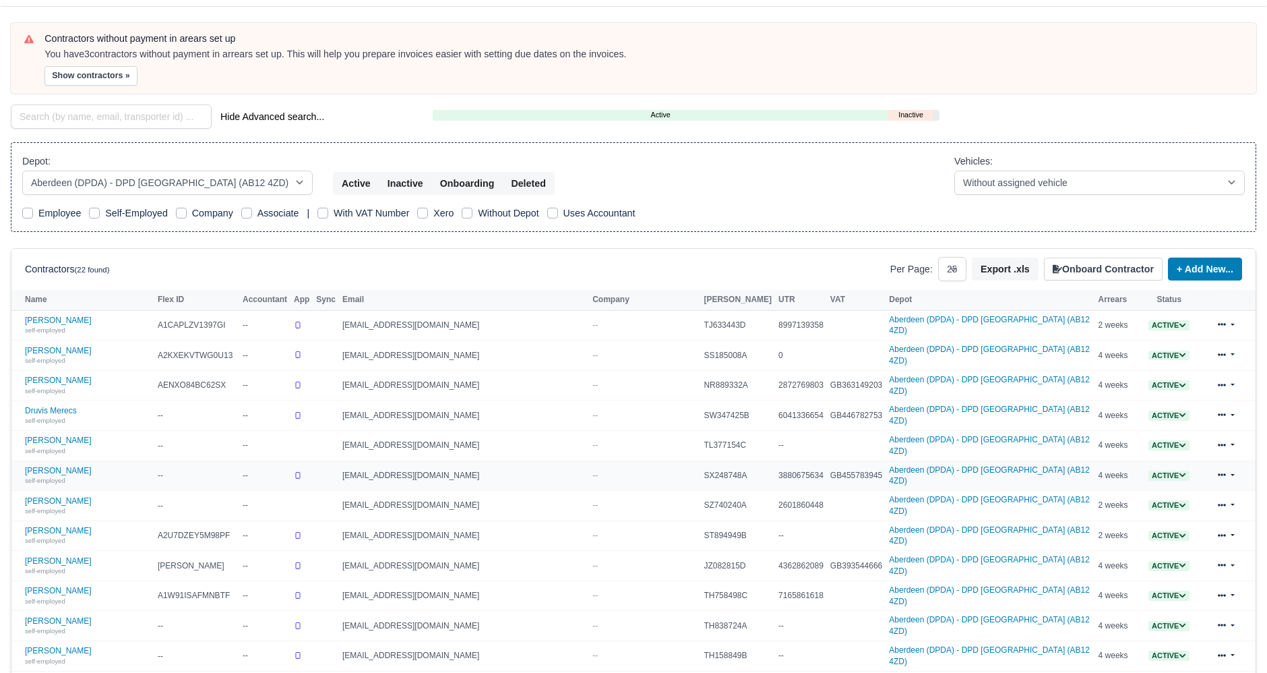
click at [1161, 470] on span "Active" at bounding box center [1168, 475] width 41 height 10
click at [1084, 505] on button "Off-board" at bounding box center [1107, 516] width 58 height 23
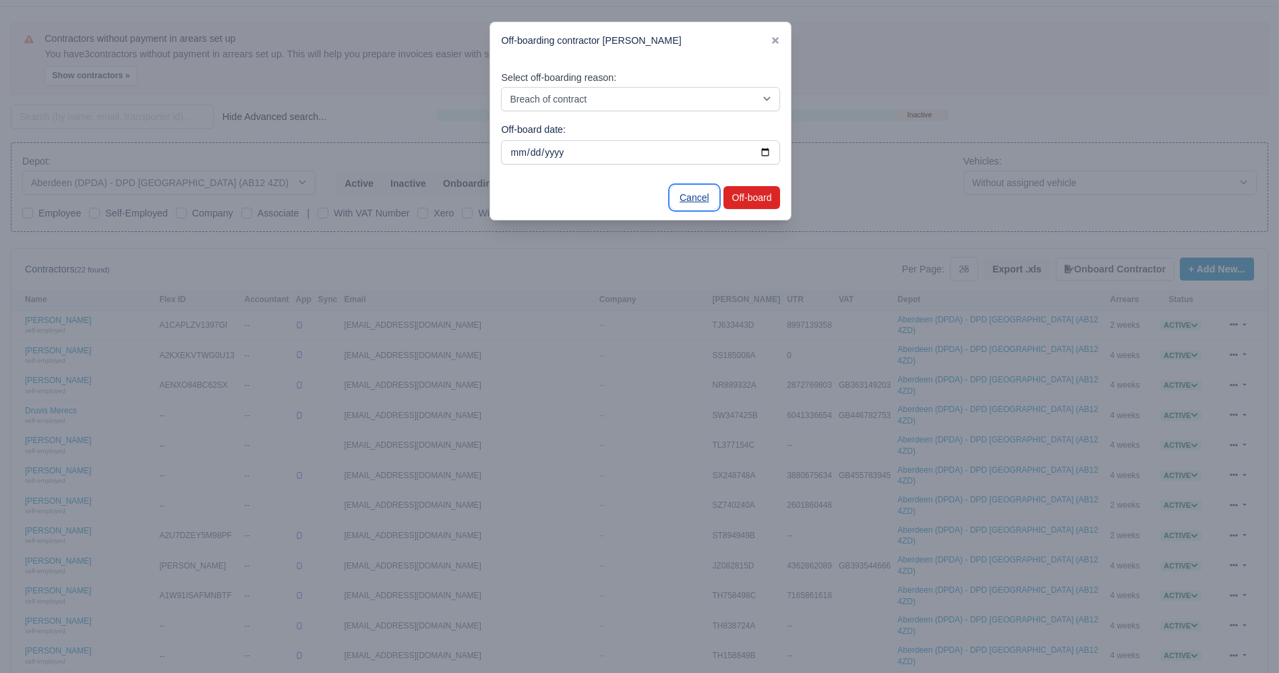
click at [687, 197] on link "Cancel" at bounding box center [694, 197] width 47 height 23
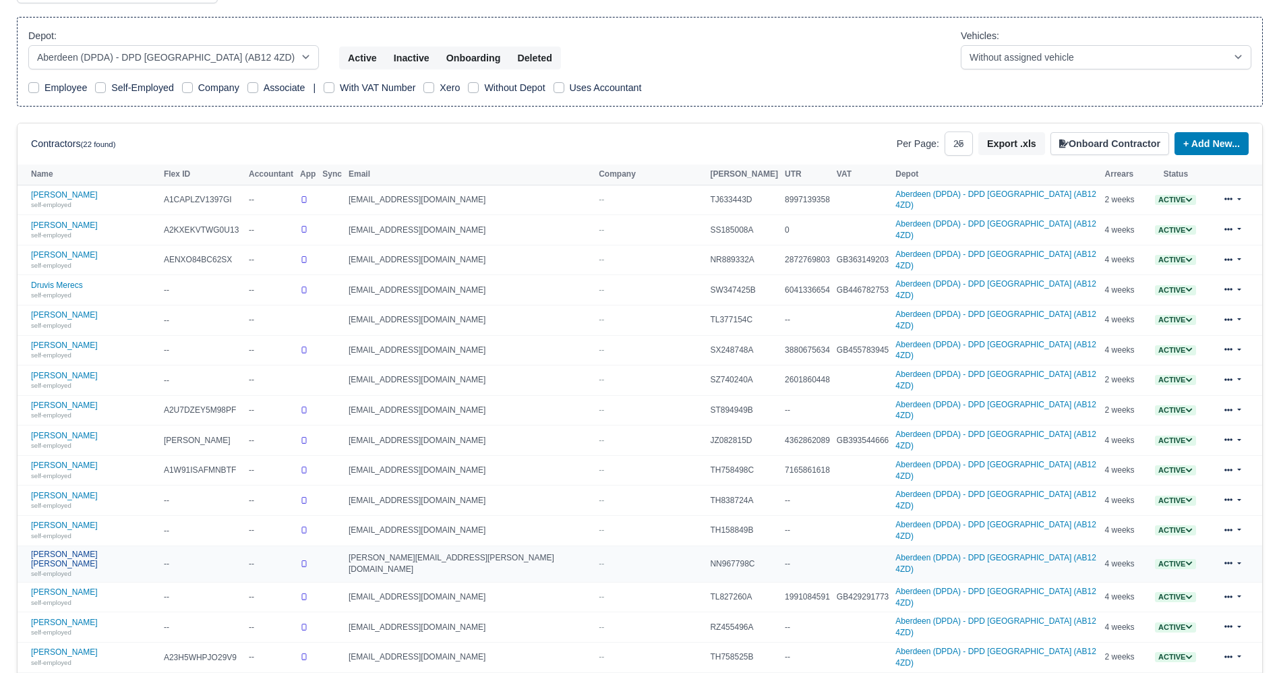
scroll to position [323, 0]
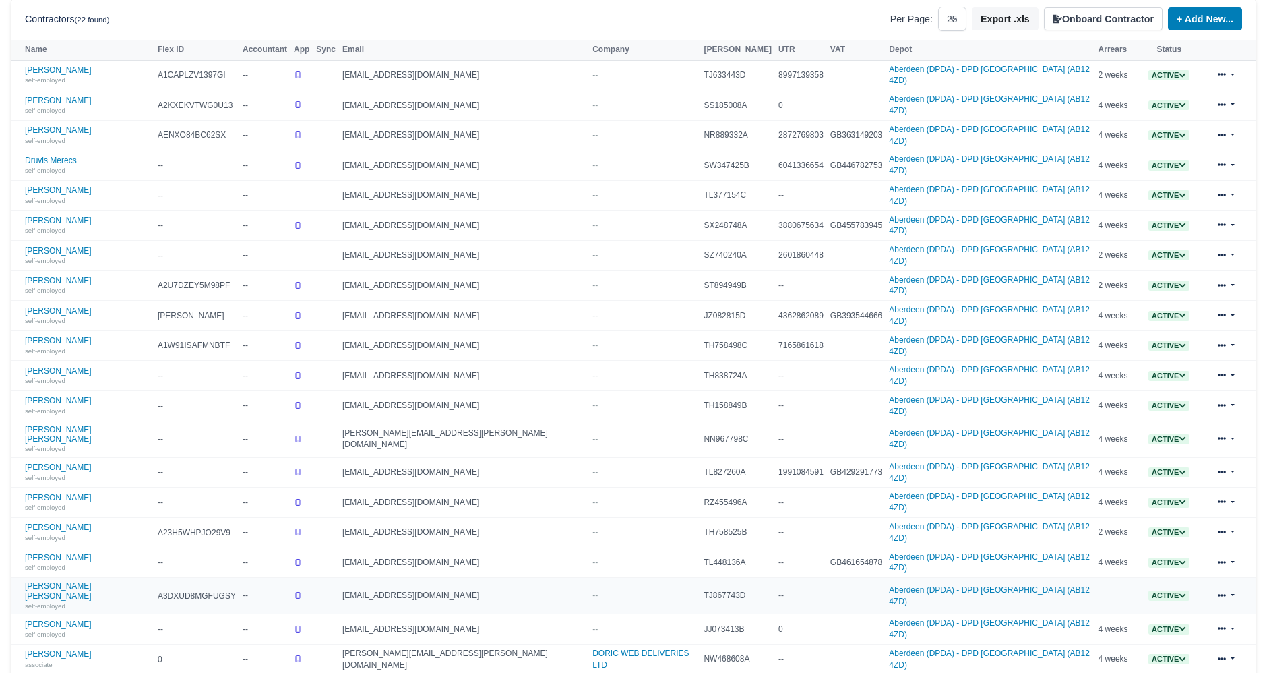
drag, startPoint x: 82, startPoint y: 517, endPoint x: 600, endPoint y: 520, distance: 518.3
click at [600, 578] on td "--" at bounding box center [644, 596] width 111 height 36
click at [1179, 592] on icon at bounding box center [1182, 595] width 7 height 7
click at [1078, 625] on button "Off-board" at bounding box center [1107, 636] width 58 height 23
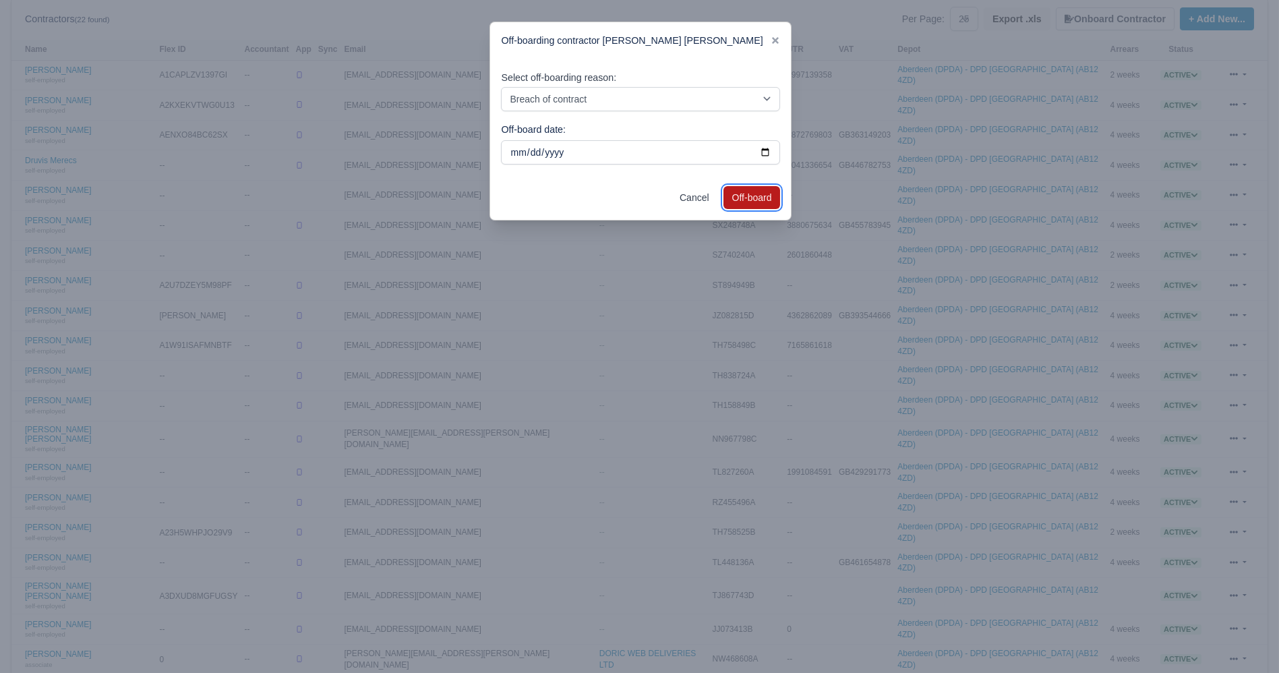
click at [762, 200] on button "Off-board" at bounding box center [751, 197] width 57 height 23
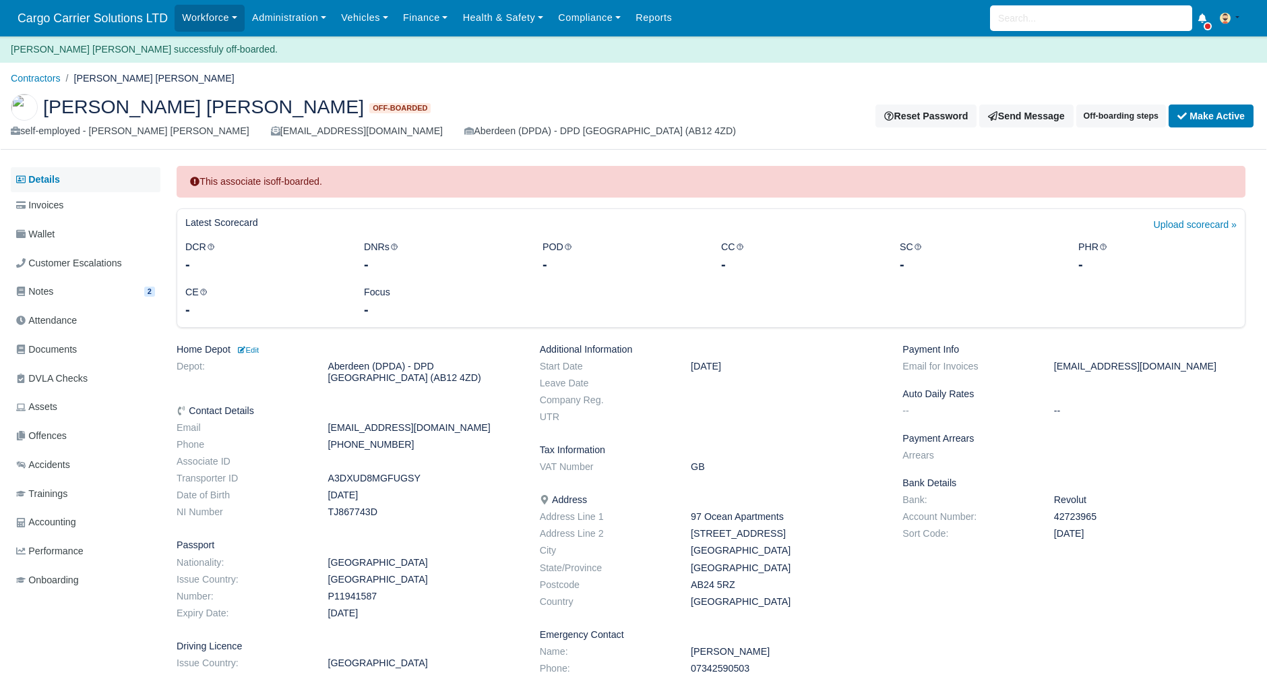
click at [34, 178] on link "Details" at bounding box center [86, 179] width 150 height 25
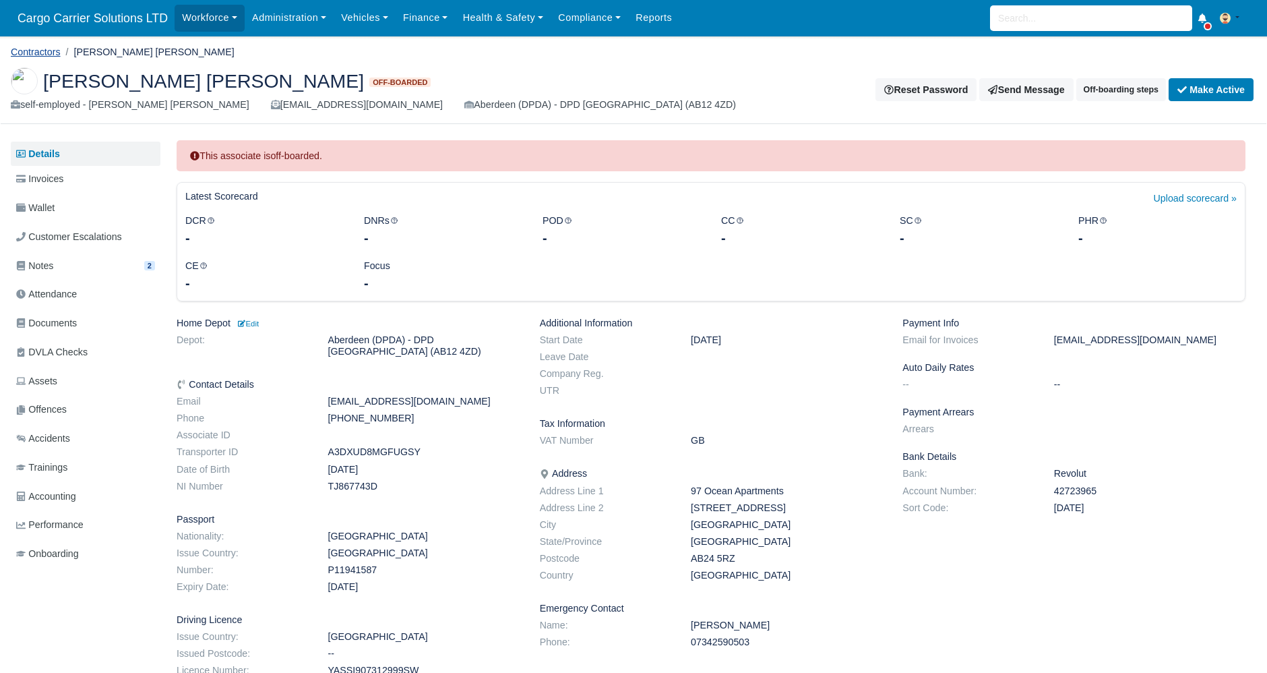
click at [49, 51] on link "Contractors" at bounding box center [36, 52] width 50 height 11
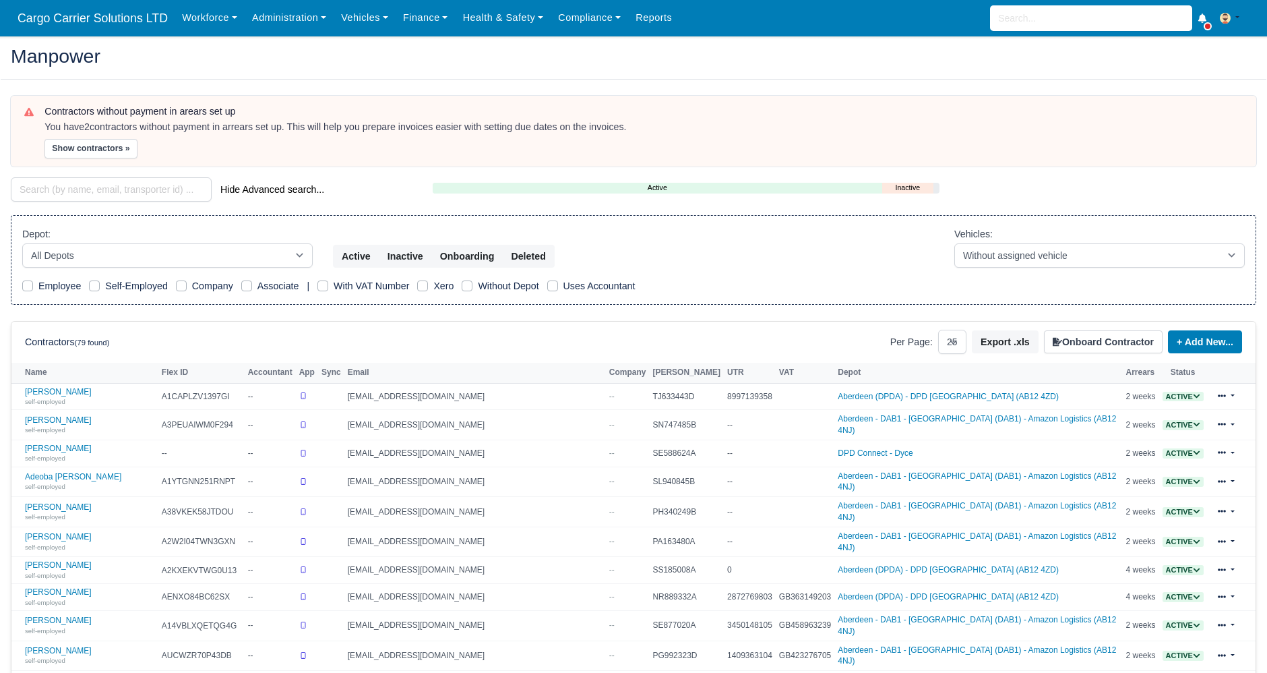
select select "25"
click at [160, 261] on select "All Depots Aberdeen - DAB1 - Aberdeen (DAB1) - Amazon Logistics (AB12 4NJ) Aber…" at bounding box center [167, 255] width 290 height 24
click at [22, 243] on select "All Depots Aberdeen - DAB1 - Aberdeen (DAB1) - Amazon Logistics (AB12 4NJ) Aber…" at bounding box center [167, 255] width 290 height 24
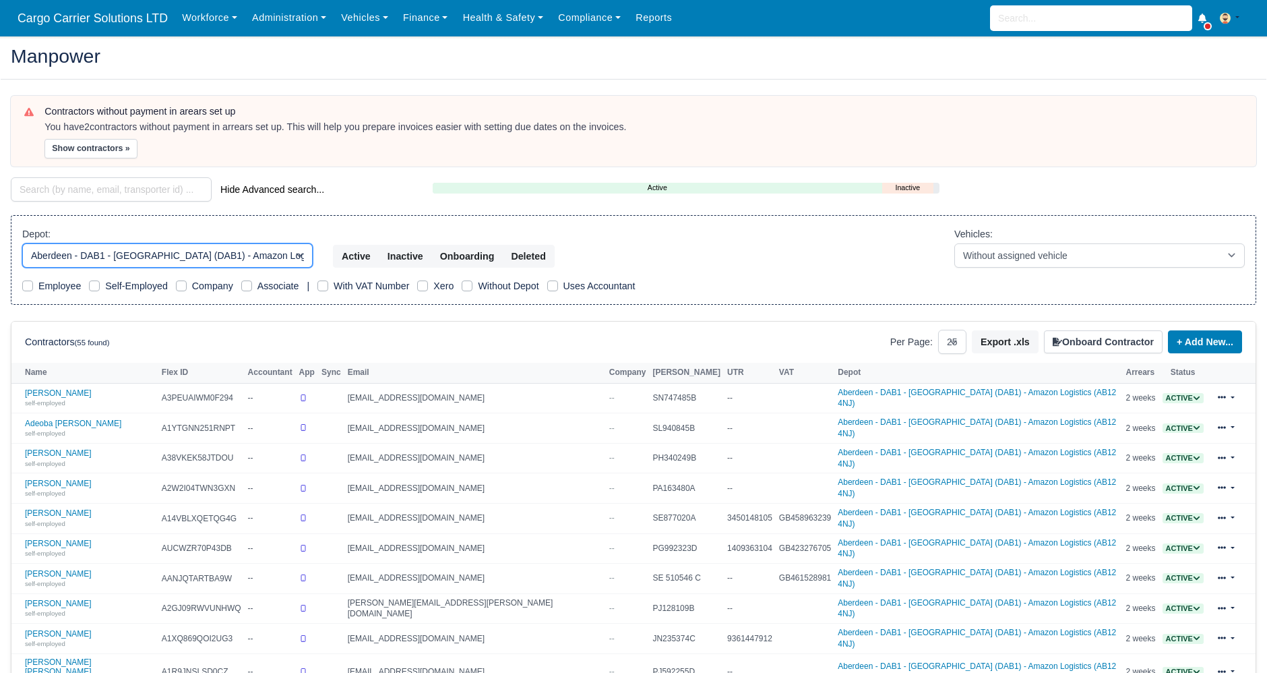
click at [131, 255] on select "All Depots Aberdeen - DAB1 - Aberdeen (DAB1) - Amazon Logistics (AB12 4NJ) Aber…" at bounding box center [167, 255] width 290 height 24
click at [22, 243] on select "All Depots Aberdeen - DAB1 - Aberdeen (DAB1) - Amazon Logistics (AB12 4NJ) Aber…" at bounding box center [167, 255] width 290 height 24
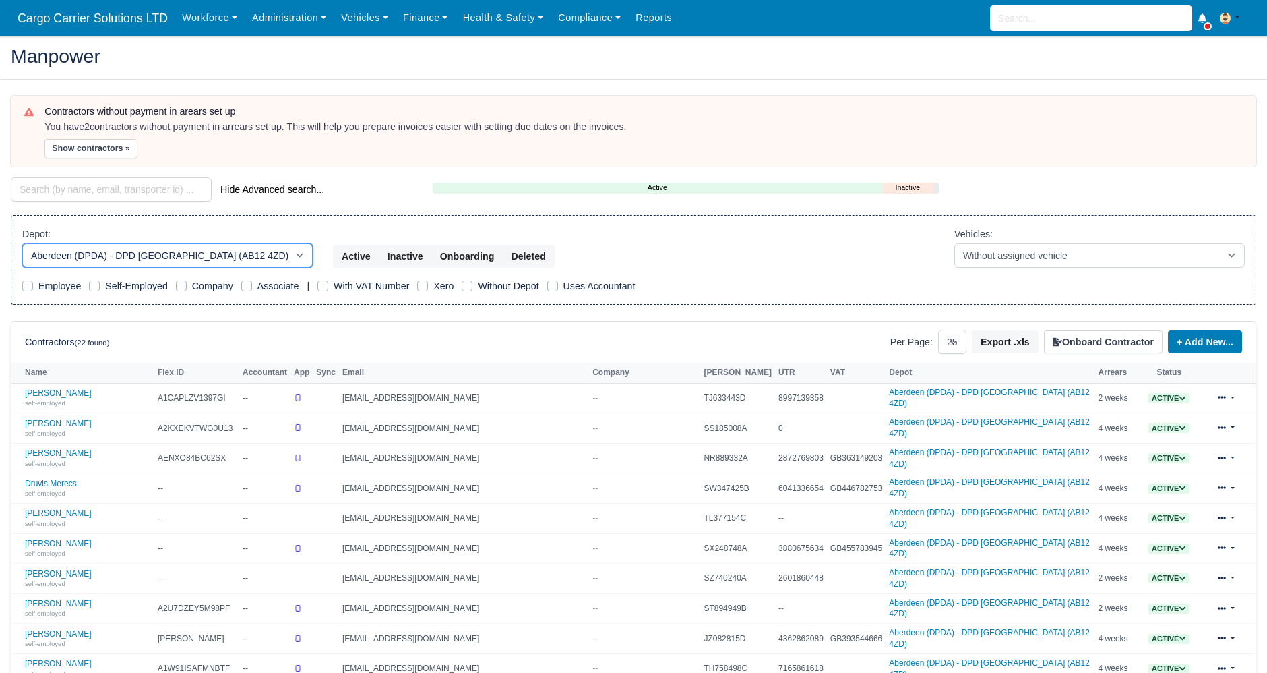
click at [144, 255] on select "All Depots Aberdeen - DAB1 - Aberdeen (DAB1) - Amazon Logistics (AB12 4NJ) Aber…" at bounding box center [167, 255] width 290 height 24
click at [22, 243] on select "All Depots Aberdeen - DAB1 - Aberdeen (DAB1) - Amazon Logistics (AB12 4NJ) Aber…" at bounding box center [167, 255] width 290 height 24
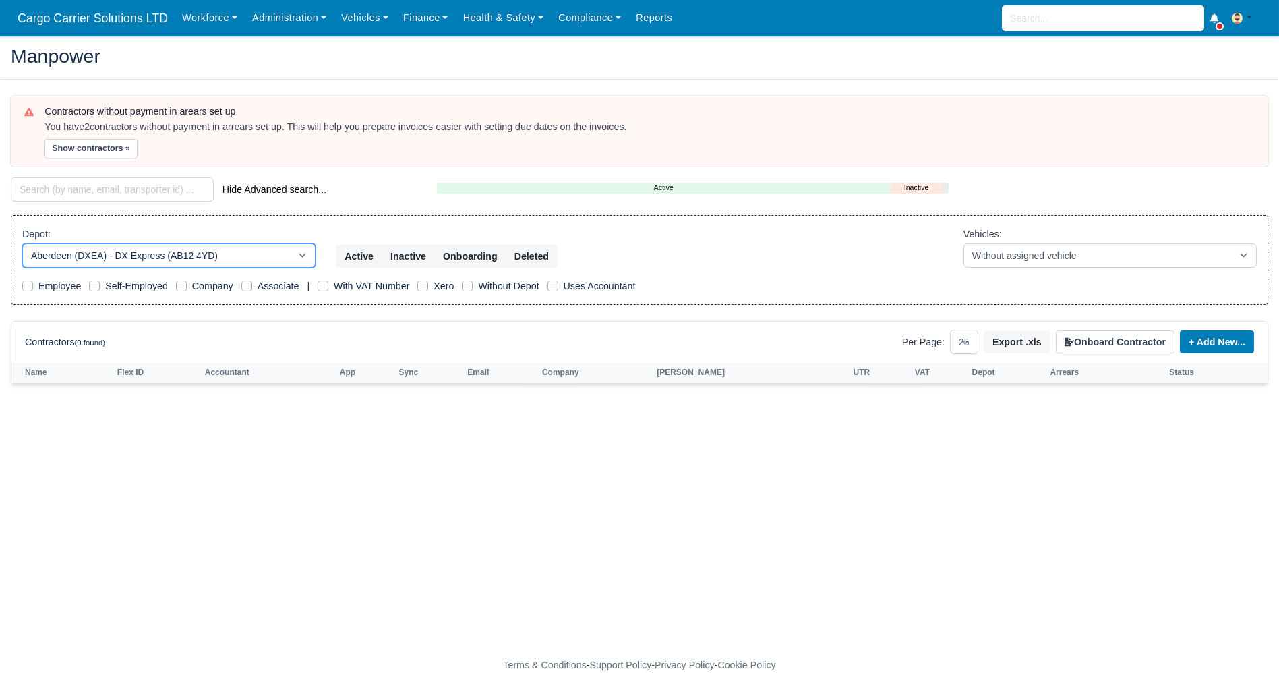
click at [146, 246] on select "All Depots Aberdeen - DAB1 - Aberdeen (DAB1) - Amazon Logistics (AB12 4NJ) Aber…" at bounding box center [168, 255] width 293 height 24
select select "5"
click at [22, 243] on select "All Depots Aberdeen - DAB1 - Aberdeen (DAB1) - Amazon Logistics (AB12 4NJ) Aber…" at bounding box center [168, 255] width 293 height 24
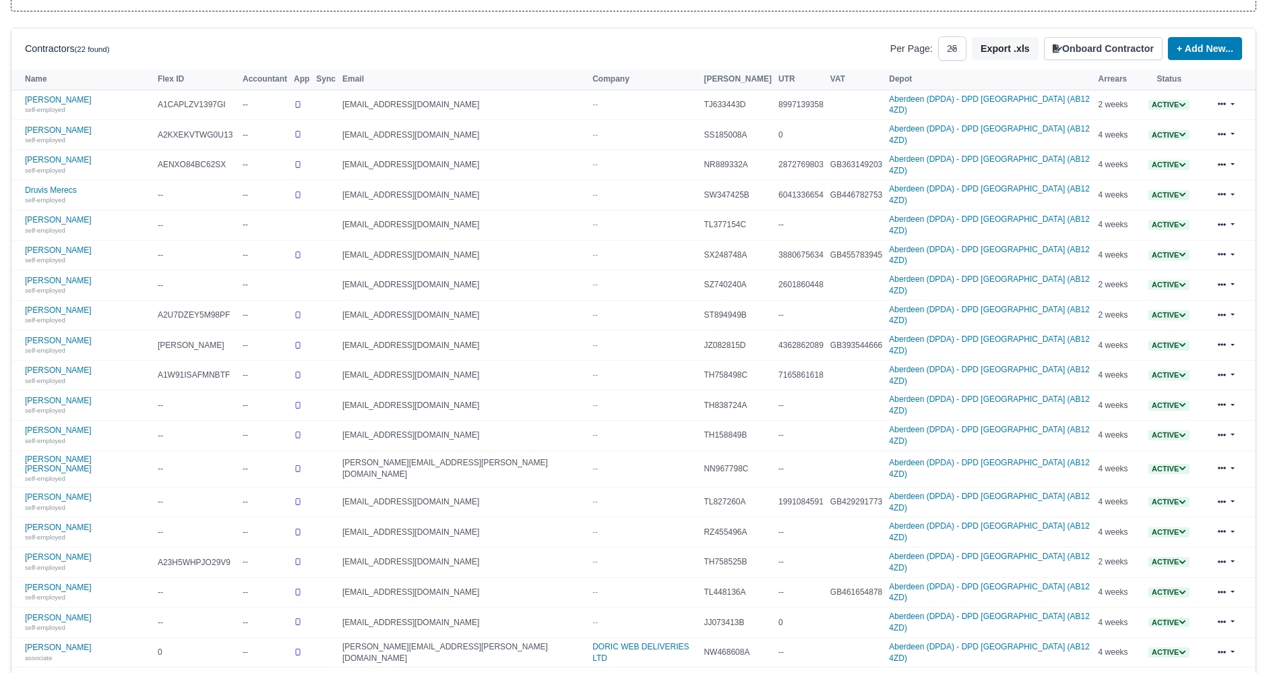
scroll to position [343, 0]
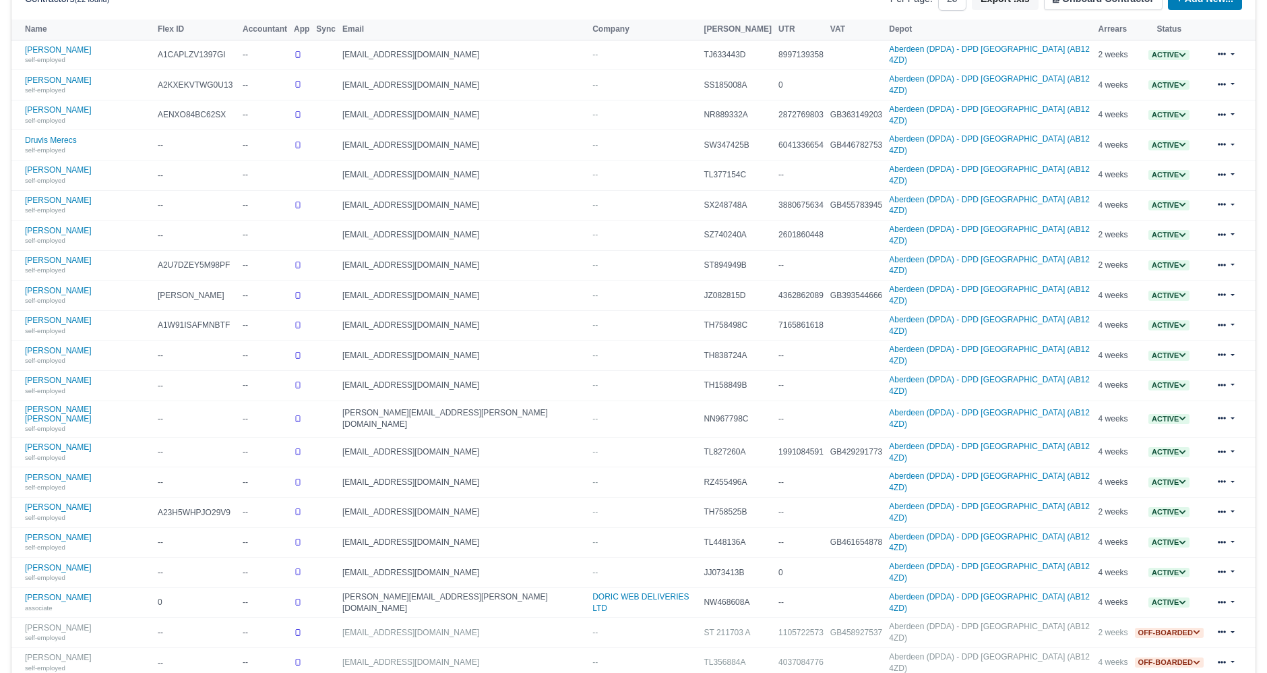
click at [1233, 608] on iframe "Chat Widget" at bounding box center [1233, 640] width 67 height 65
click at [1170, 662] on link "Delete" at bounding box center [1194, 671] width 120 height 19
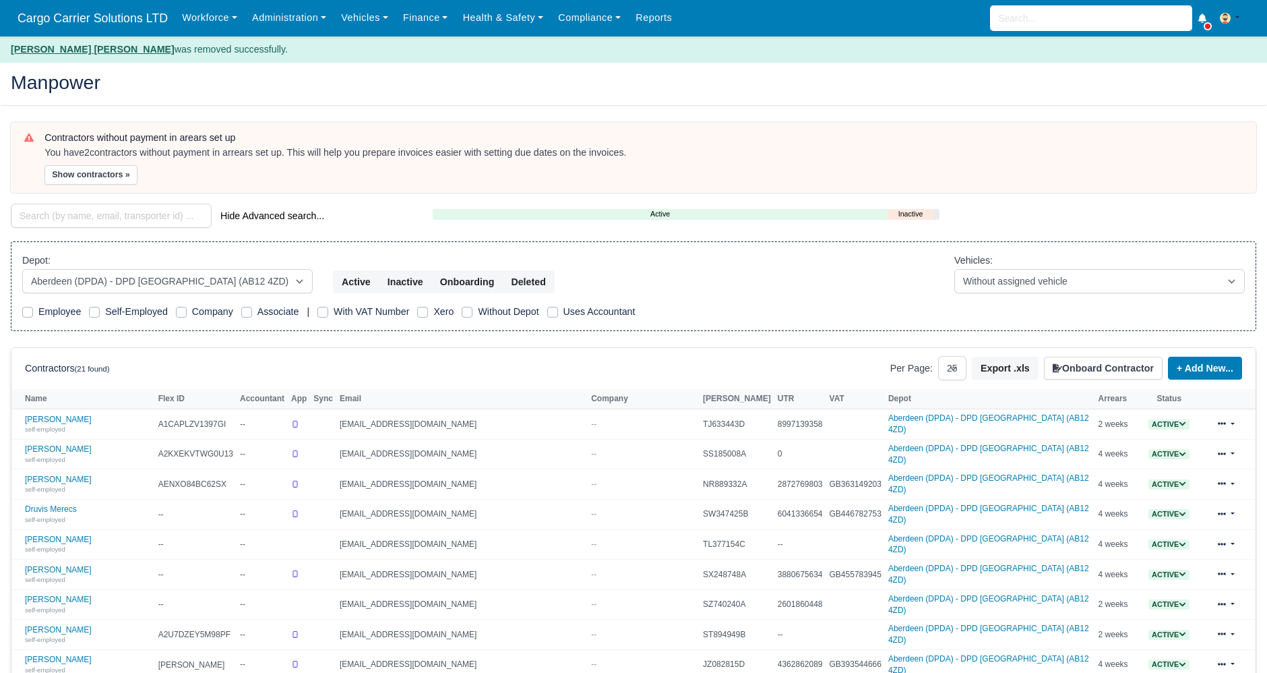
select select "5"
select select "25"
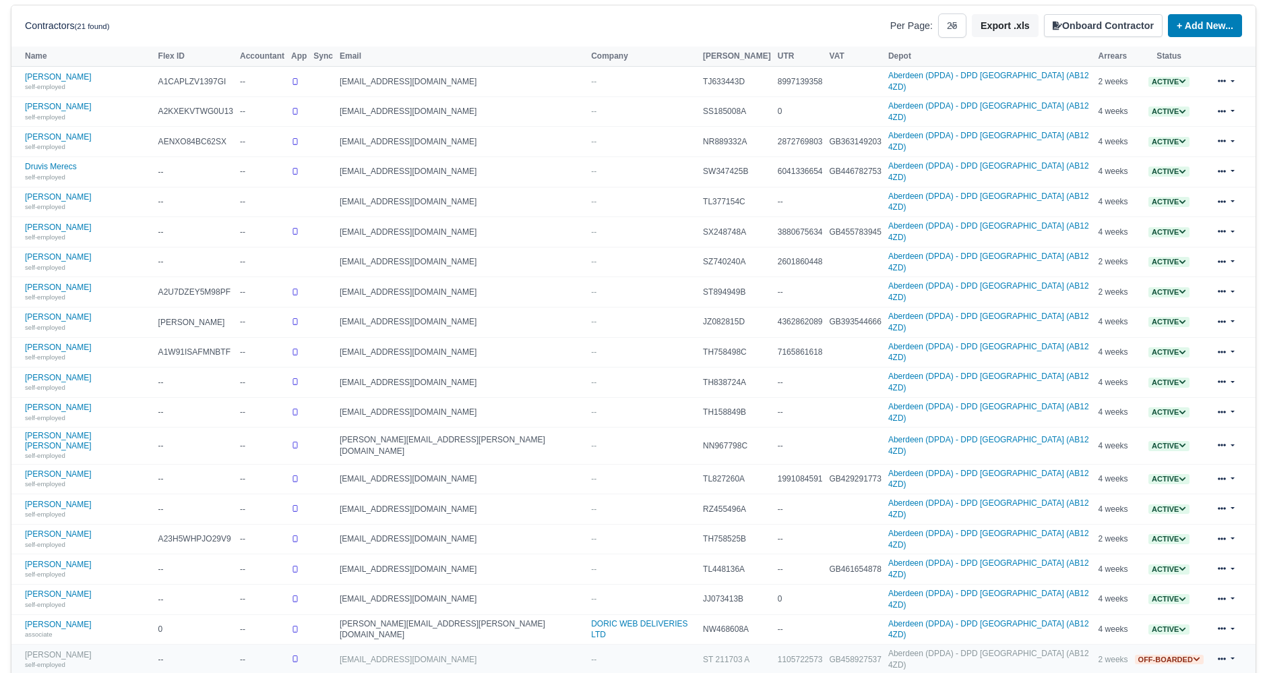
scroll to position [342, 0]
click at [57, 559] on link "Vitaliy Hykavchuk self-employed" at bounding box center [88, 569] width 127 height 20
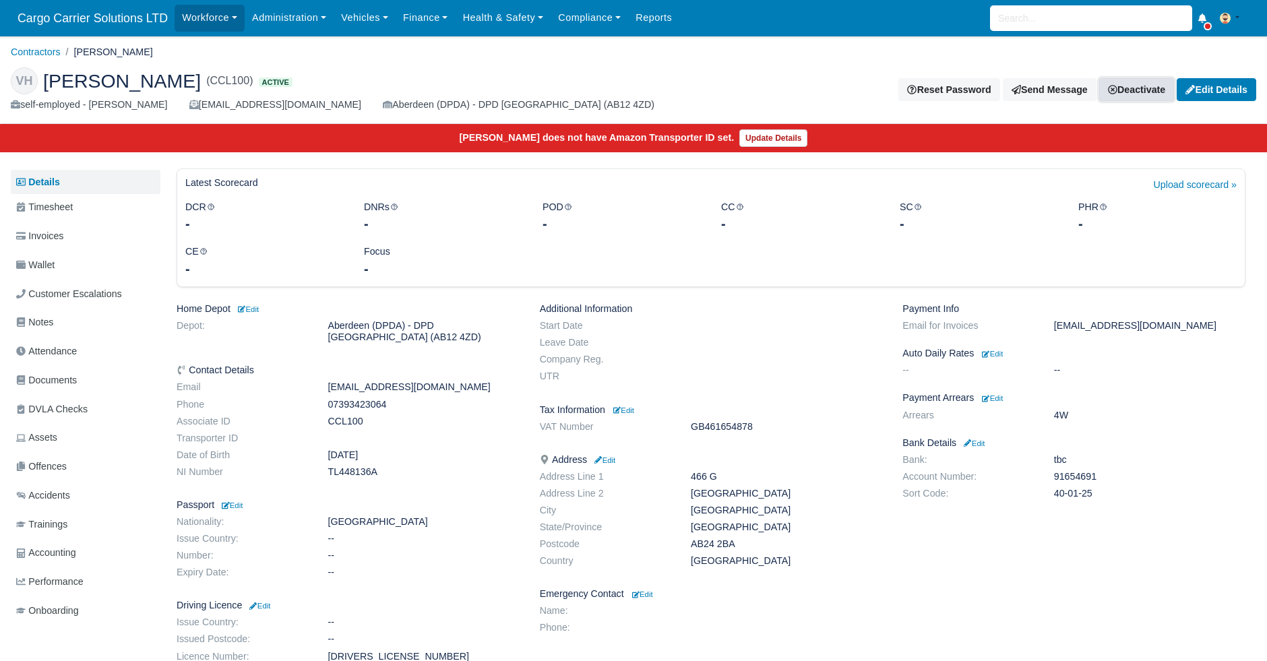
click at [1140, 95] on link "Deactivate" at bounding box center [1136, 89] width 75 height 23
click at [1082, 159] on link "Off-board" at bounding box center [1113, 157] width 120 height 21
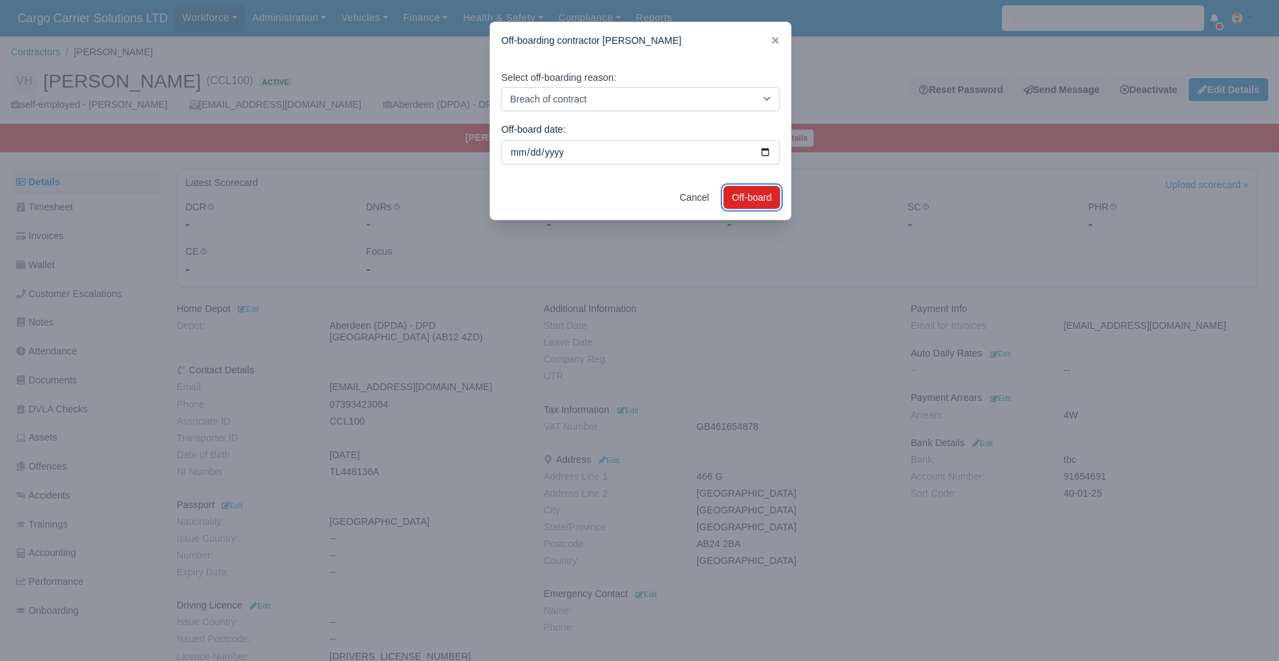
drag, startPoint x: 747, startPoint y: 200, endPoint x: 518, endPoint y: 99, distance: 249.6
click at [518, 99] on form "Off-boarding contractor [PERSON_NAME] Select off-boarding reason: Breach of con…" at bounding box center [640, 121] width 302 height 199
click at [752, 195] on button "Off-board" at bounding box center [751, 197] width 57 height 23
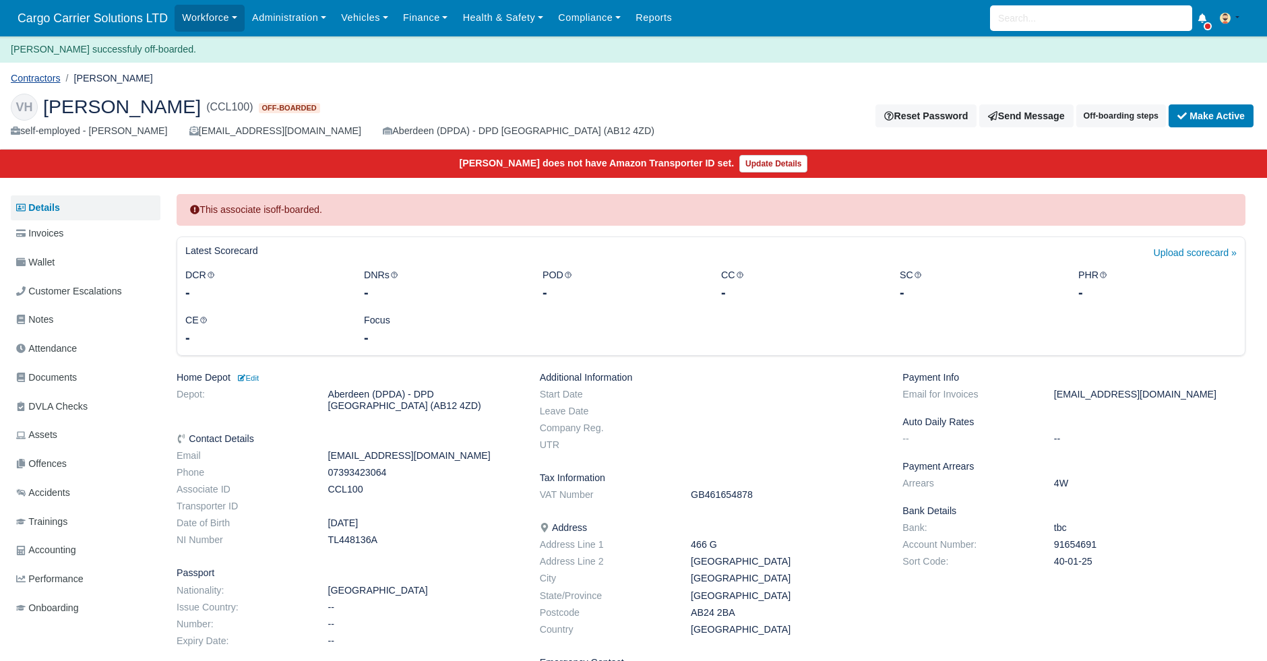
click at [40, 78] on link "Contractors" at bounding box center [36, 78] width 50 height 11
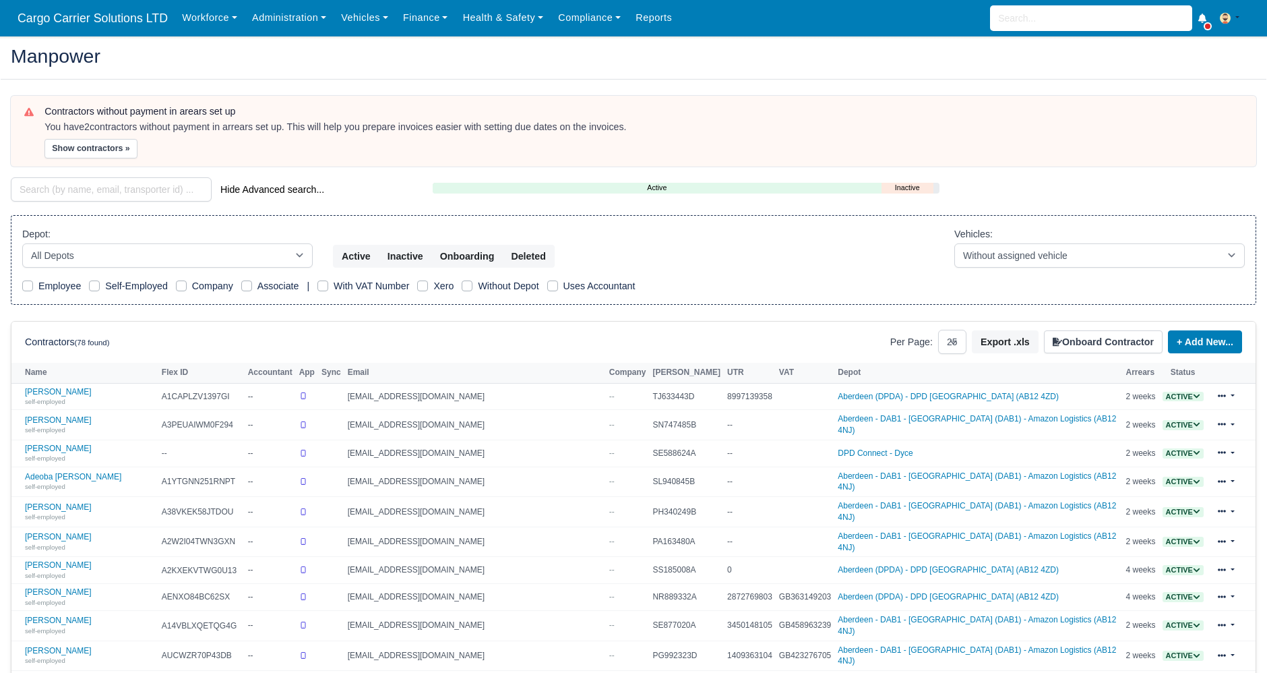
select select "25"
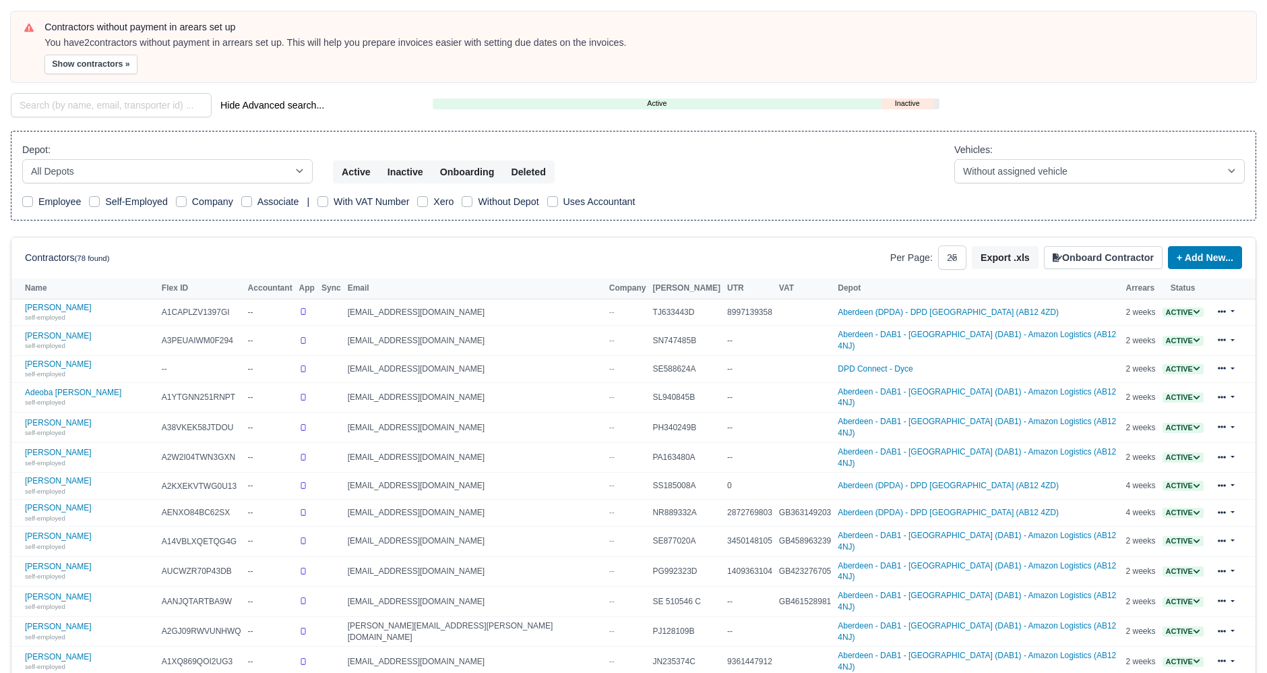
scroll to position [83, 0]
click at [270, 168] on select "All Depots Aberdeen - DAB1 - Aberdeen (DAB1) - Amazon Logistics (AB12 4NJ) Aber…" at bounding box center [167, 172] width 290 height 24
select select "5"
click at [22, 160] on select "All Depots Aberdeen - DAB1 - Aberdeen (DAB1) - Amazon Logistics (AB12 4NJ) Aber…" at bounding box center [167, 172] width 290 height 24
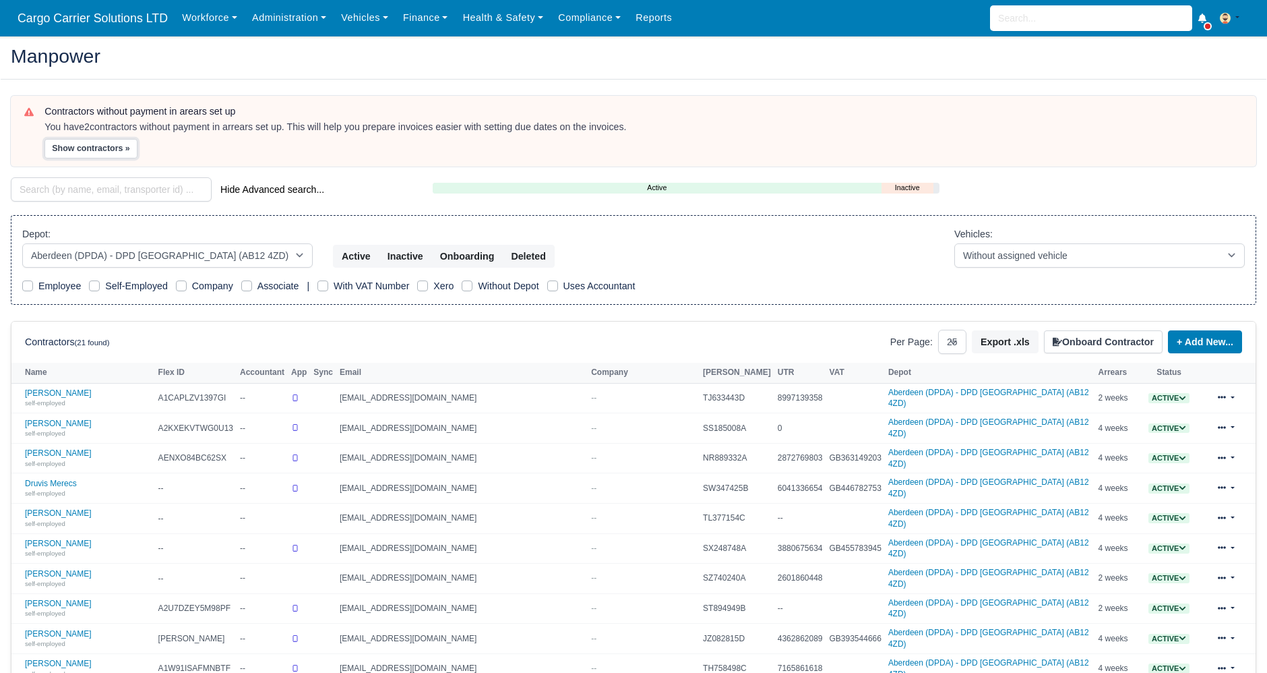
click at [98, 148] on button "Show contractors »" at bounding box center [90, 149] width 93 height 20
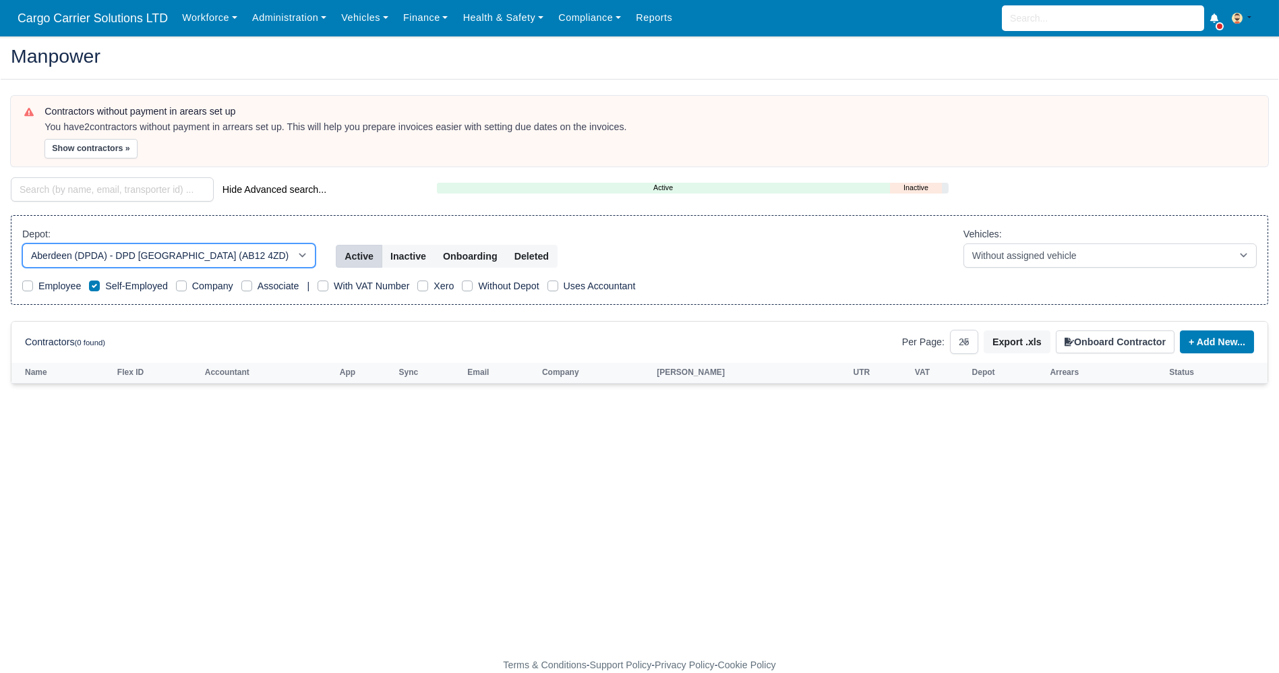
click at [249, 247] on select "All Depots Aberdeen - DAB1 - Aberdeen (DAB1) - Amazon Logistics (AB12 4NJ) Aber…" at bounding box center [168, 255] width 293 height 24
select select
click at [22, 243] on select "All Depots Aberdeen - DAB1 - Aberdeen (DAB1) - Amazon Logistics (AB12 4NJ) Aber…" at bounding box center [168, 255] width 293 height 24
